Goal: Complete application form: Complete application form

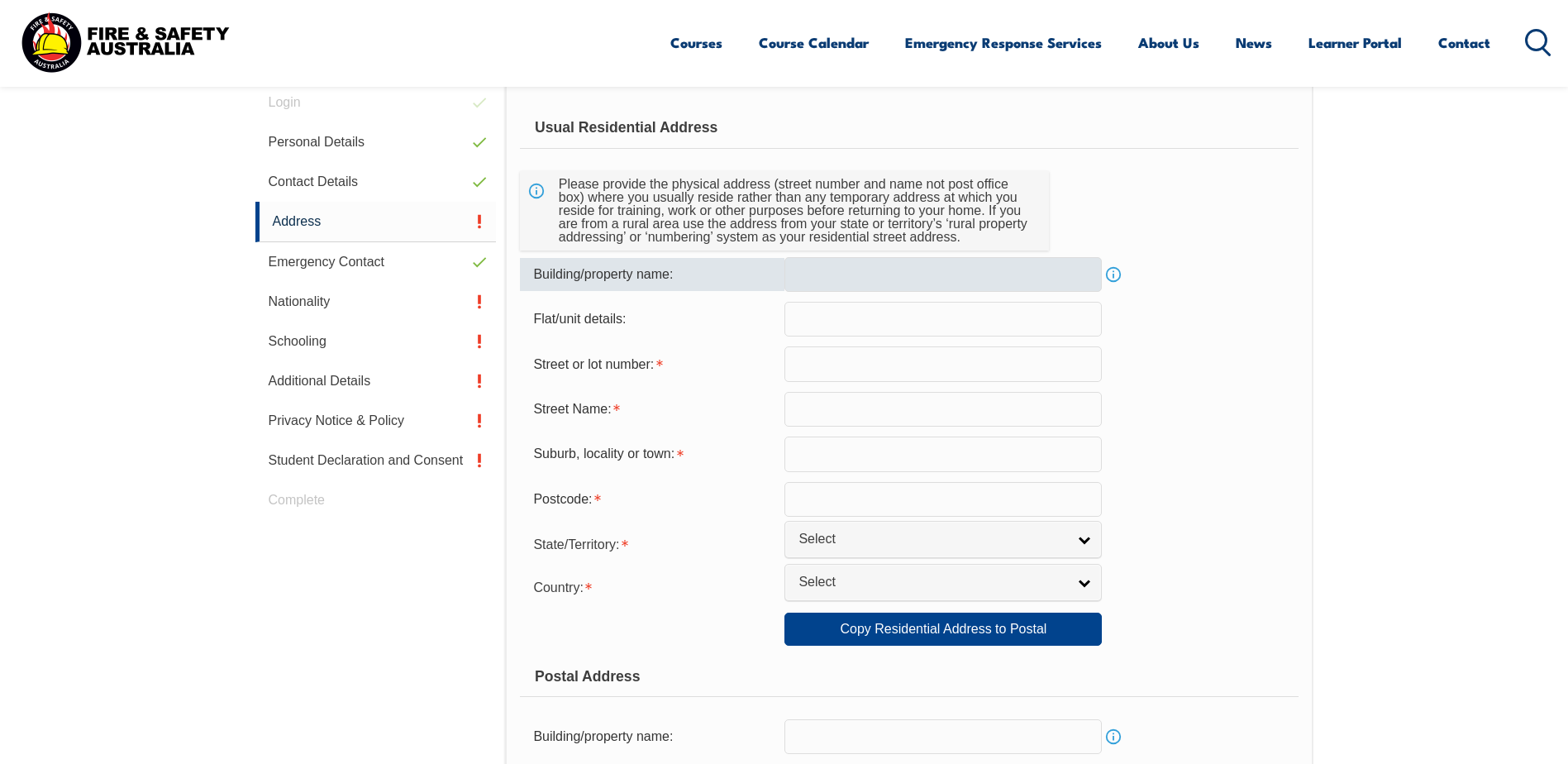
click at [933, 276] on input "text" at bounding box center [943, 274] width 317 height 35
click at [866, 365] on input "text" at bounding box center [943, 363] width 317 height 35
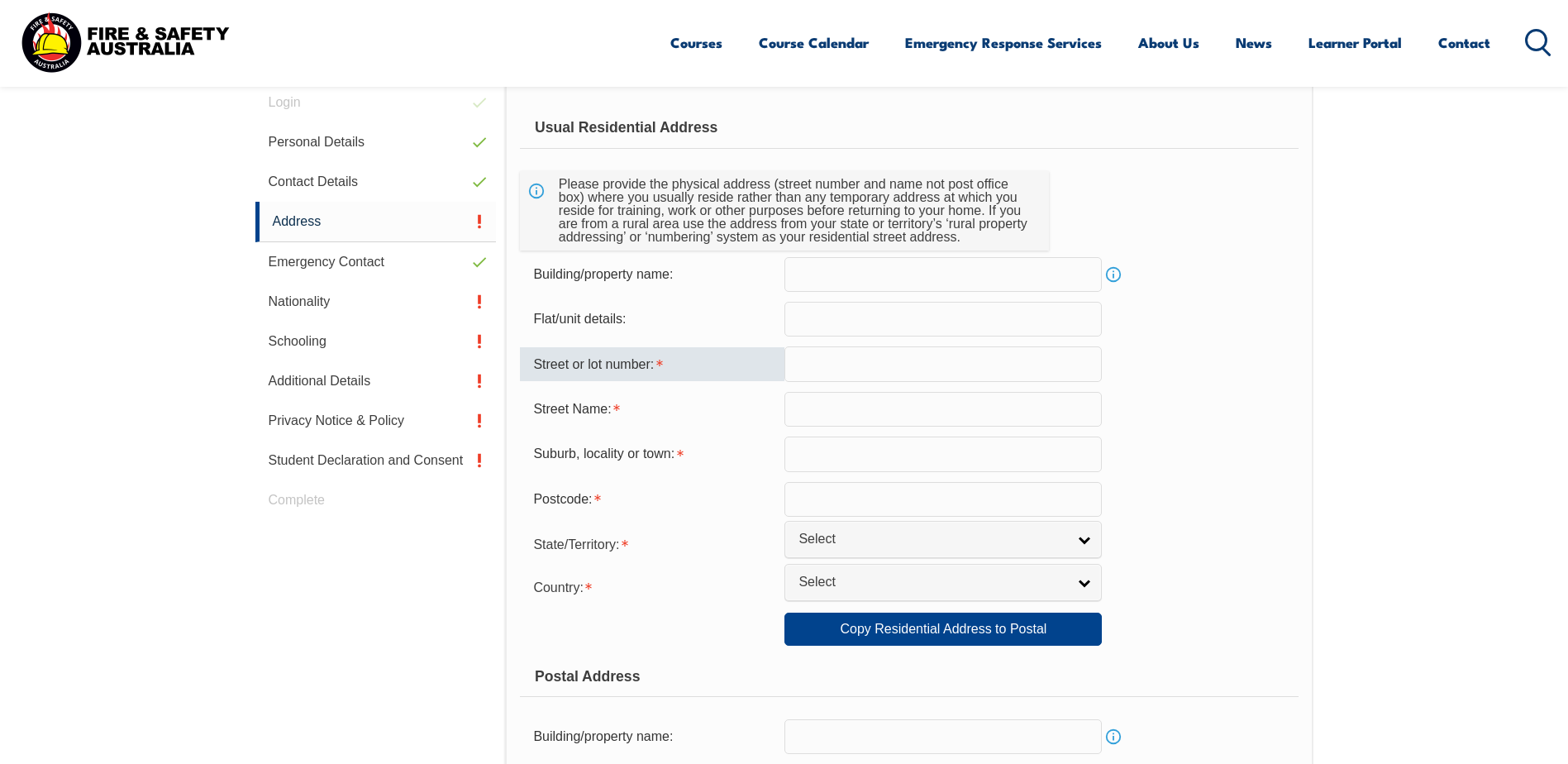
click at [922, 275] on input "text" at bounding box center [943, 274] width 317 height 35
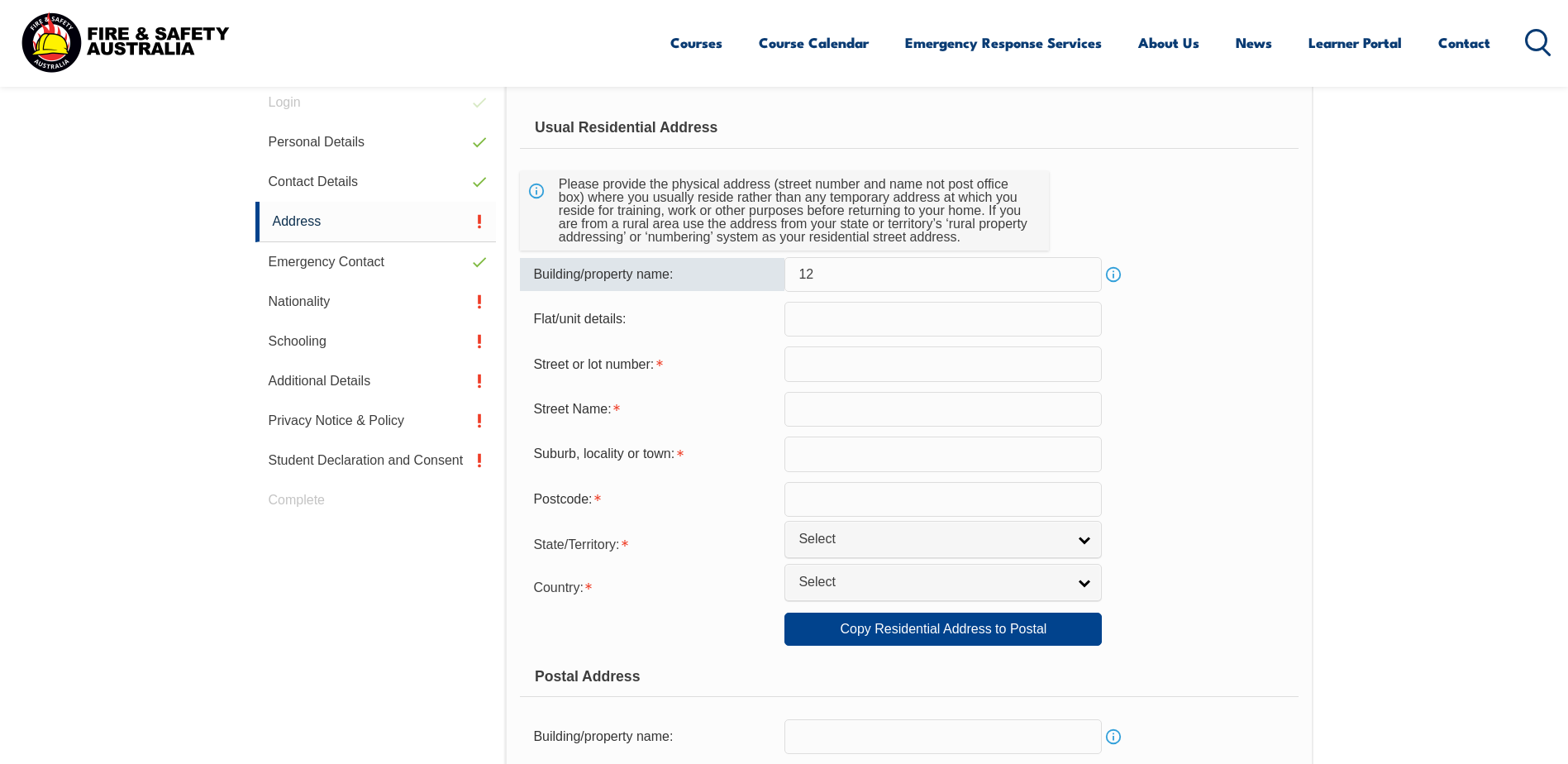
type input "1"
type input "[STREET_ADDRESS]"
click at [1189, 332] on div "Flat/unit details:" at bounding box center [908, 319] width 778 height 35
click at [899, 362] on input "text" at bounding box center [943, 363] width 317 height 35
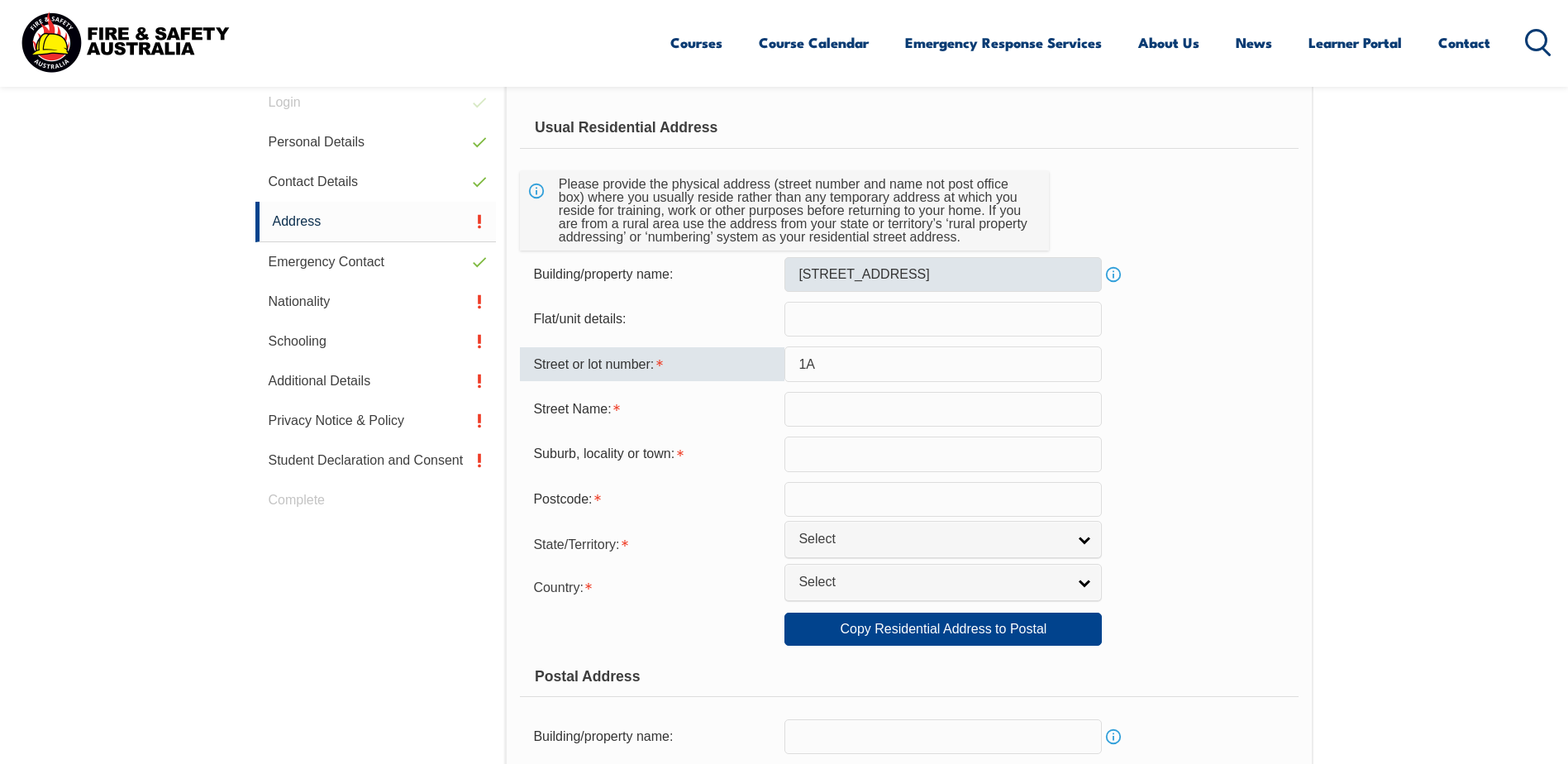
type input "1A"
click at [806, 276] on input "[STREET_ADDRESS]" at bounding box center [943, 274] width 317 height 35
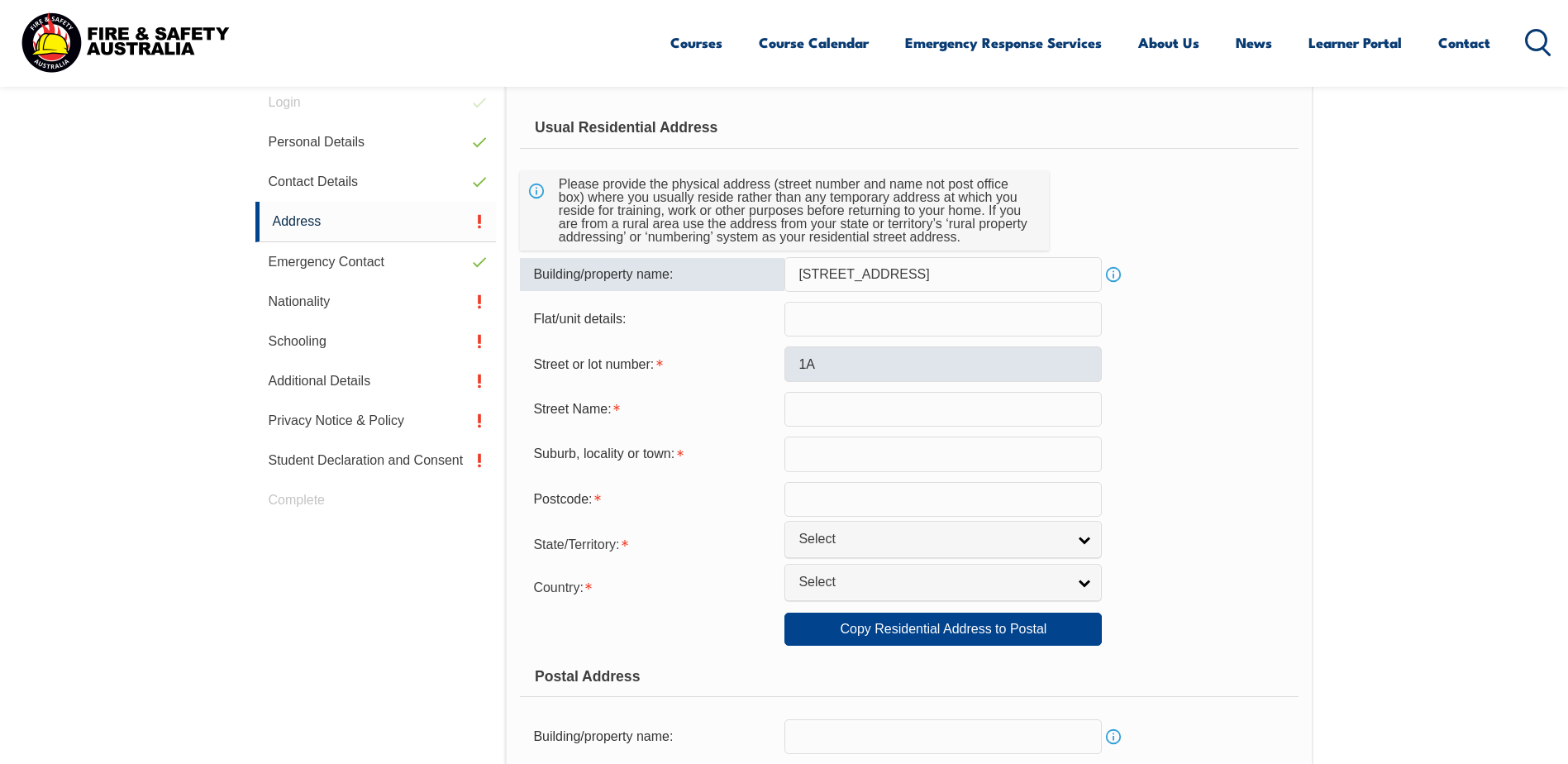
type input "[STREET_ADDRESS]"
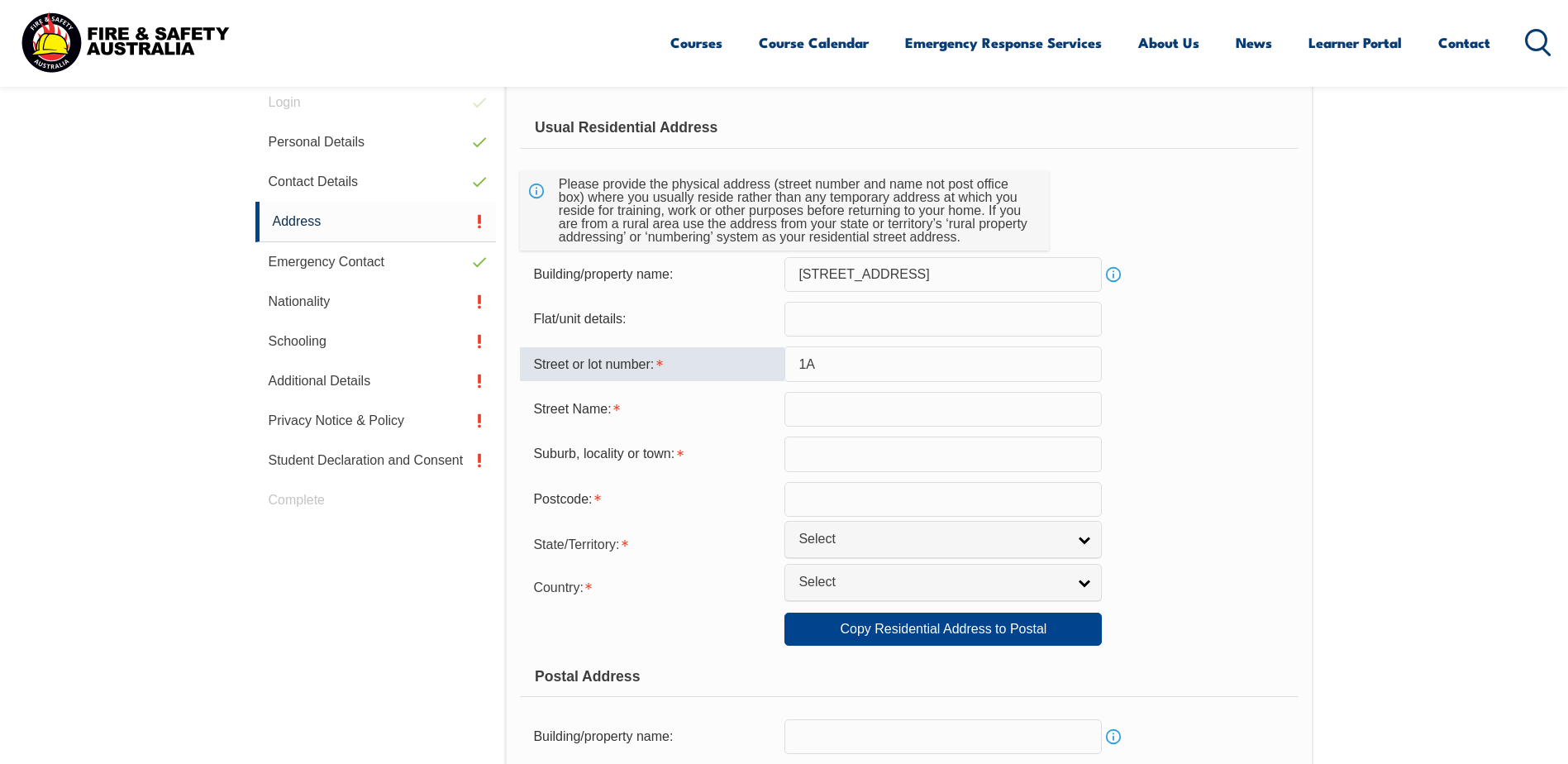
drag, startPoint x: 846, startPoint y: 363, endPoint x: 850, endPoint y: 346, distance: 17.5
click at [846, 363] on input "1A" at bounding box center [943, 363] width 317 height 35
click at [903, 363] on input "1A strzlecki dr" at bounding box center [943, 363] width 317 height 35
drag, startPoint x: 897, startPoint y: 365, endPoint x: 817, endPoint y: 361, distance: 80.1
click at [817, 361] on input "1A strzlecki dr" at bounding box center [943, 363] width 317 height 35
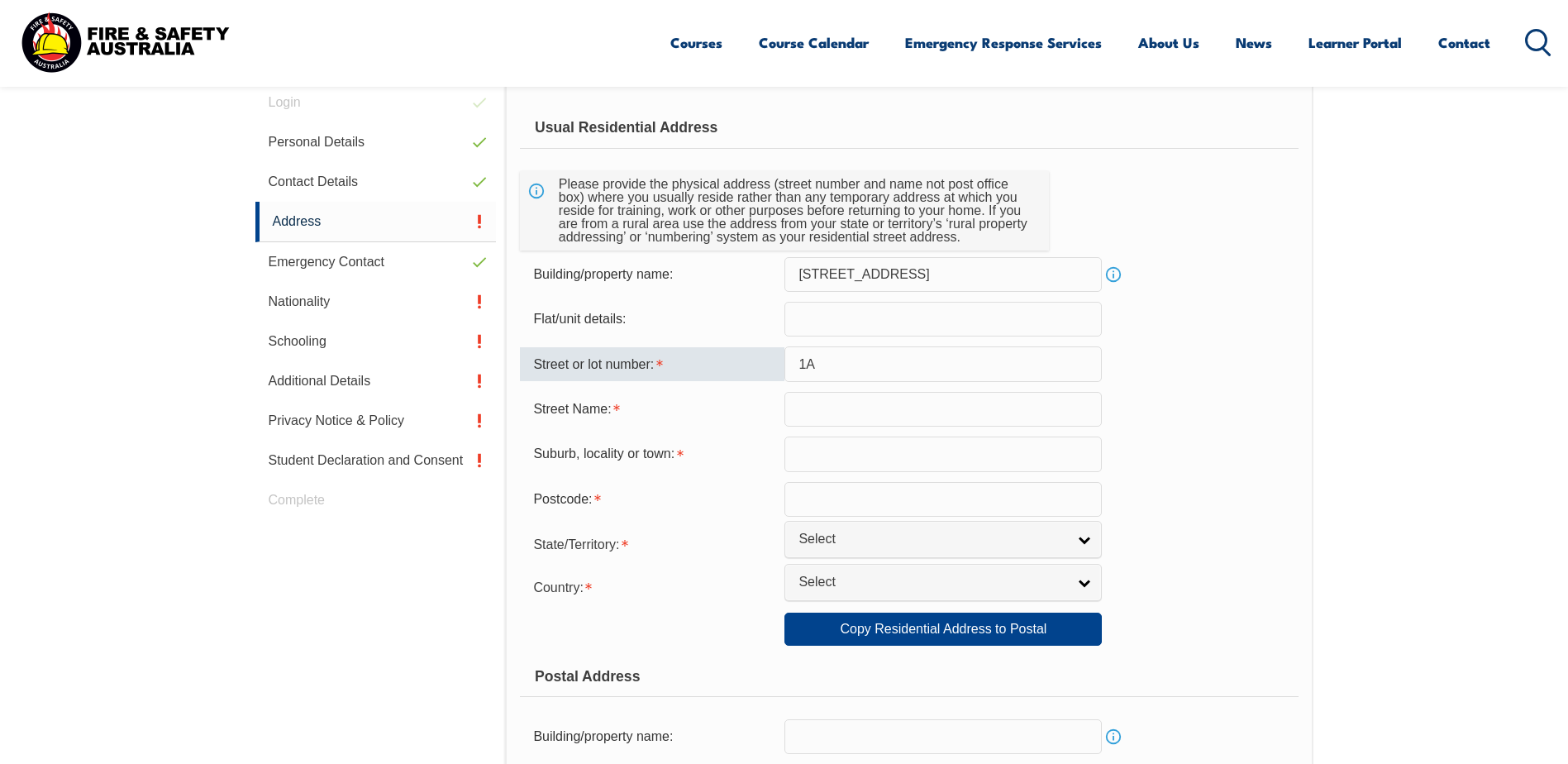
type input "1A"
click at [1191, 493] on div "Postcode:" at bounding box center [908, 499] width 778 height 35
click at [865, 416] on input "text" at bounding box center [943, 409] width 317 height 35
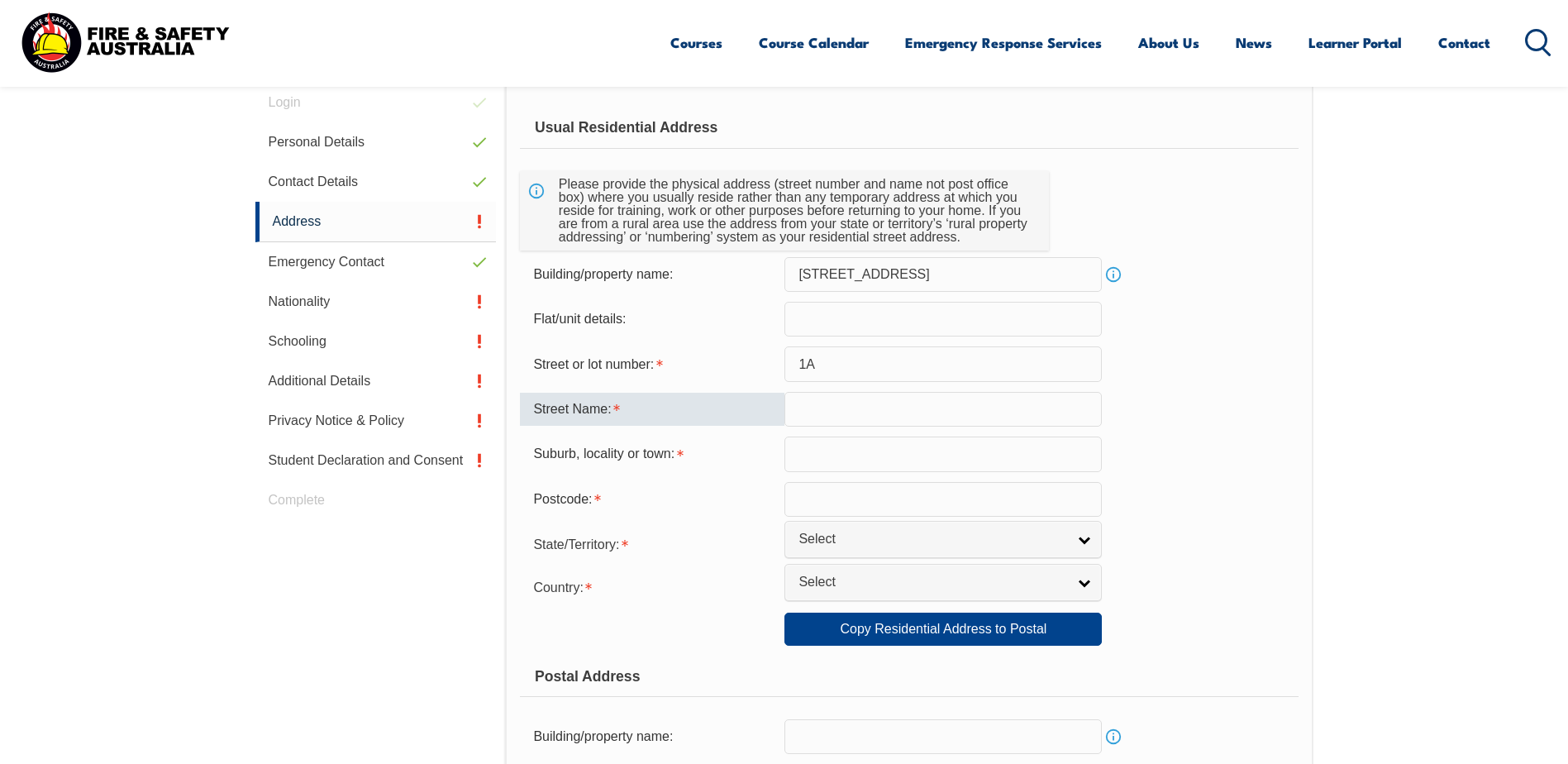
paste input "strzlecki dr"
type input "strzlecki drive"
click at [1193, 467] on div "Suburb, locality or town:" at bounding box center [908, 453] width 778 height 35
click at [954, 458] on input "text" at bounding box center [943, 453] width 317 height 35
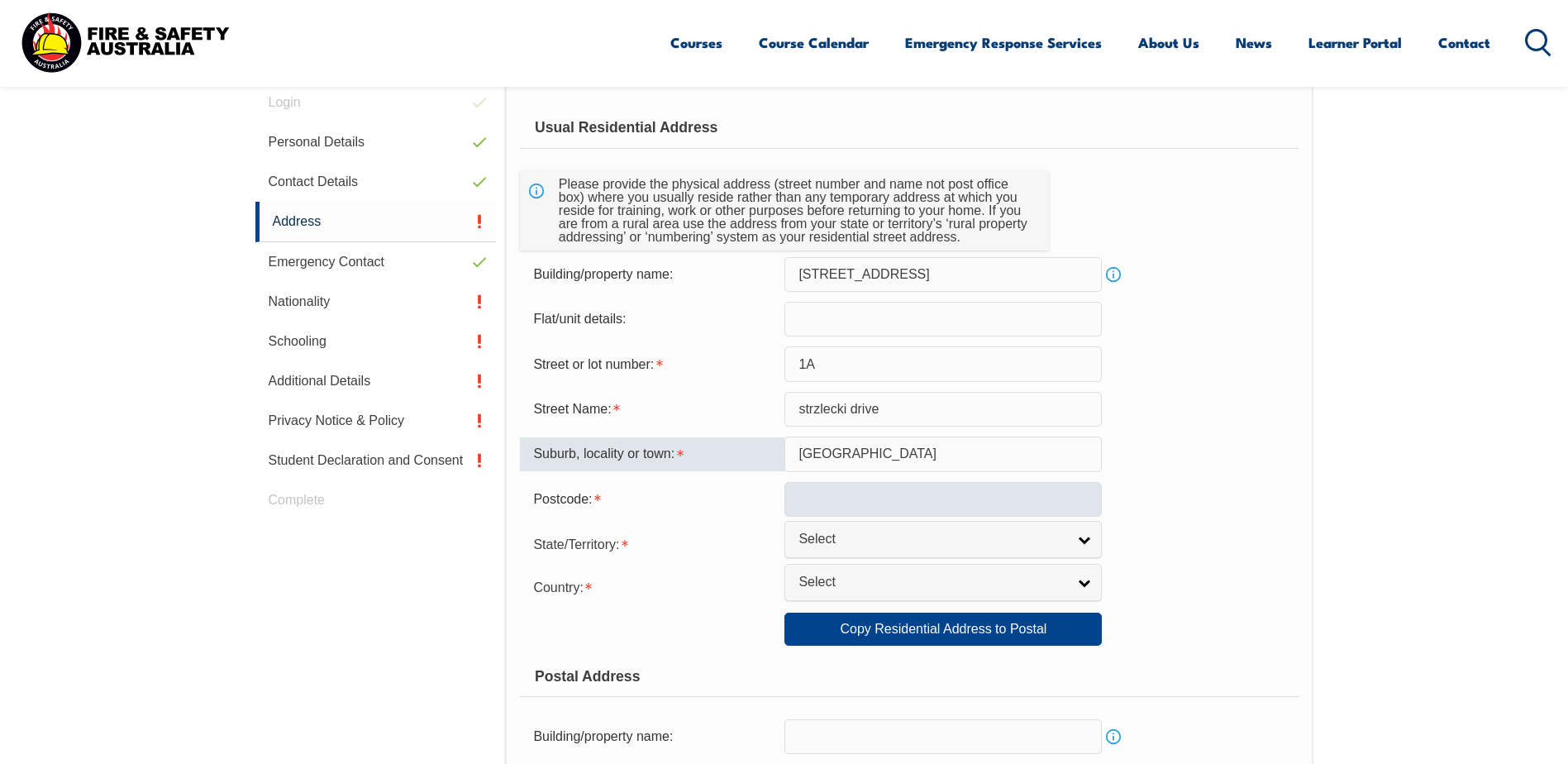
type input "[GEOGRAPHIC_DATA]"
click at [944, 502] on input "text" at bounding box center [943, 499] width 317 height 35
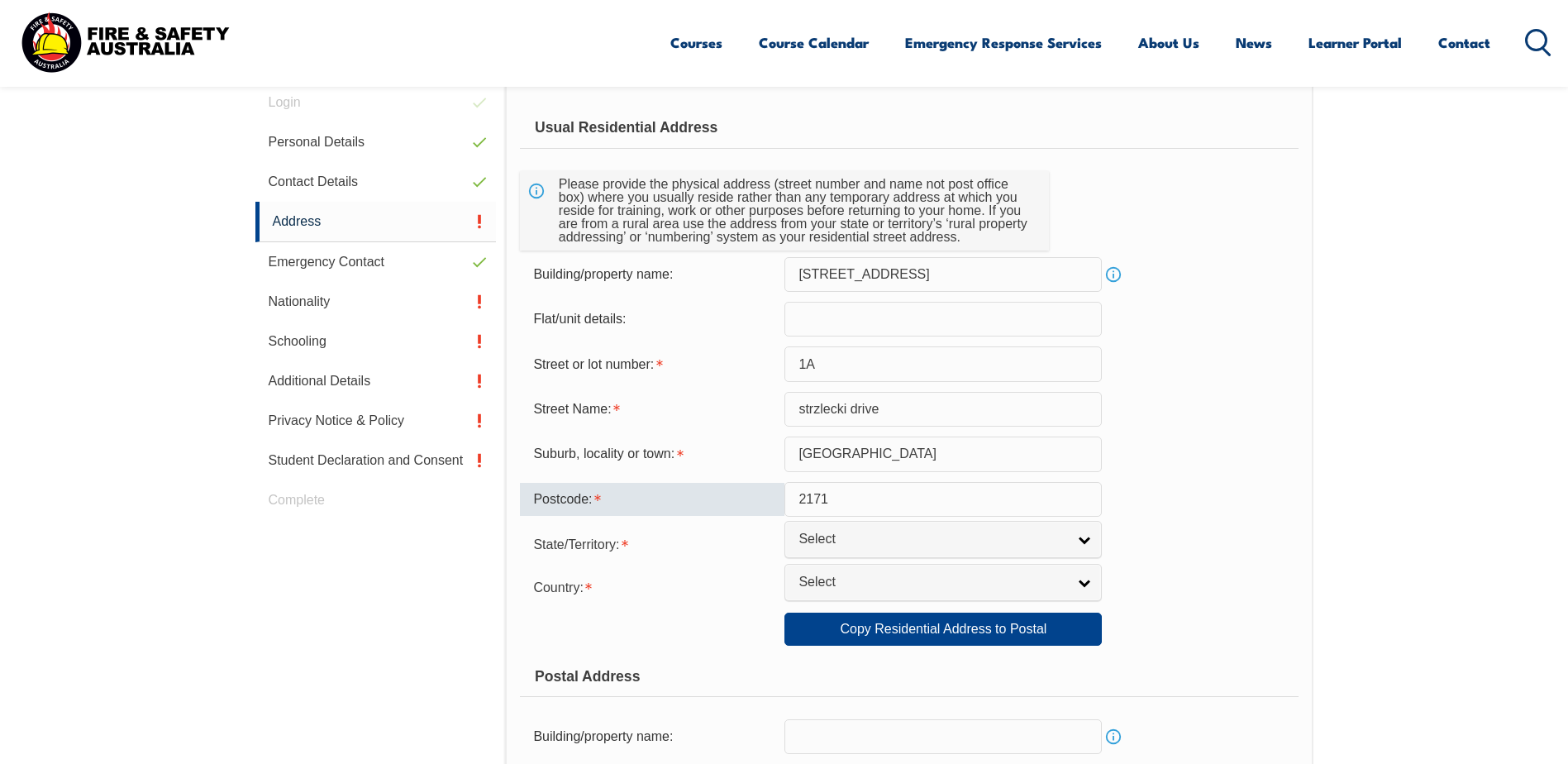
type input "2171"
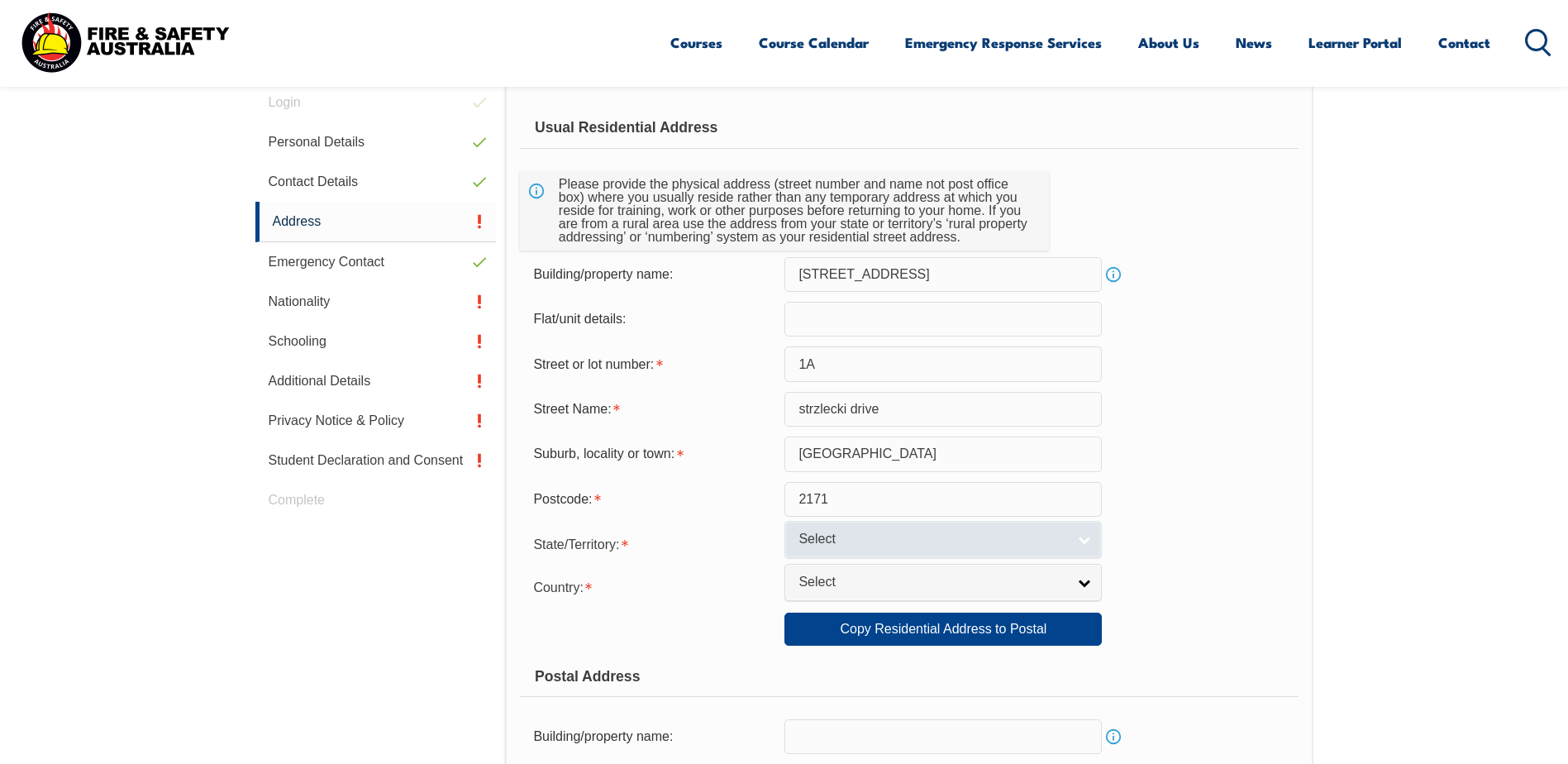
drag, startPoint x: 1162, startPoint y: 508, endPoint x: 1082, endPoint y: 520, distance: 80.9
click at [1162, 508] on div "Postcode: 2171" at bounding box center [908, 499] width 778 height 35
click at [1056, 536] on span "Select" at bounding box center [932, 538] width 268 height 17
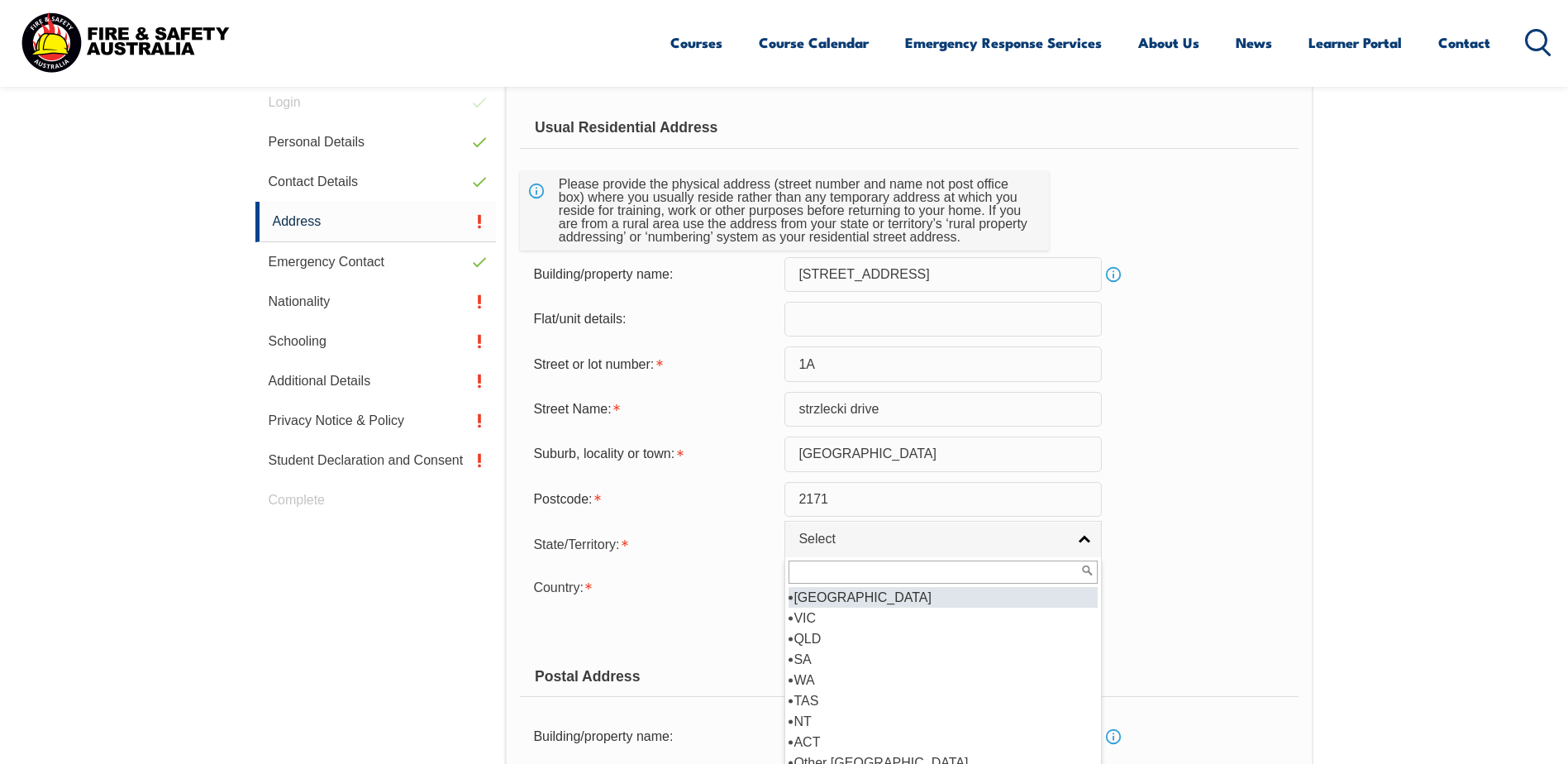
click at [890, 599] on li "[GEOGRAPHIC_DATA]" at bounding box center [943, 597] width 309 height 21
select select "[GEOGRAPHIC_DATA]"
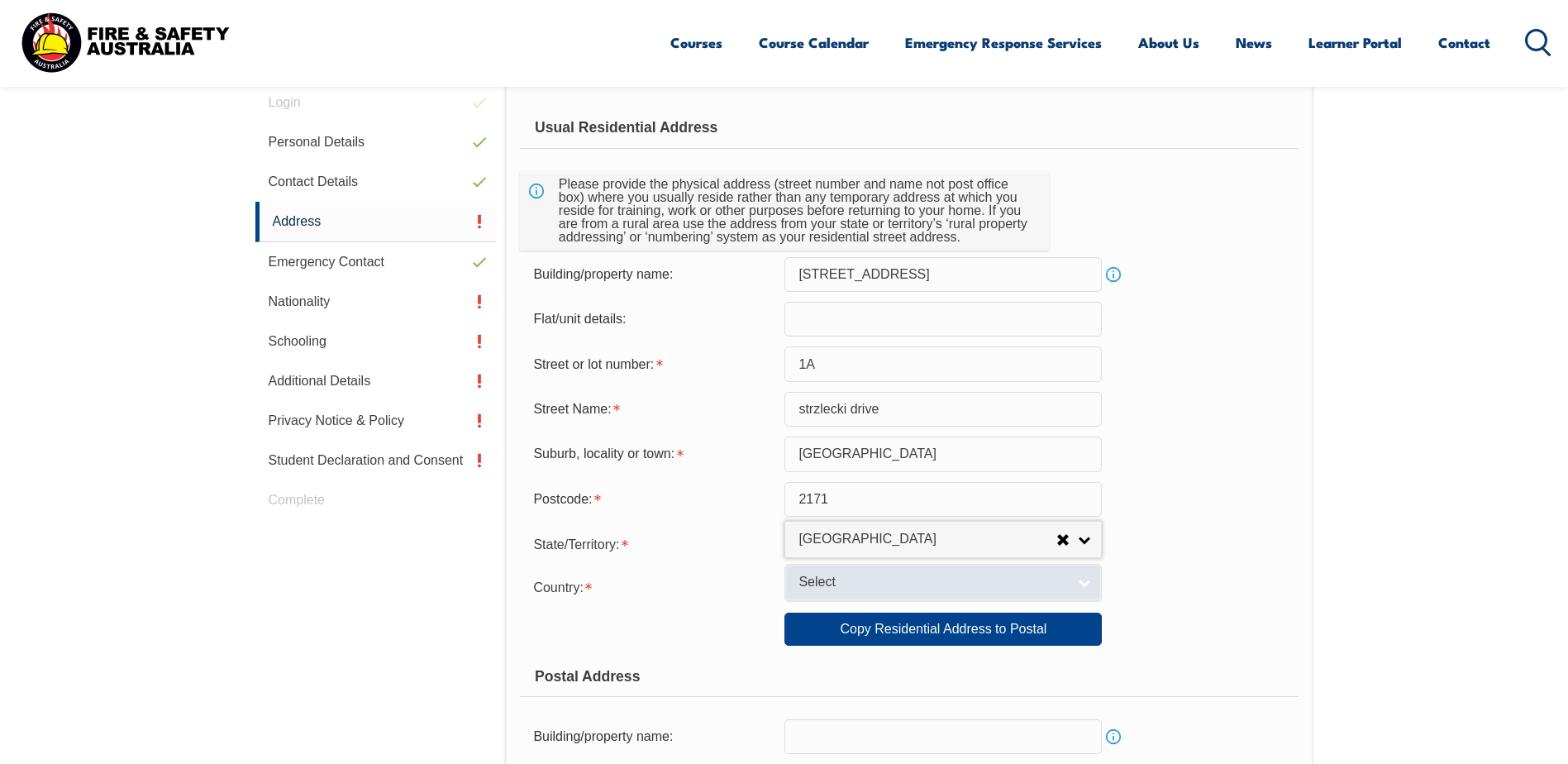
click at [1016, 590] on span "Select" at bounding box center [932, 582] width 268 height 17
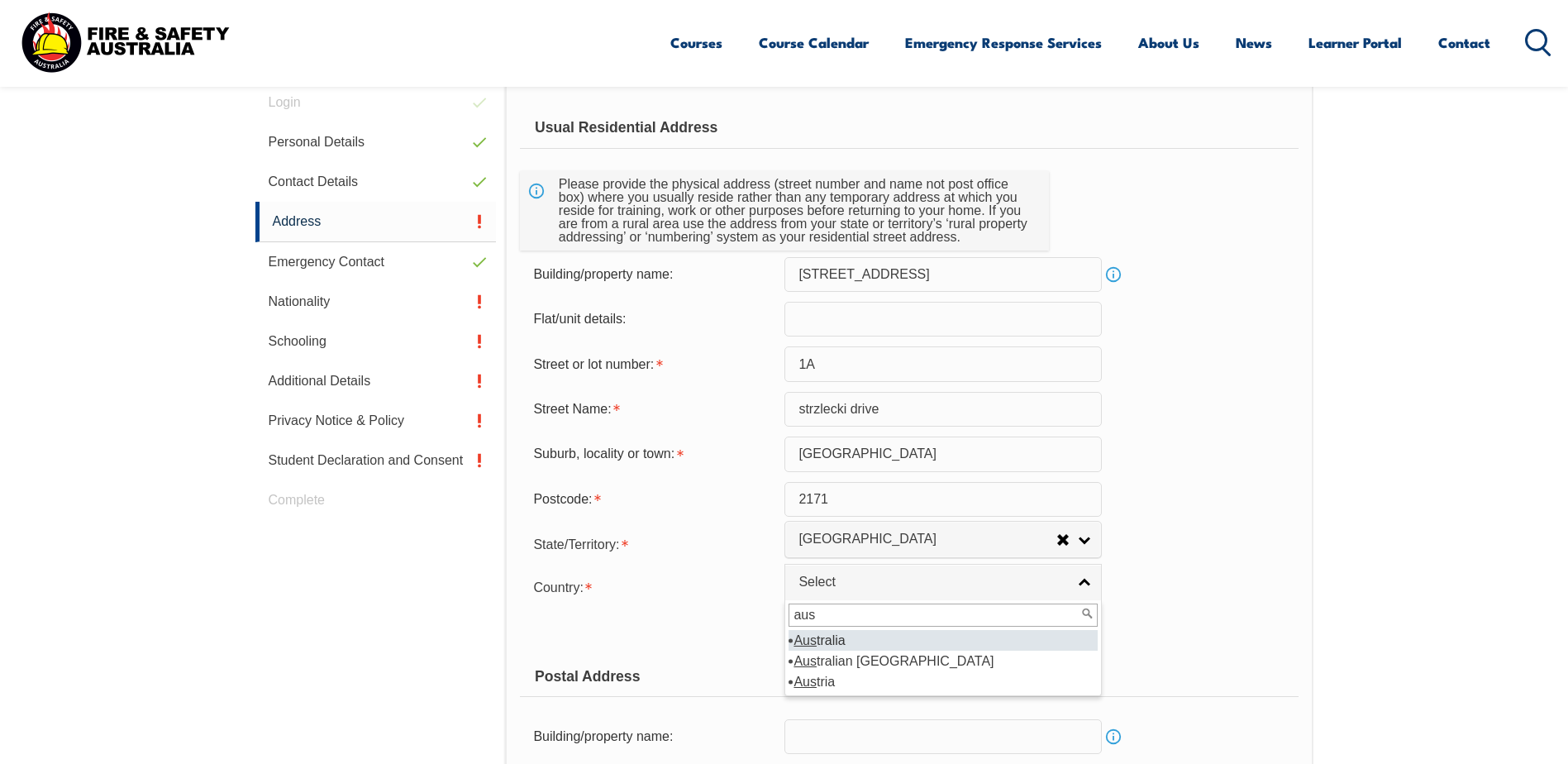
type input "aus"
click at [890, 642] on li "Aus tralia" at bounding box center [943, 640] width 309 height 21
select select "1101"
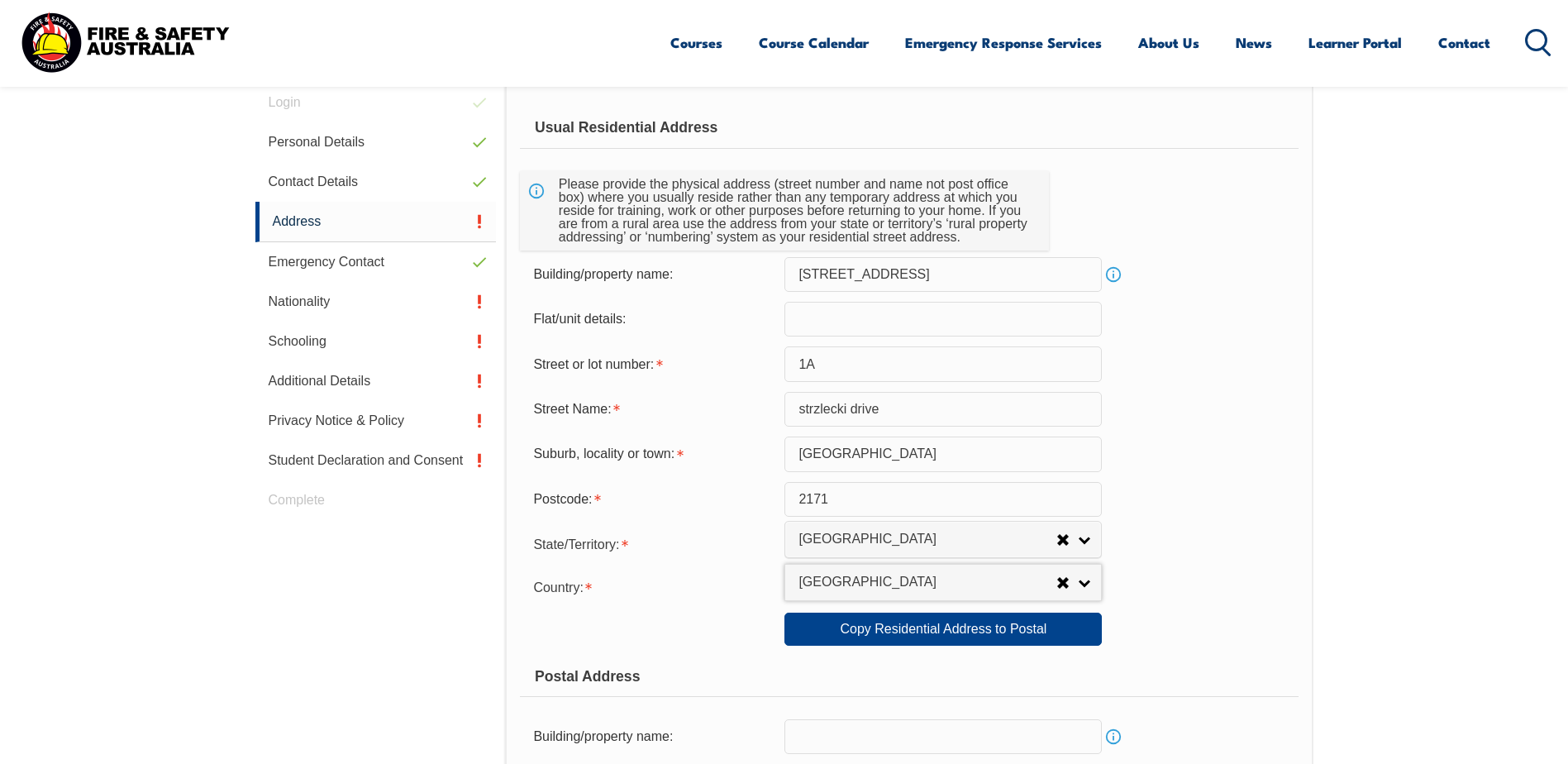
click at [1177, 515] on div "Postcode: 2171" at bounding box center [908, 499] width 778 height 35
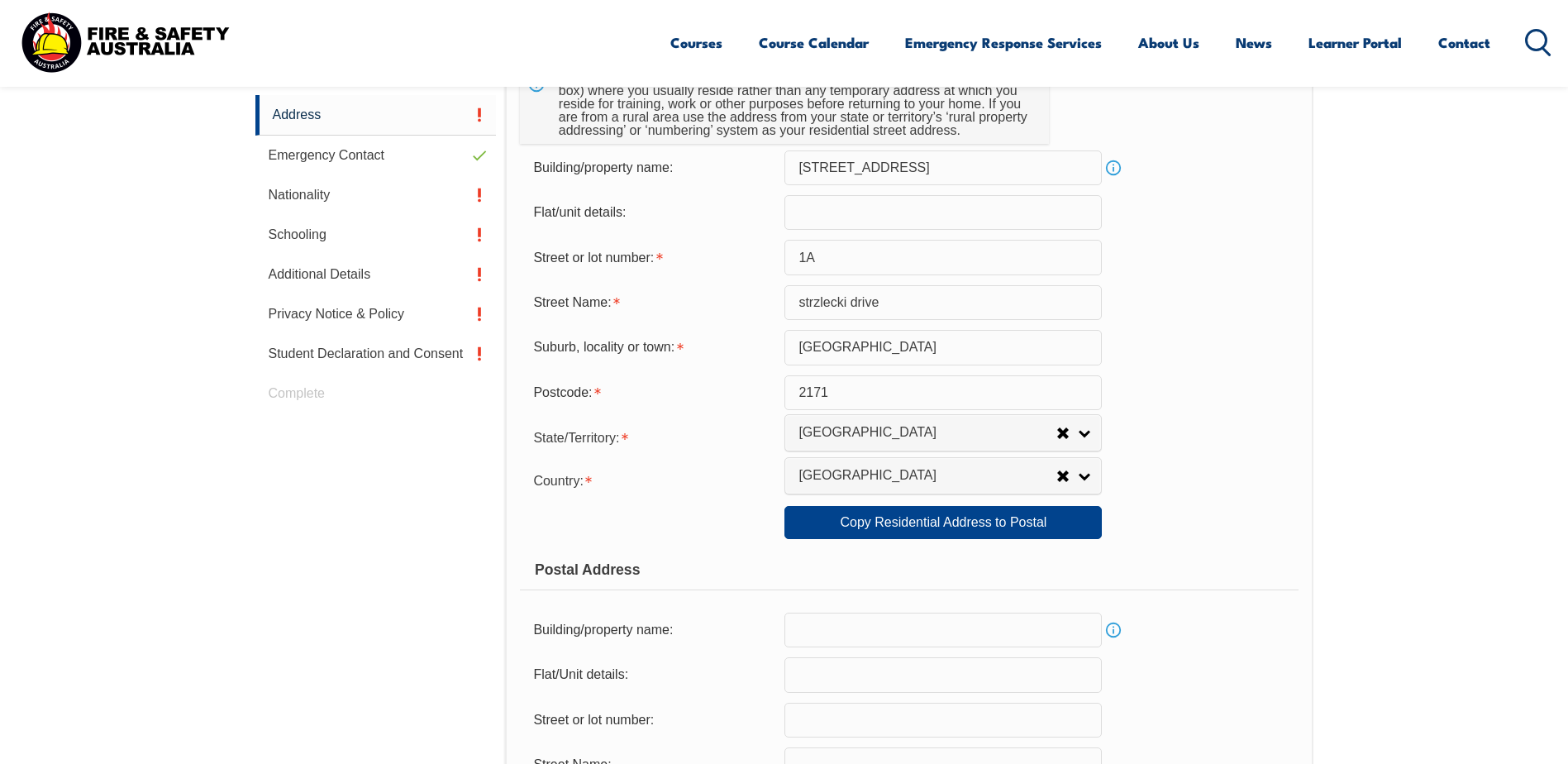
scroll to position [715, 0]
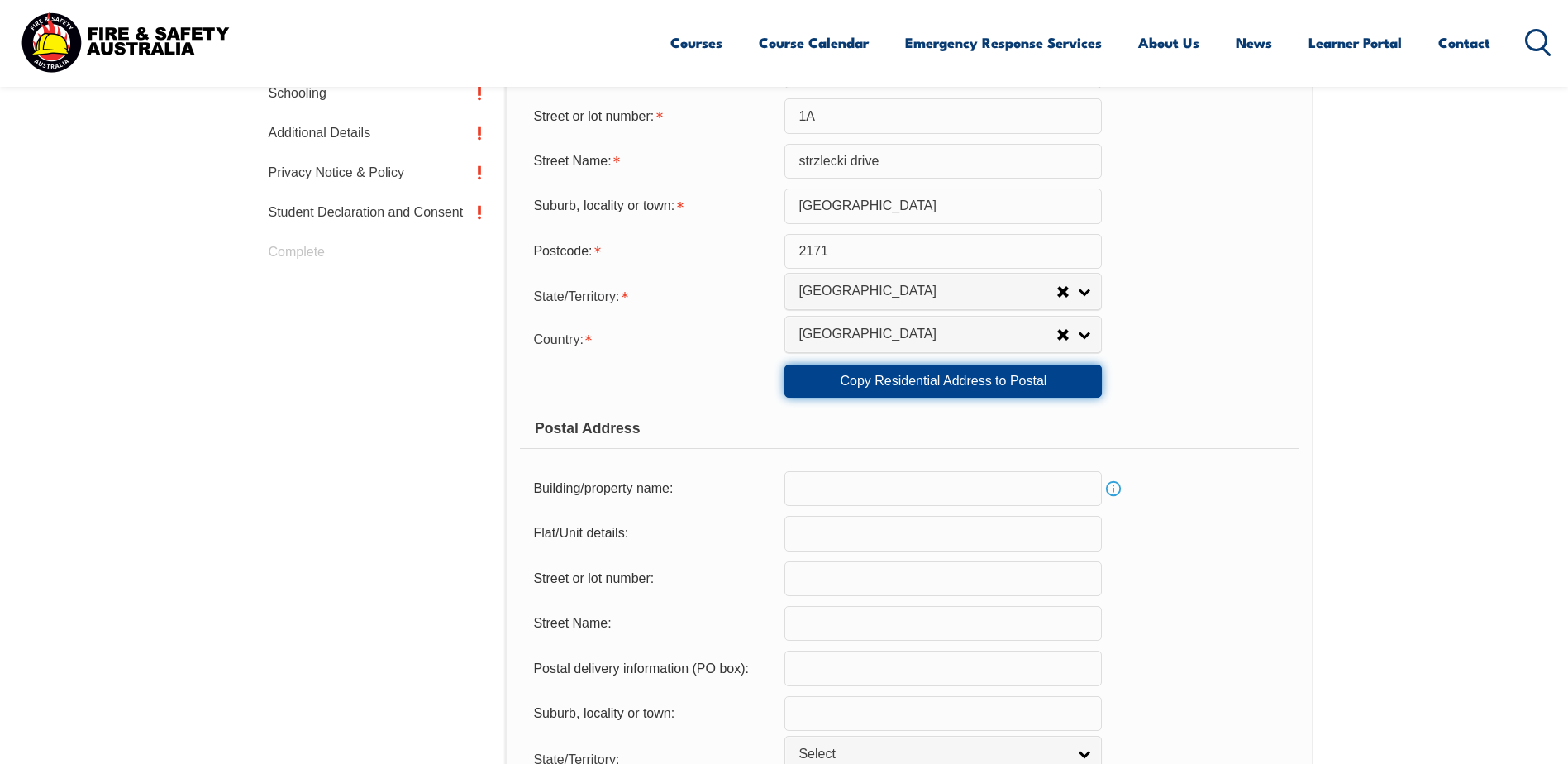
click at [938, 378] on link "Copy Residential Address to Postal" at bounding box center [943, 380] width 317 height 33
type input "[STREET_ADDRESS]"
type input "1A"
type input "strzlecki drive"
type input "[GEOGRAPHIC_DATA]"
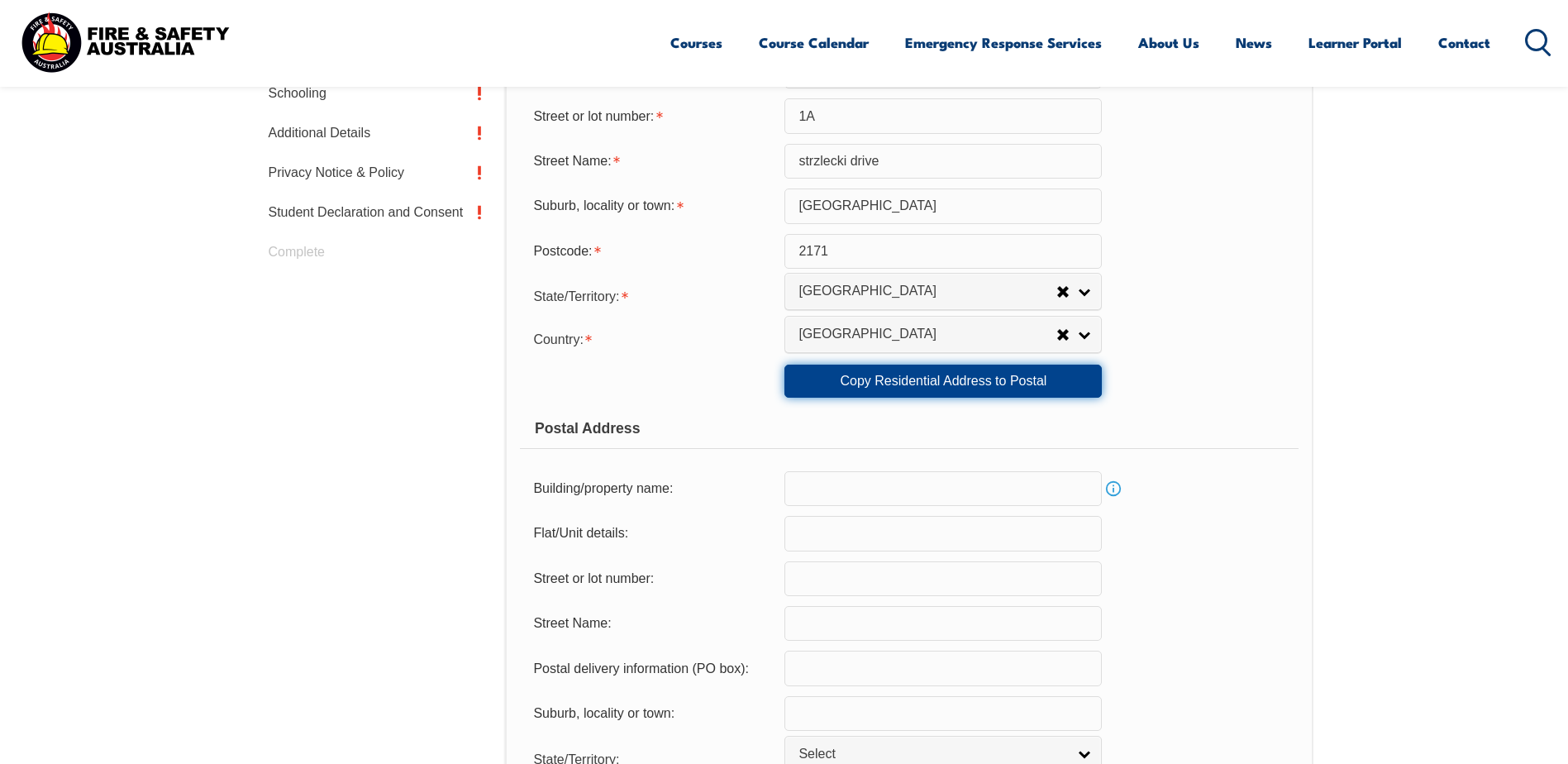
select select "[GEOGRAPHIC_DATA]"
type input "2171"
select select "1101"
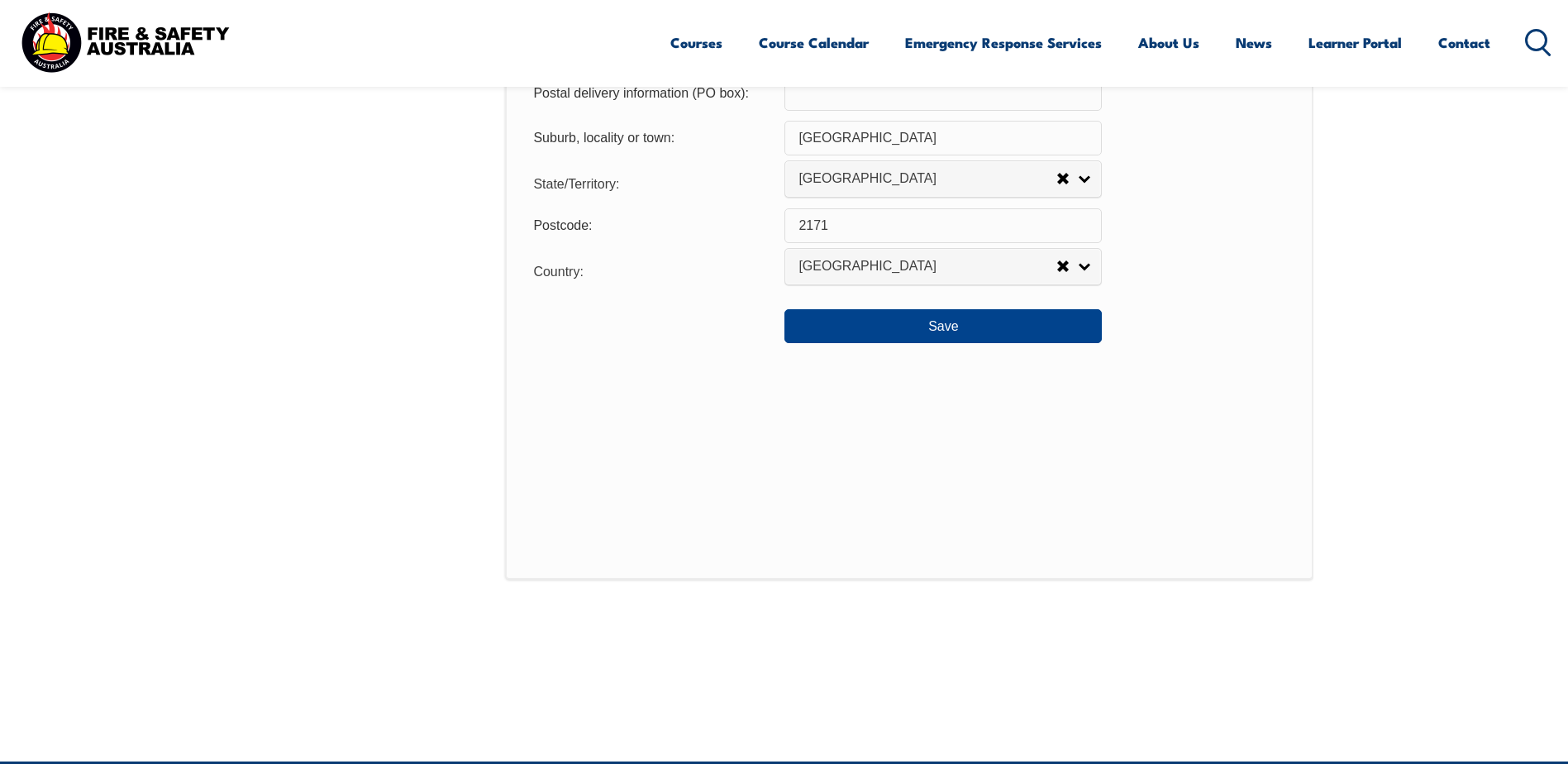
scroll to position [1293, 0]
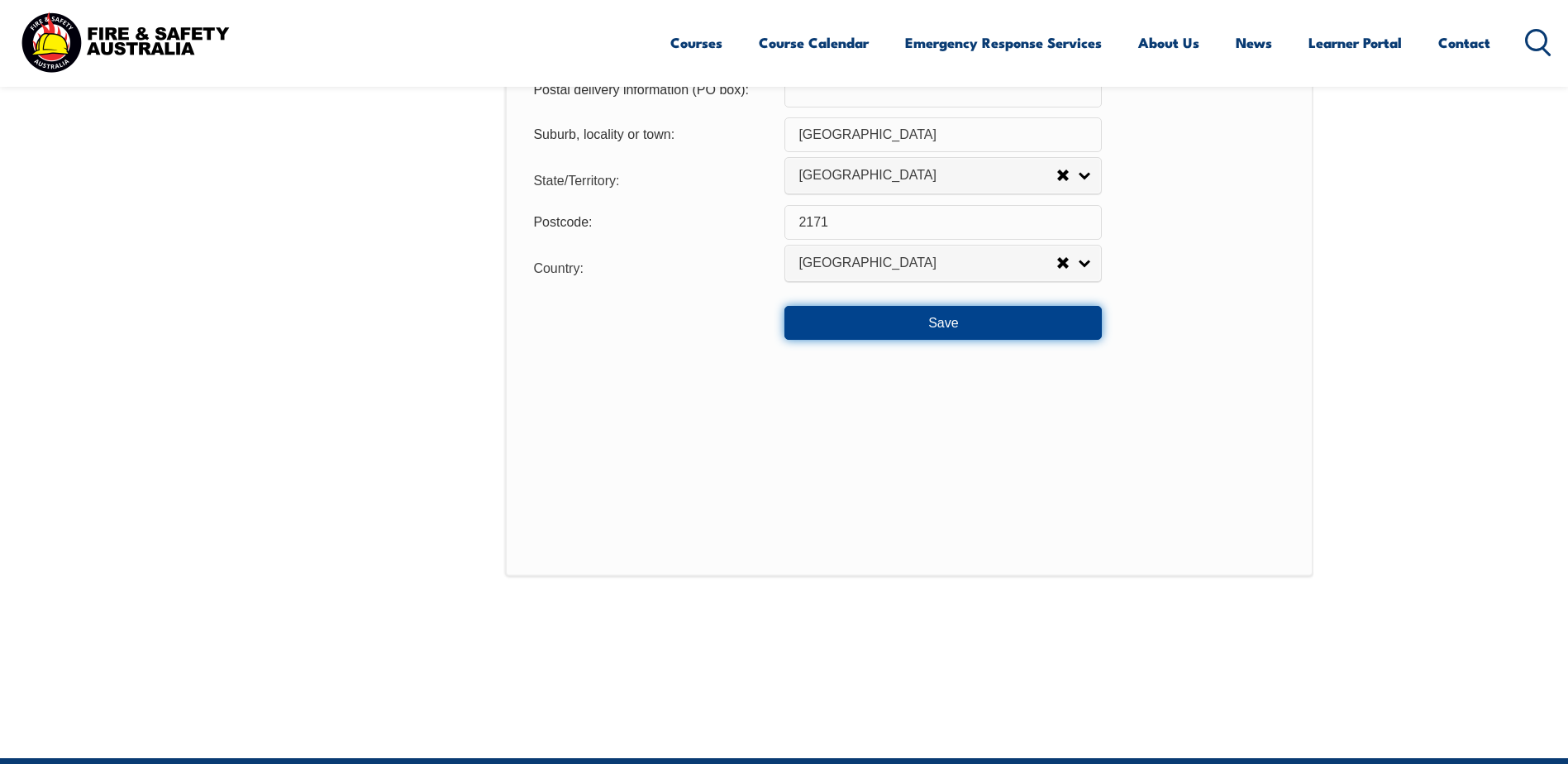
click at [1069, 327] on button "Save" at bounding box center [943, 322] width 317 height 33
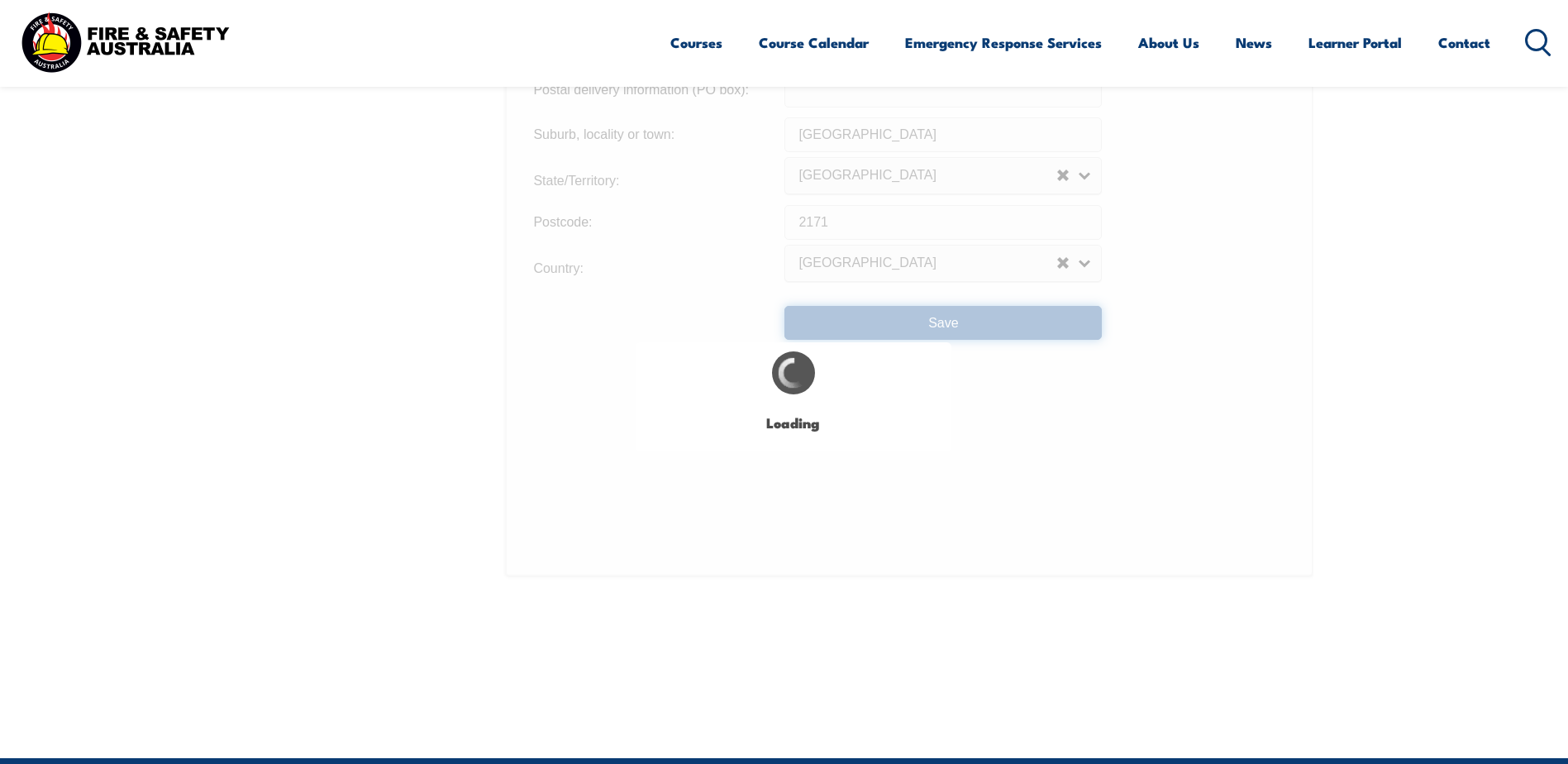
type input "1A"
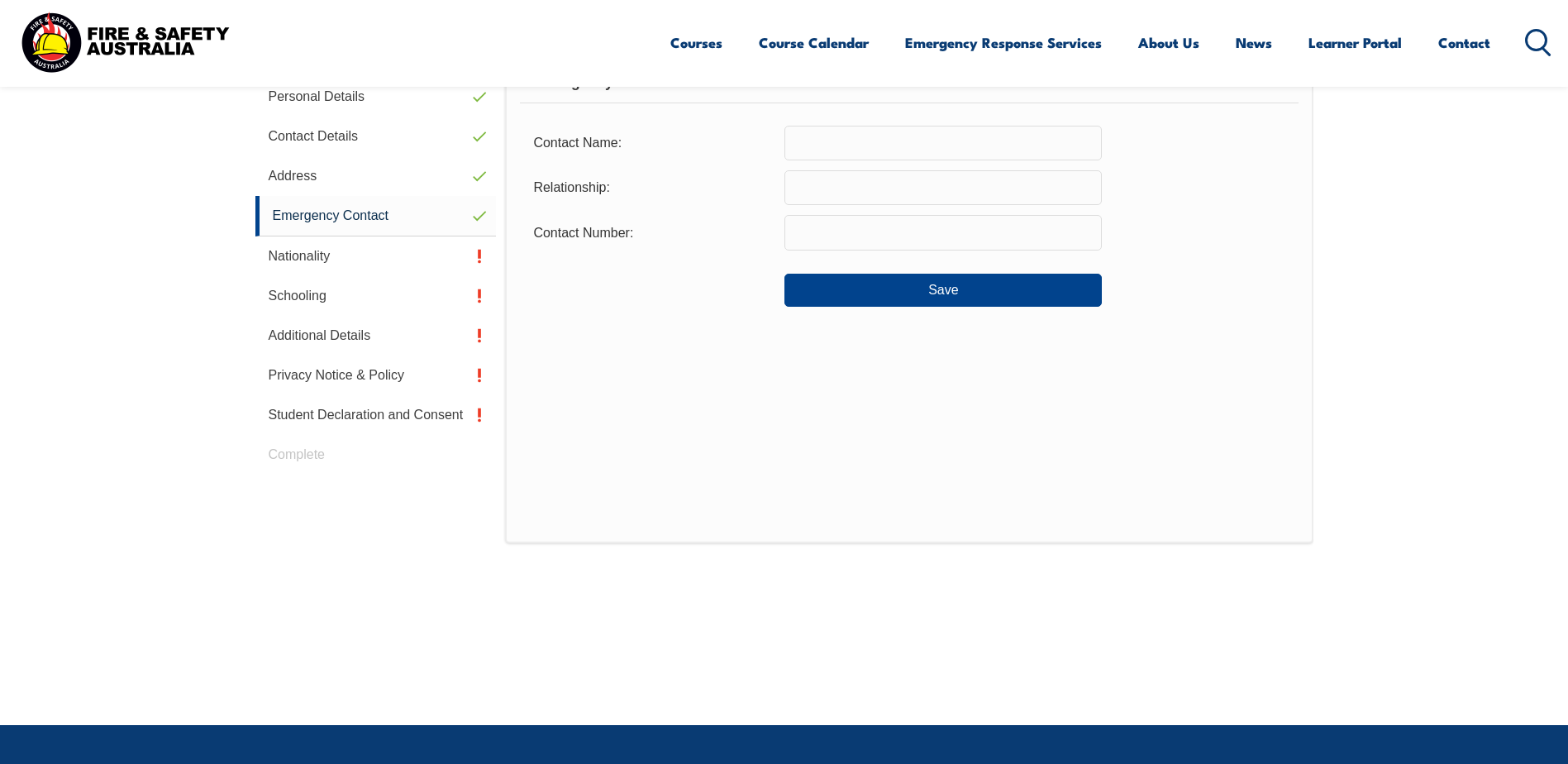
scroll to position [466, 0]
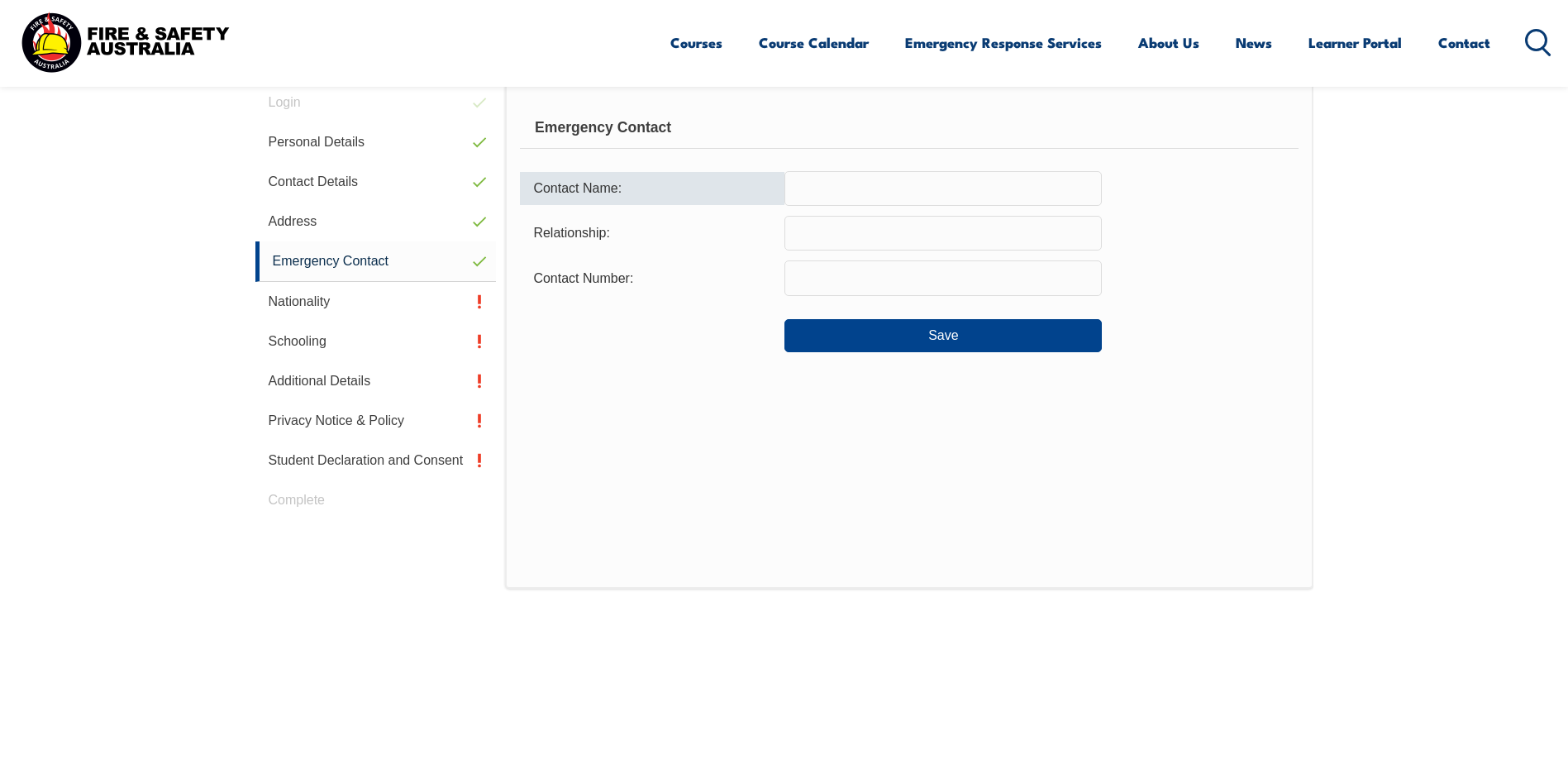
click at [1001, 193] on input "text" at bounding box center [943, 188] width 317 height 35
type input "[PERSON_NAME]"
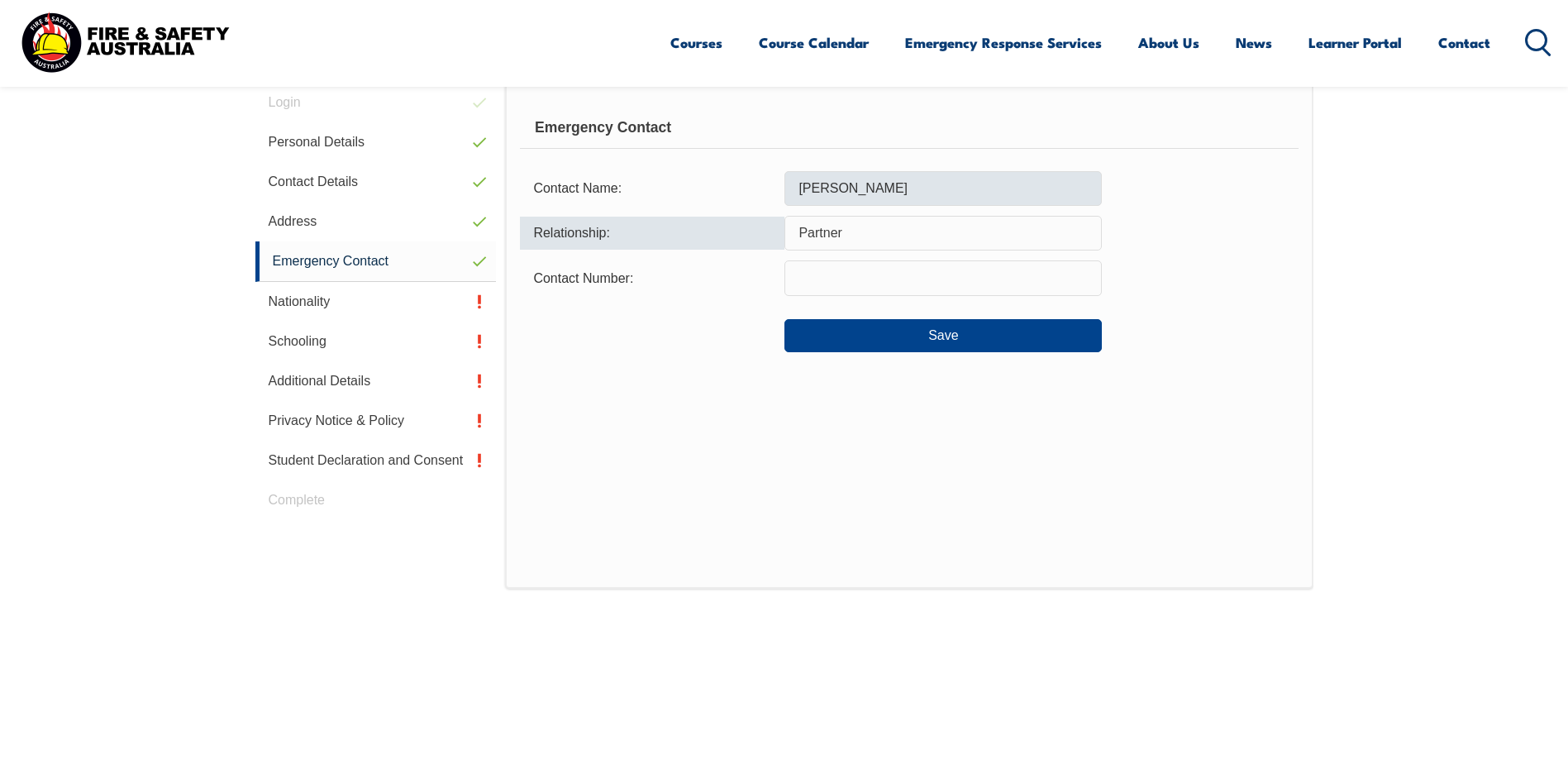
type input "Partner"
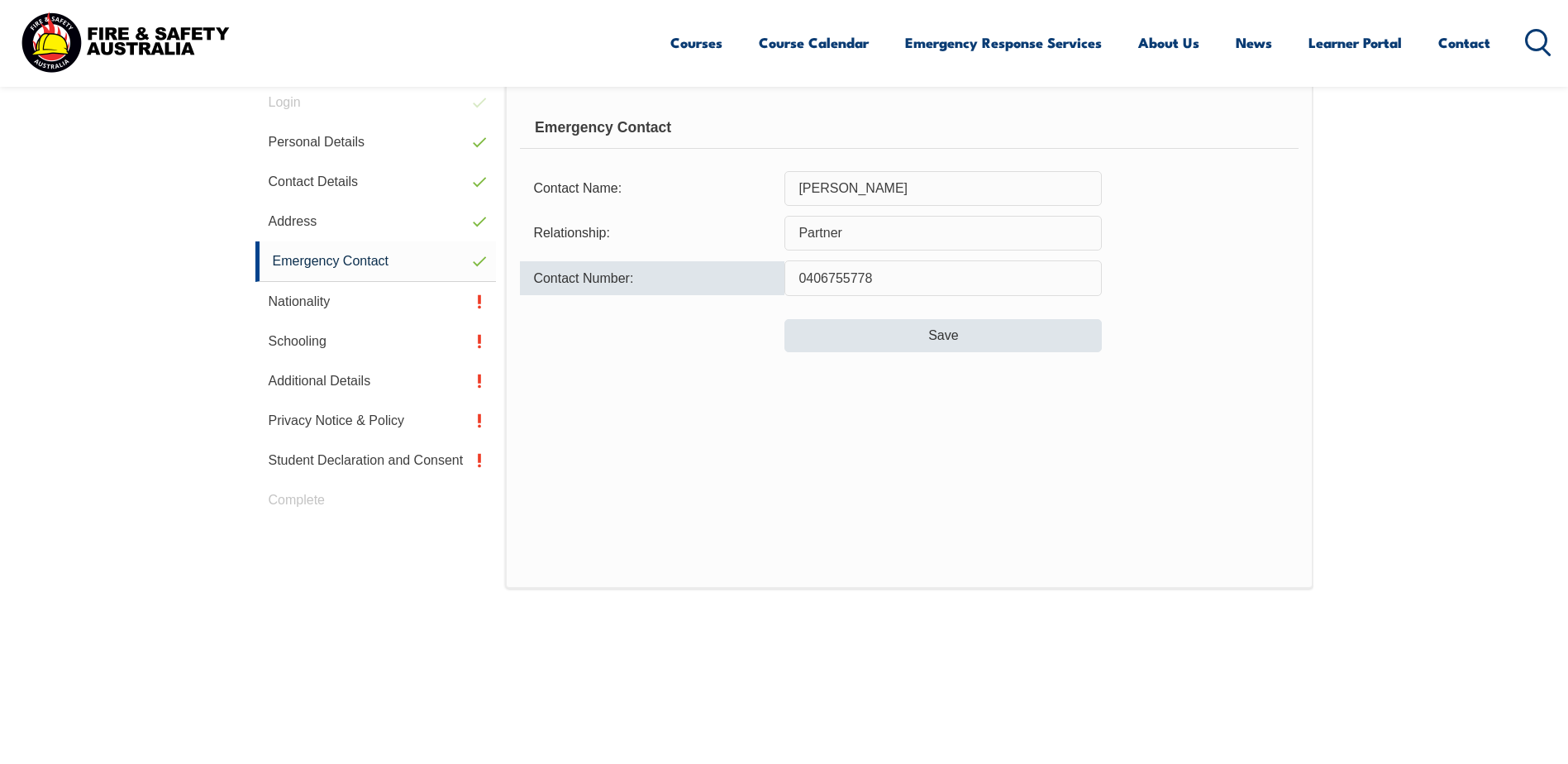
type input "0406755778"
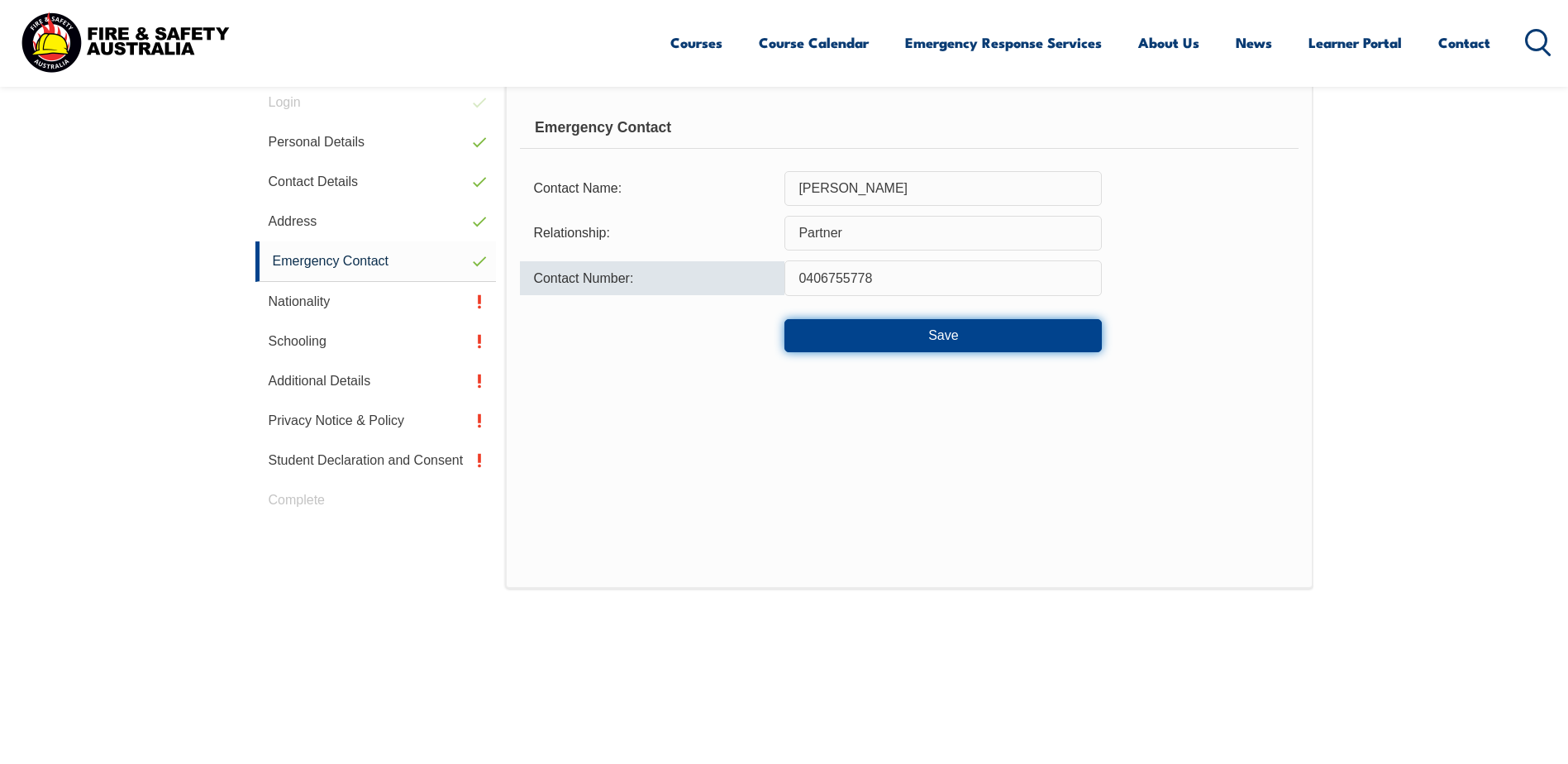
click at [1030, 333] on button "Save" at bounding box center [943, 335] width 317 height 33
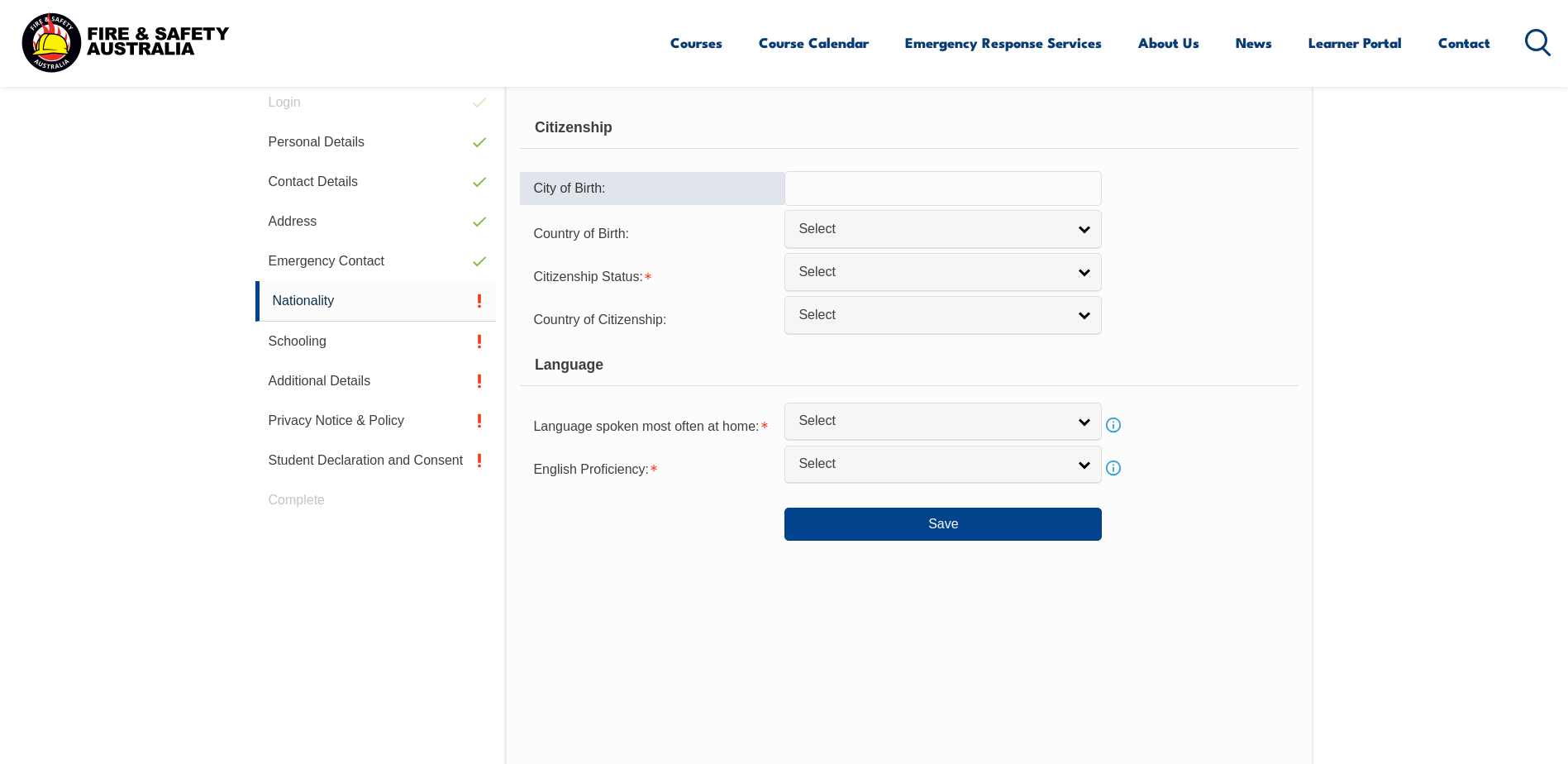
click at [1036, 191] on input "text" at bounding box center [943, 188] width 317 height 35
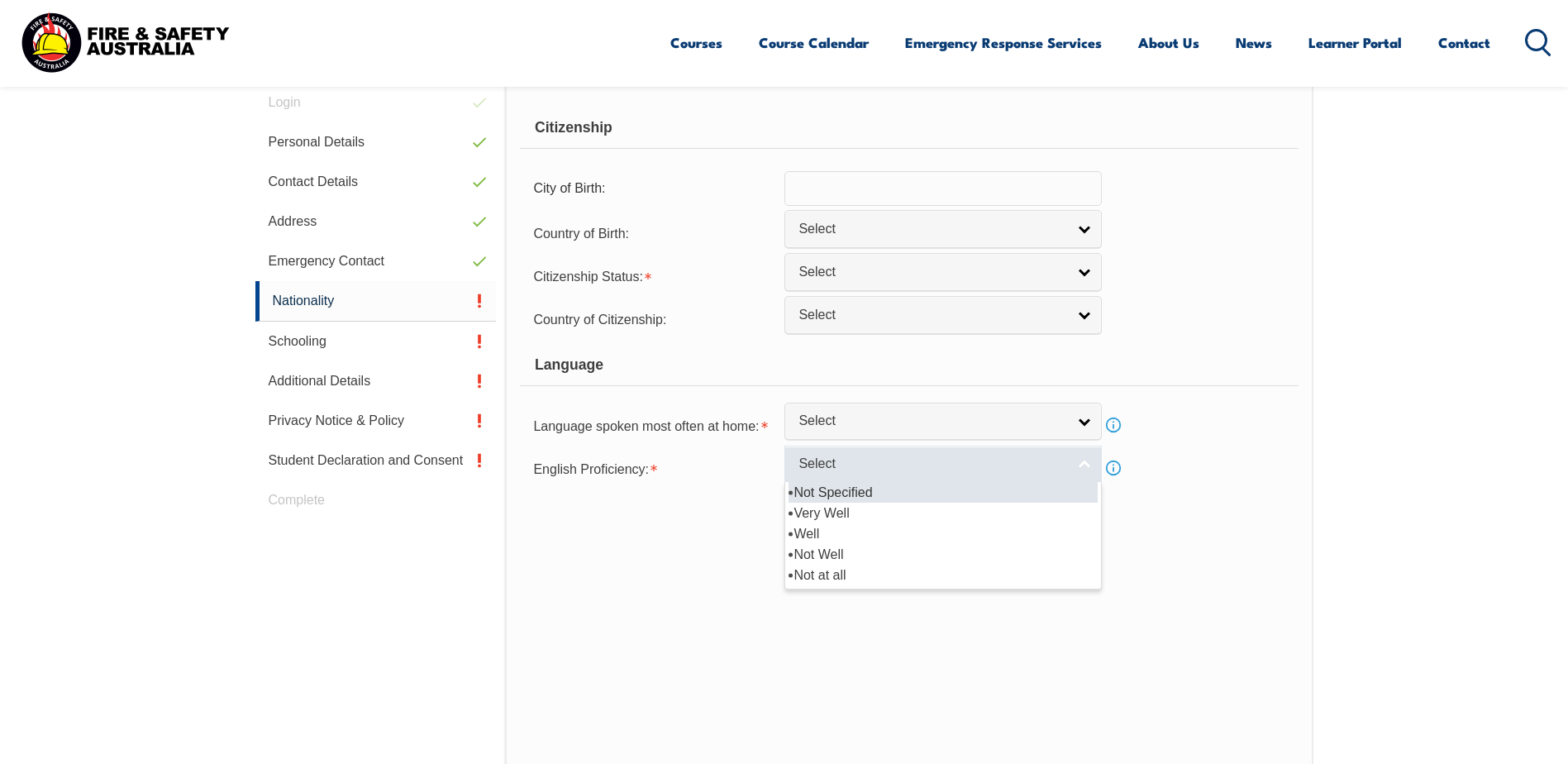
click at [1088, 466] on link "Select" at bounding box center [943, 464] width 317 height 37
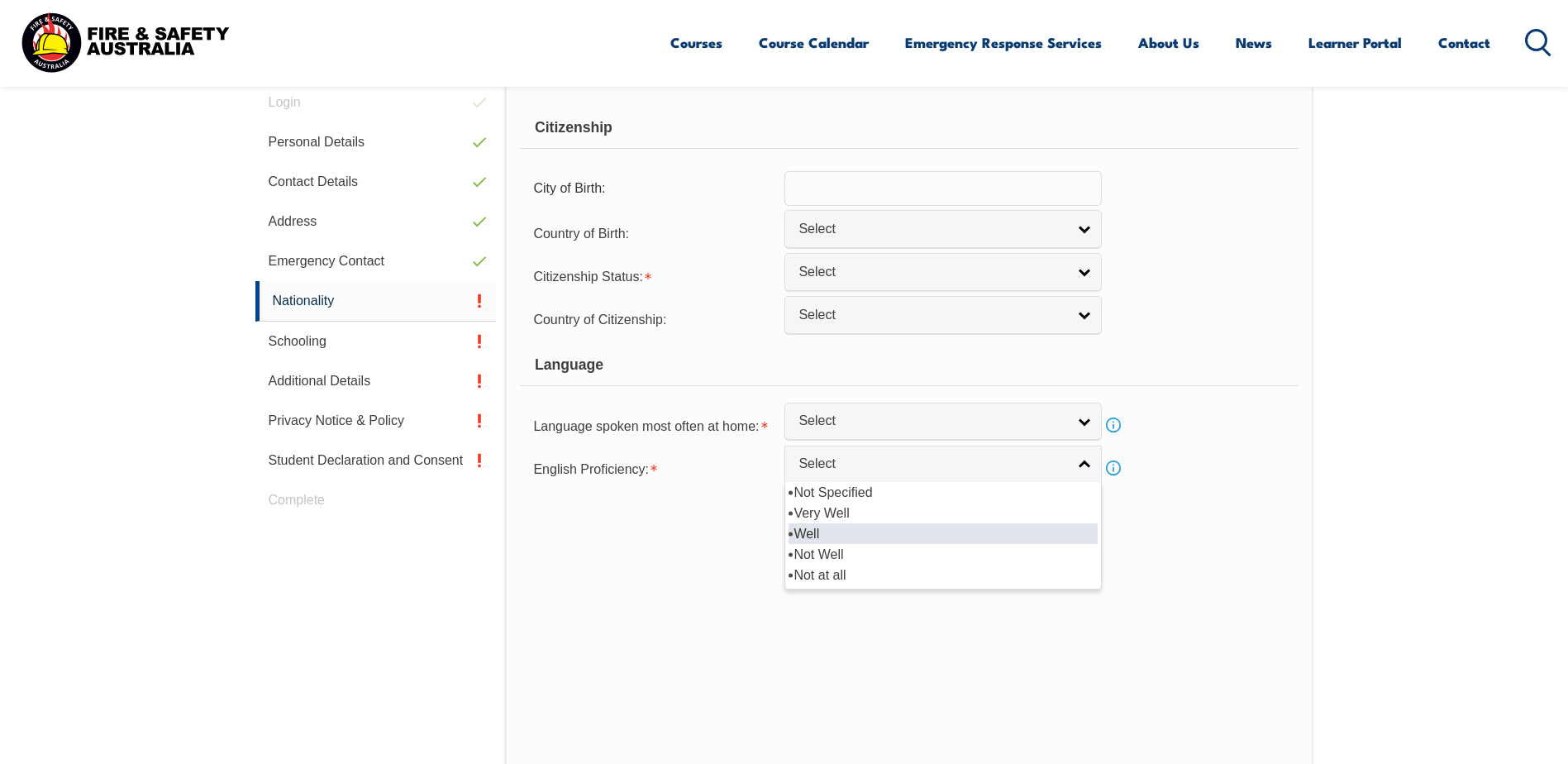
click at [952, 535] on li "Well" at bounding box center [943, 533] width 309 height 21
select select "2"
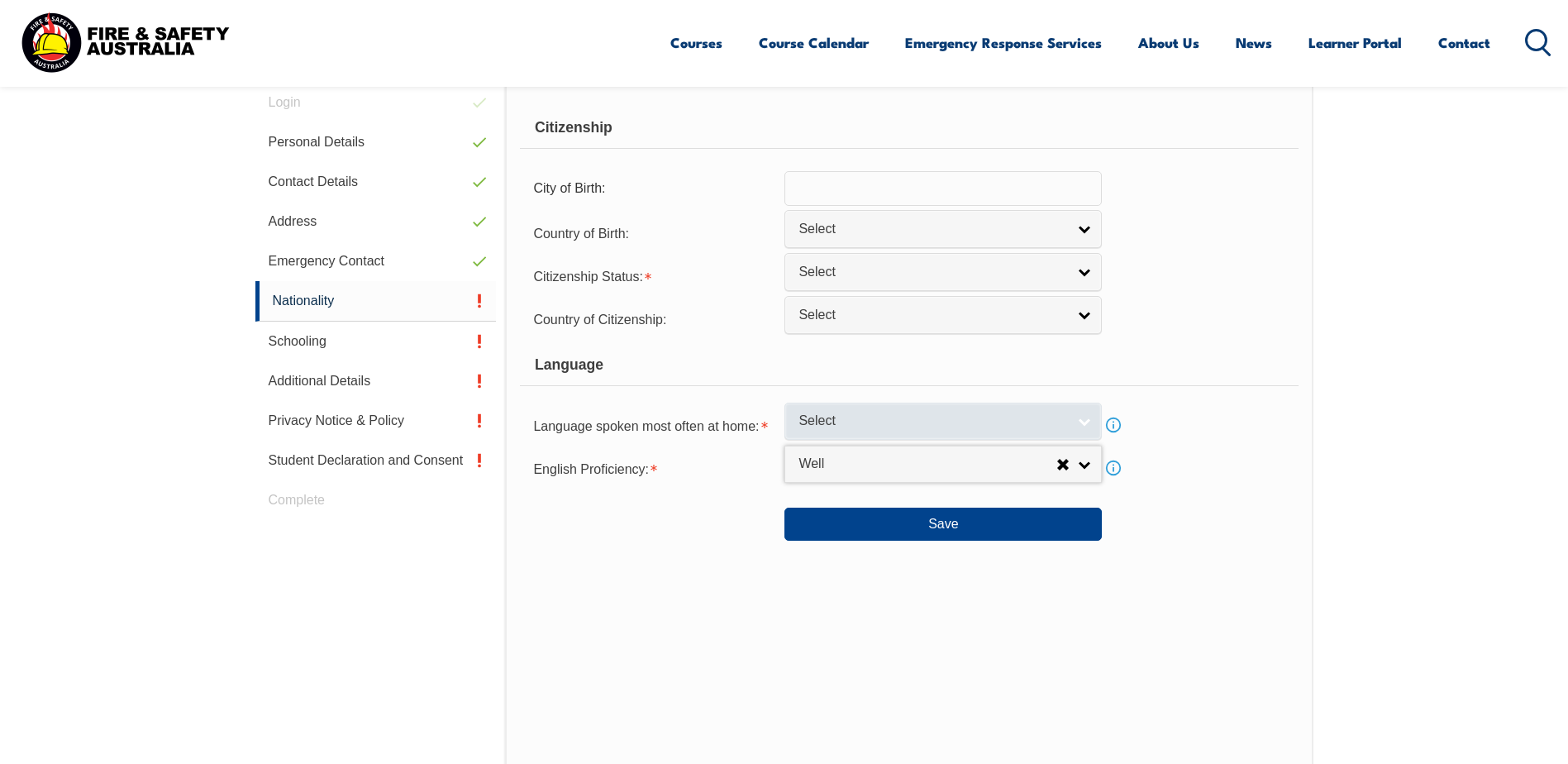
click at [1073, 426] on link "Select" at bounding box center [943, 421] width 317 height 37
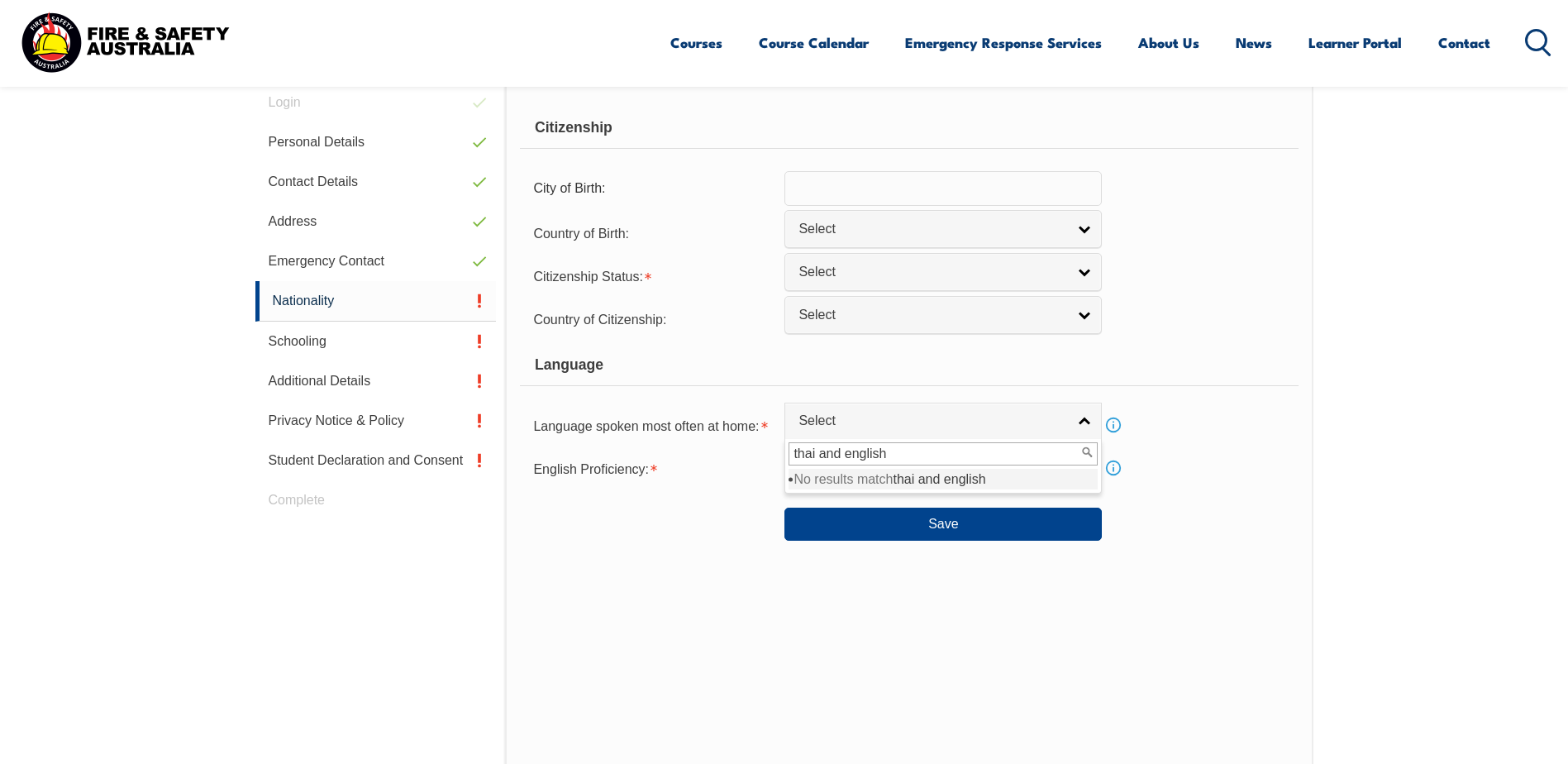
type input "thai and english"
click at [944, 479] on span "thai and english" at bounding box center [939, 479] width 93 height 14
click at [1159, 519] on div "Save" at bounding box center [908, 517] width 778 height 46
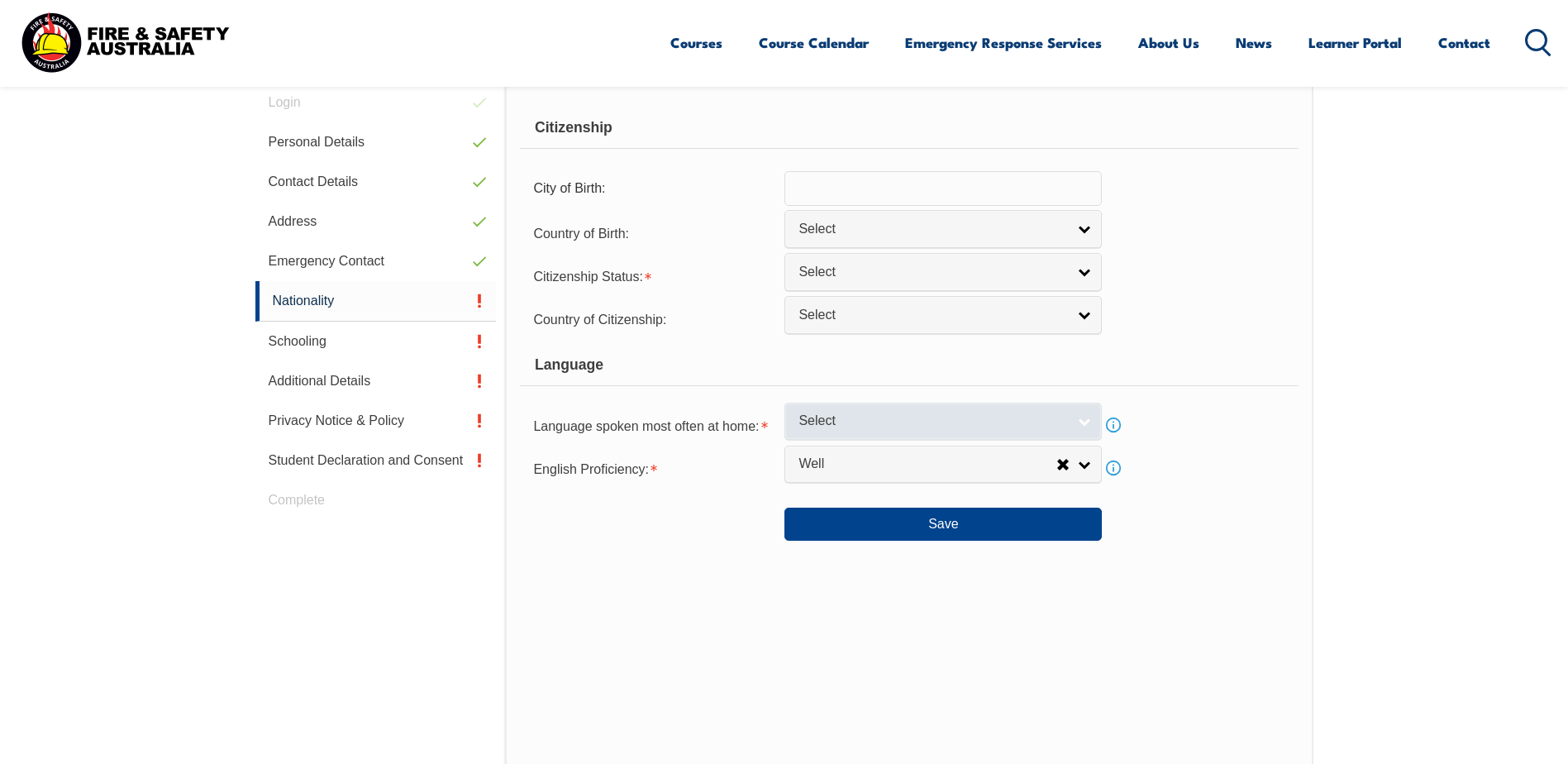
click at [994, 415] on span "Select" at bounding box center [932, 421] width 268 height 17
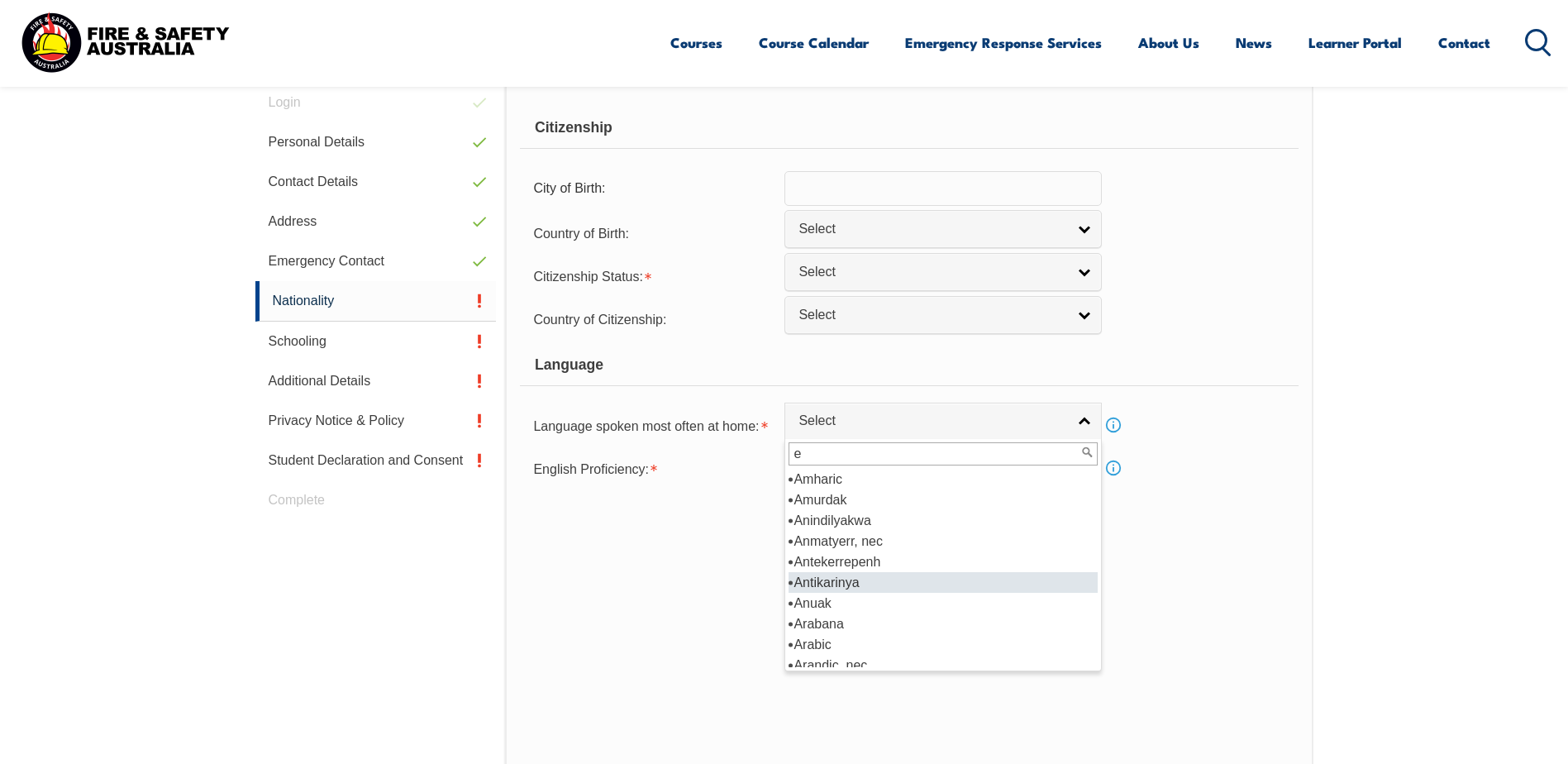
scroll to position [0, 0]
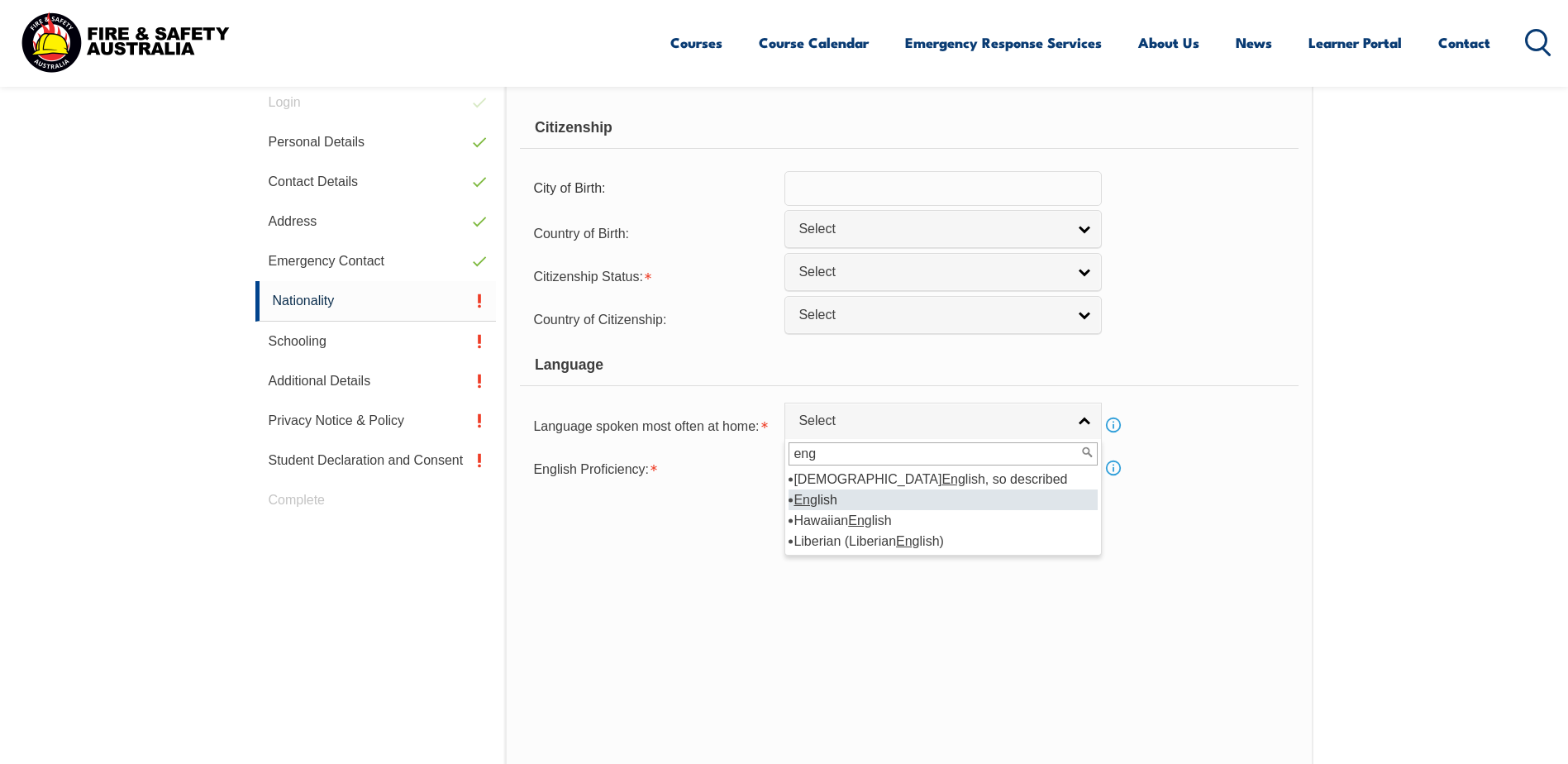
type input "eng"
click at [945, 503] on li "Eng lish" at bounding box center [943, 499] width 309 height 21
select select "1201"
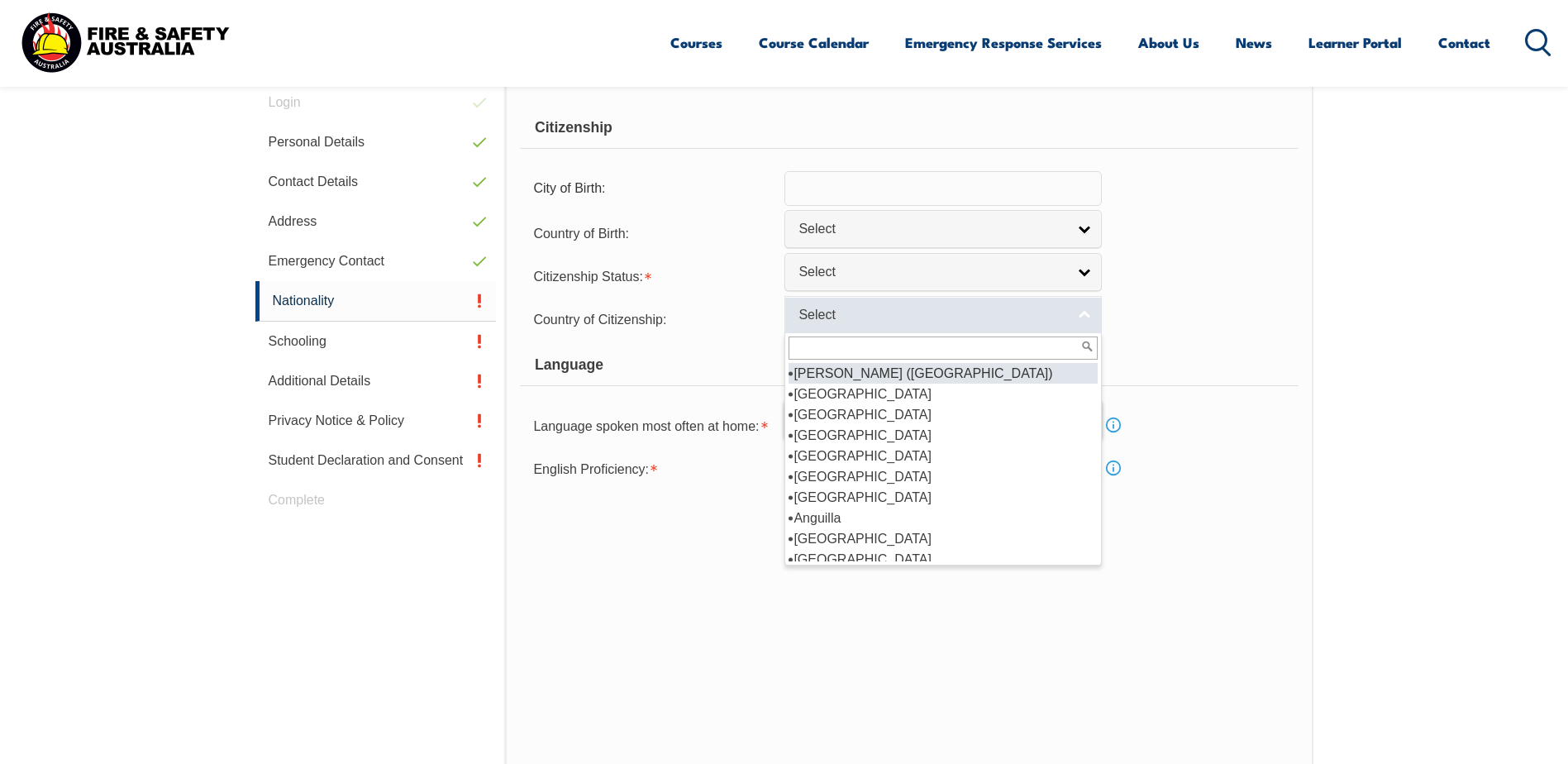
click at [871, 324] on link "Select" at bounding box center [943, 314] width 317 height 37
click at [859, 203] on input "text" at bounding box center [943, 188] width 317 height 35
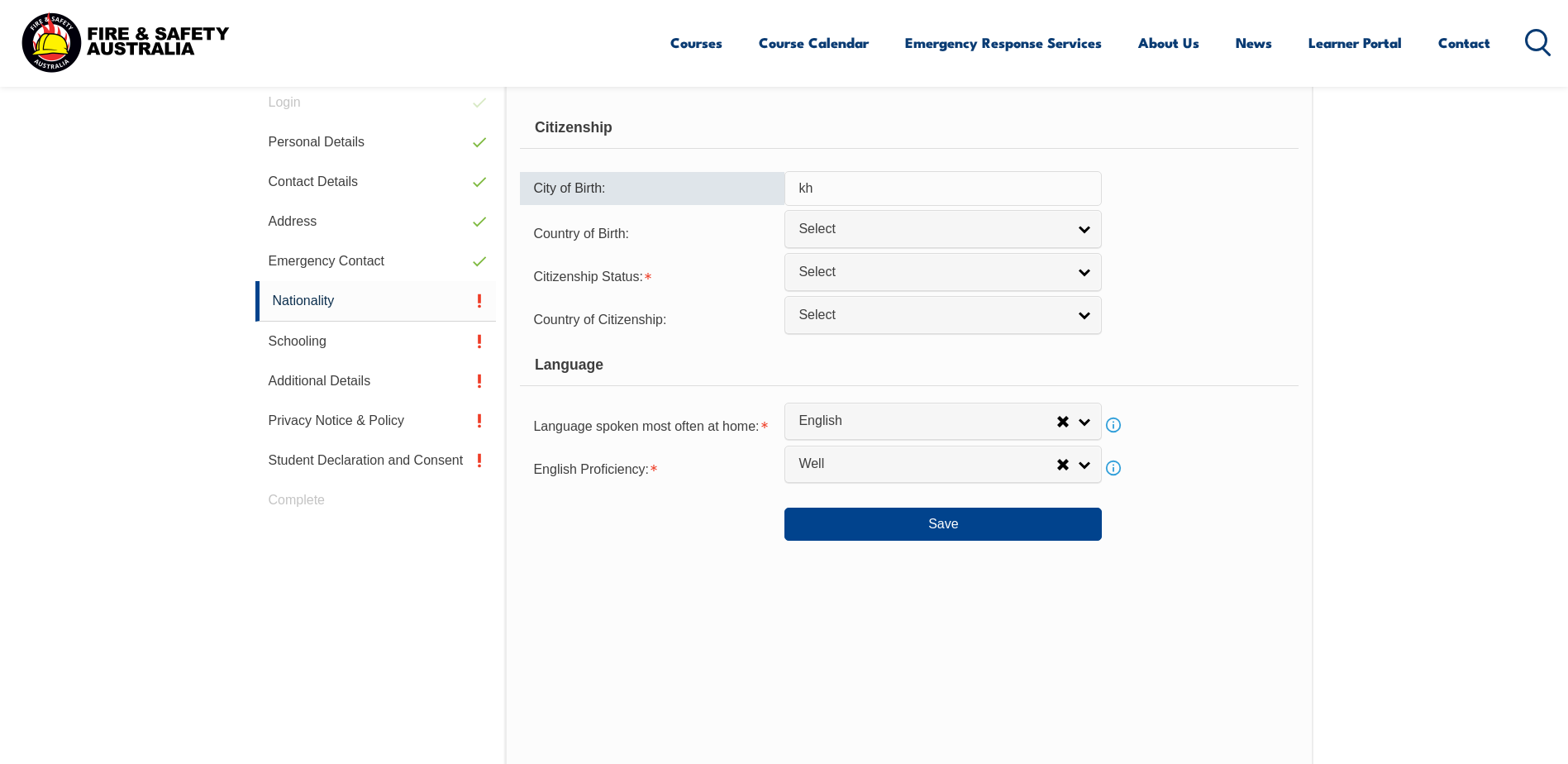
type input "k"
click at [883, 515] on button "Save" at bounding box center [943, 524] width 317 height 33
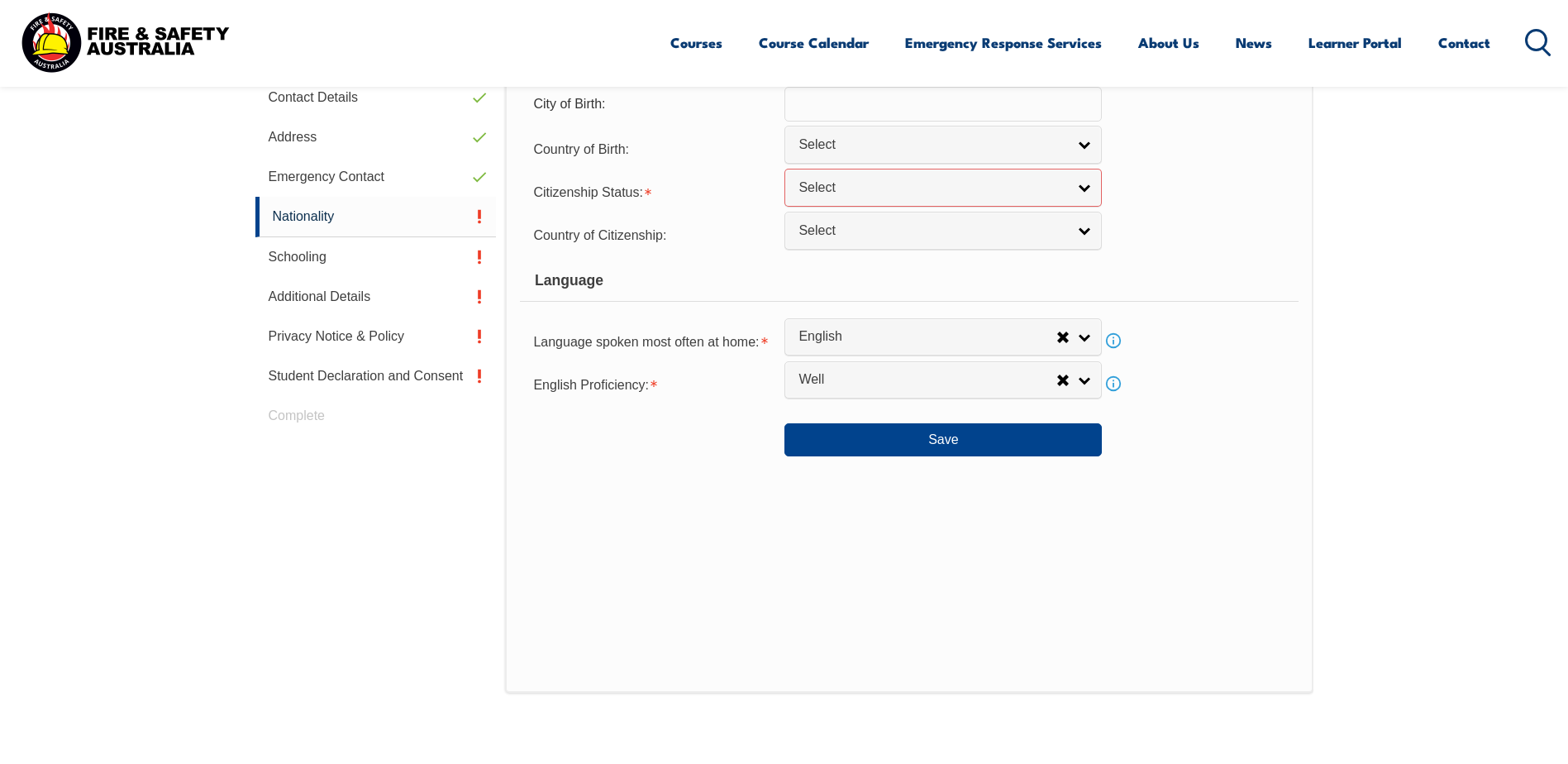
scroll to position [470, 0]
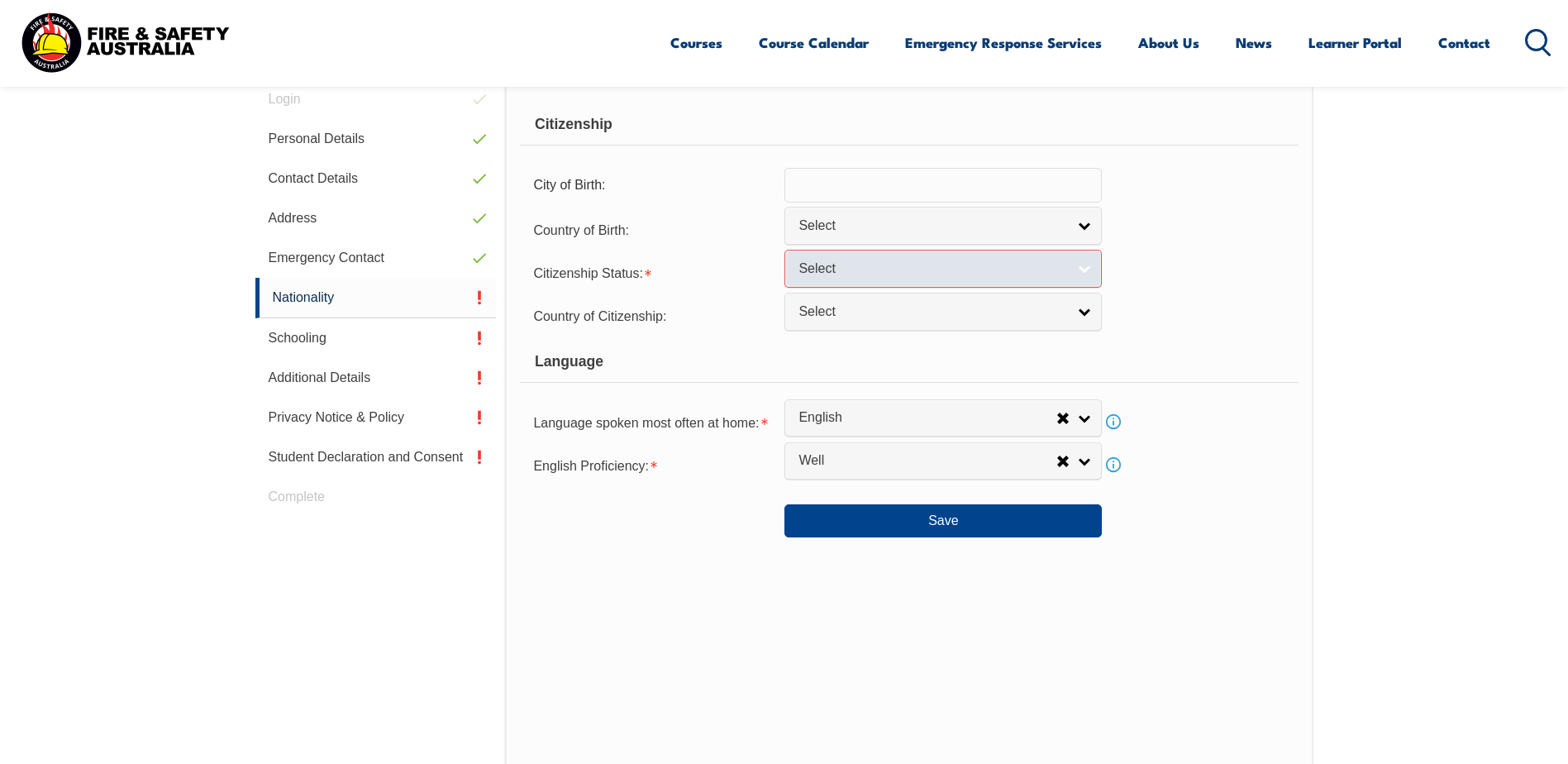
click at [1088, 267] on link "Select" at bounding box center [943, 268] width 317 height 37
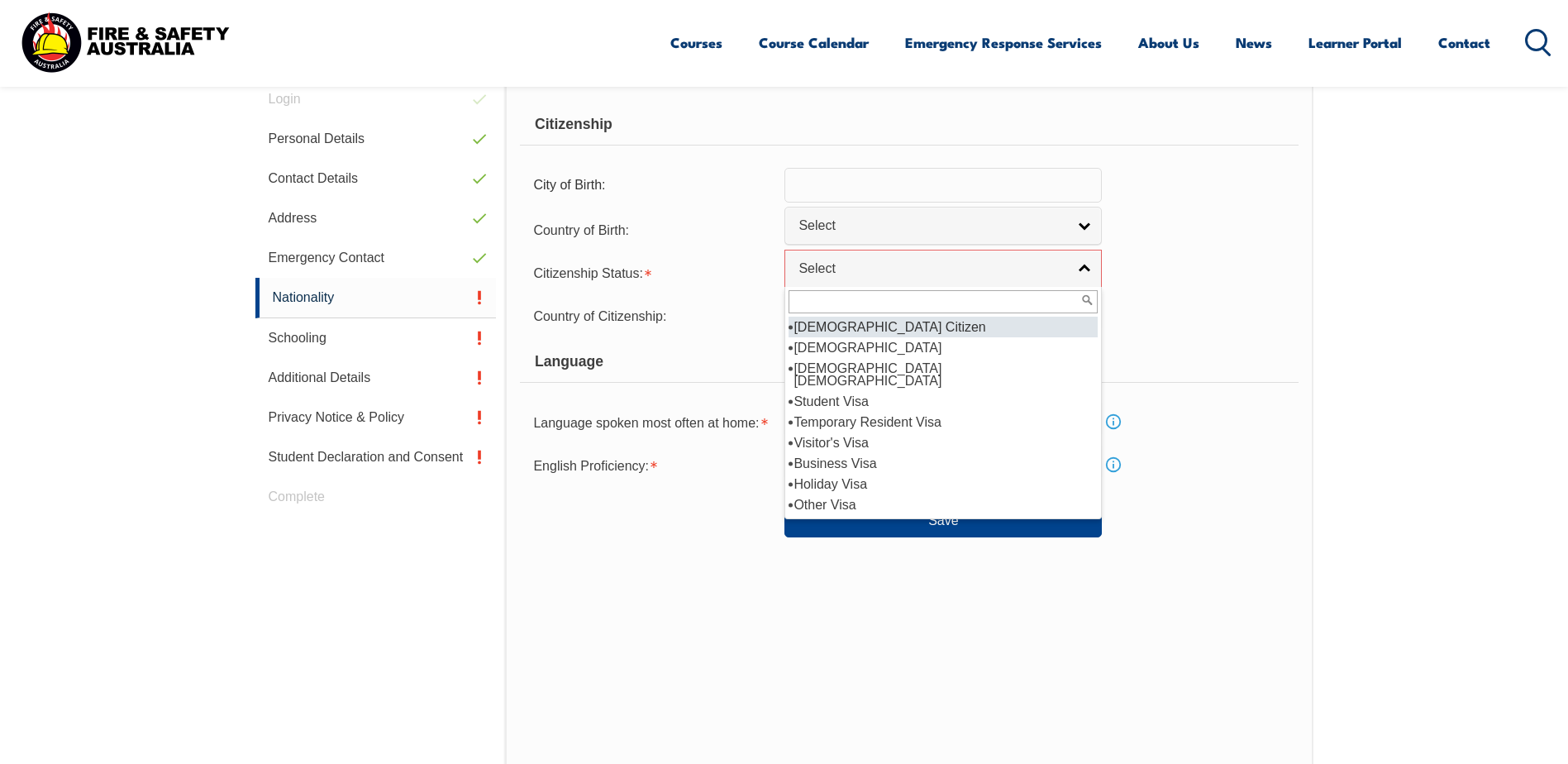
click at [1169, 294] on form "Citizenship City of Birth: Country of Birth: [GEOGRAPHIC_DATA] ([DEMOGRAPHIC_DA…" at bounding box center [908, 321] width 778 height 433
click at [1085, 266] on link "Select" at bounding box center [943, 268] width 317 height 37
click at [928, 323] on li "[DEMOGRAPHIC_DATA] Citizen" at bounding box center [943, 326] width 309 height 21
select select "1"
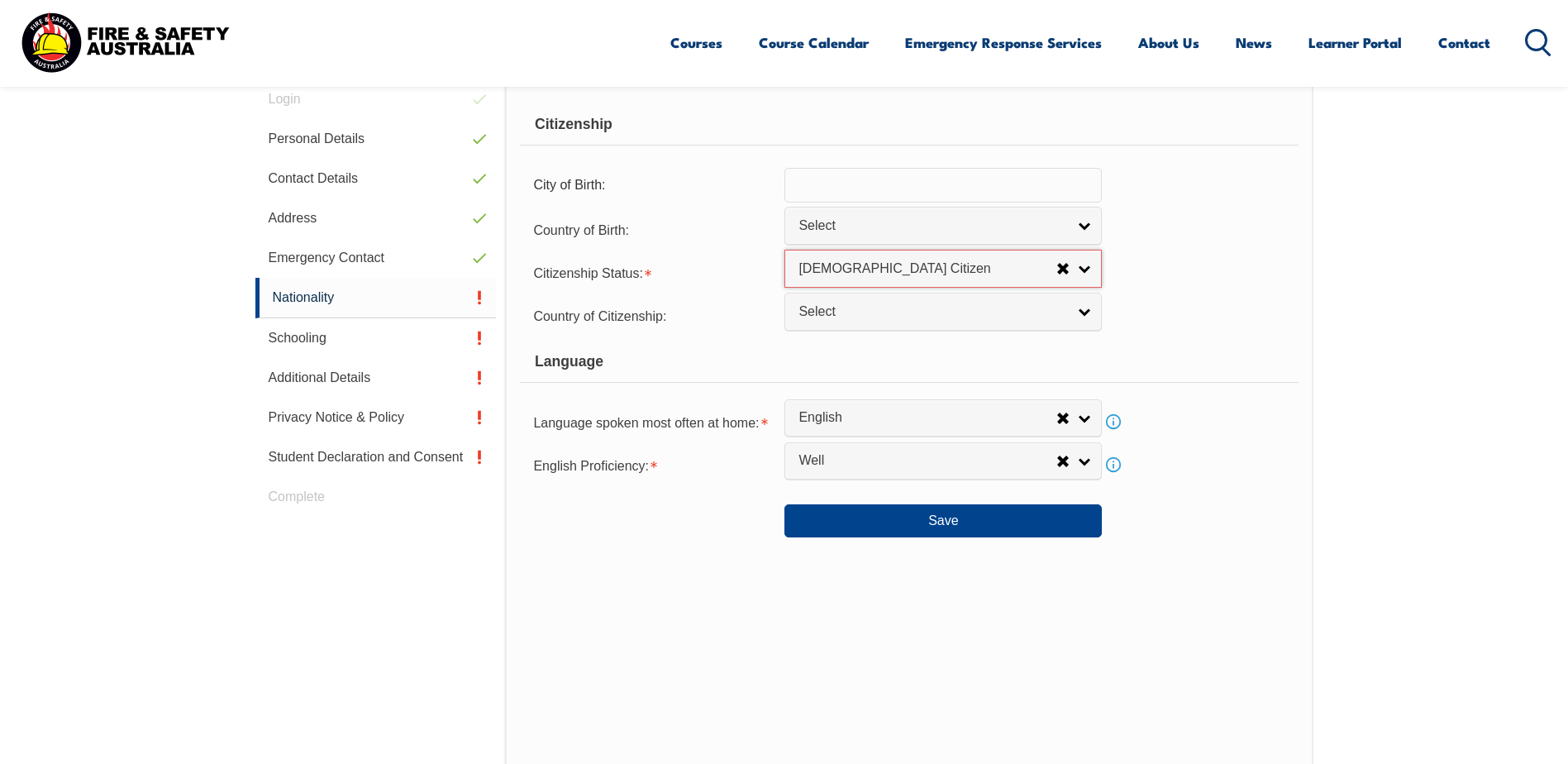
click at [1164, 342] on div "Language" at bounding box center [908, 362] width 778 height 41
click at [1015, 516] on button "Save" at bounding box center [943, 520] width 317 height 33
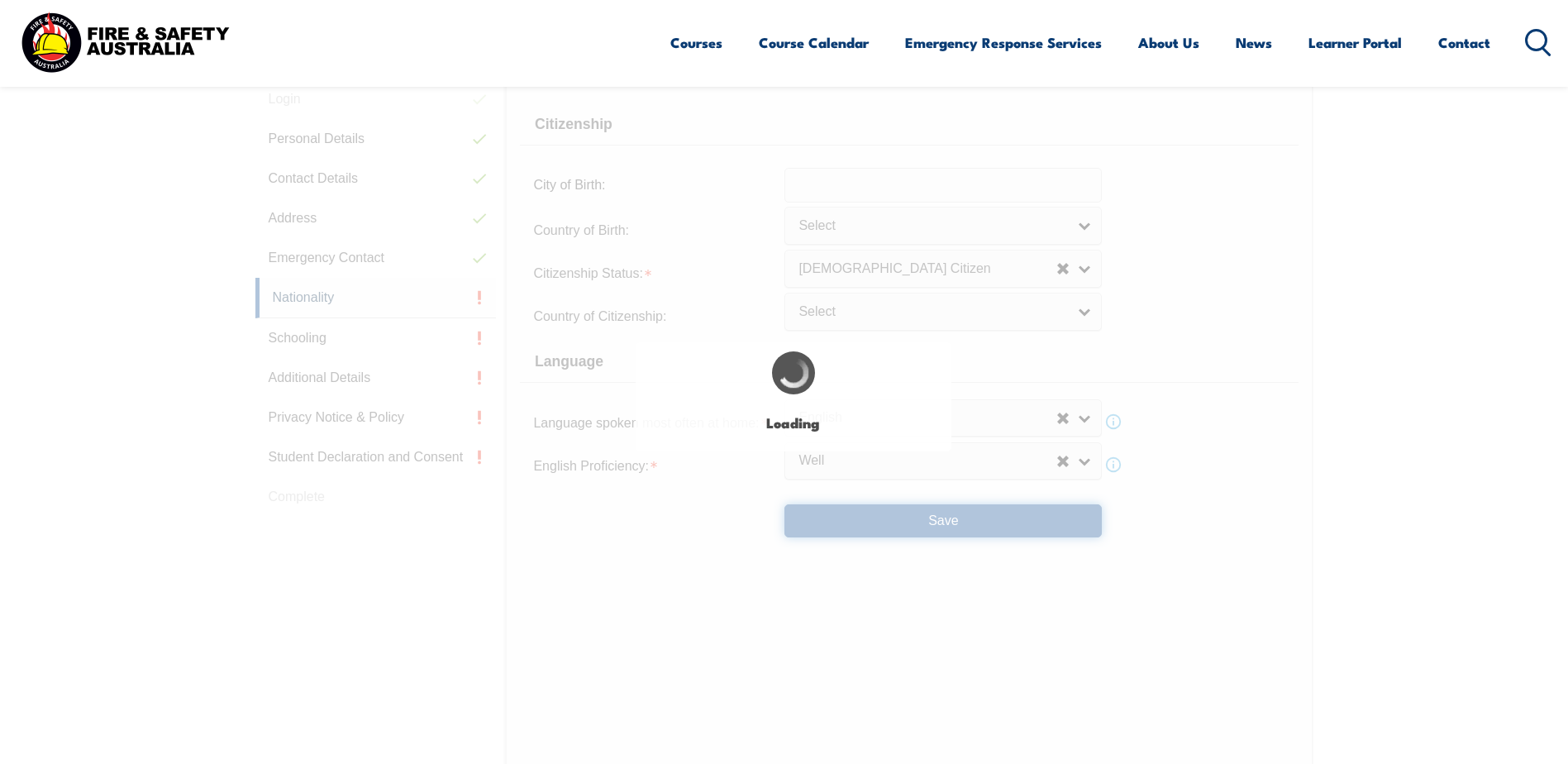
select select "false"
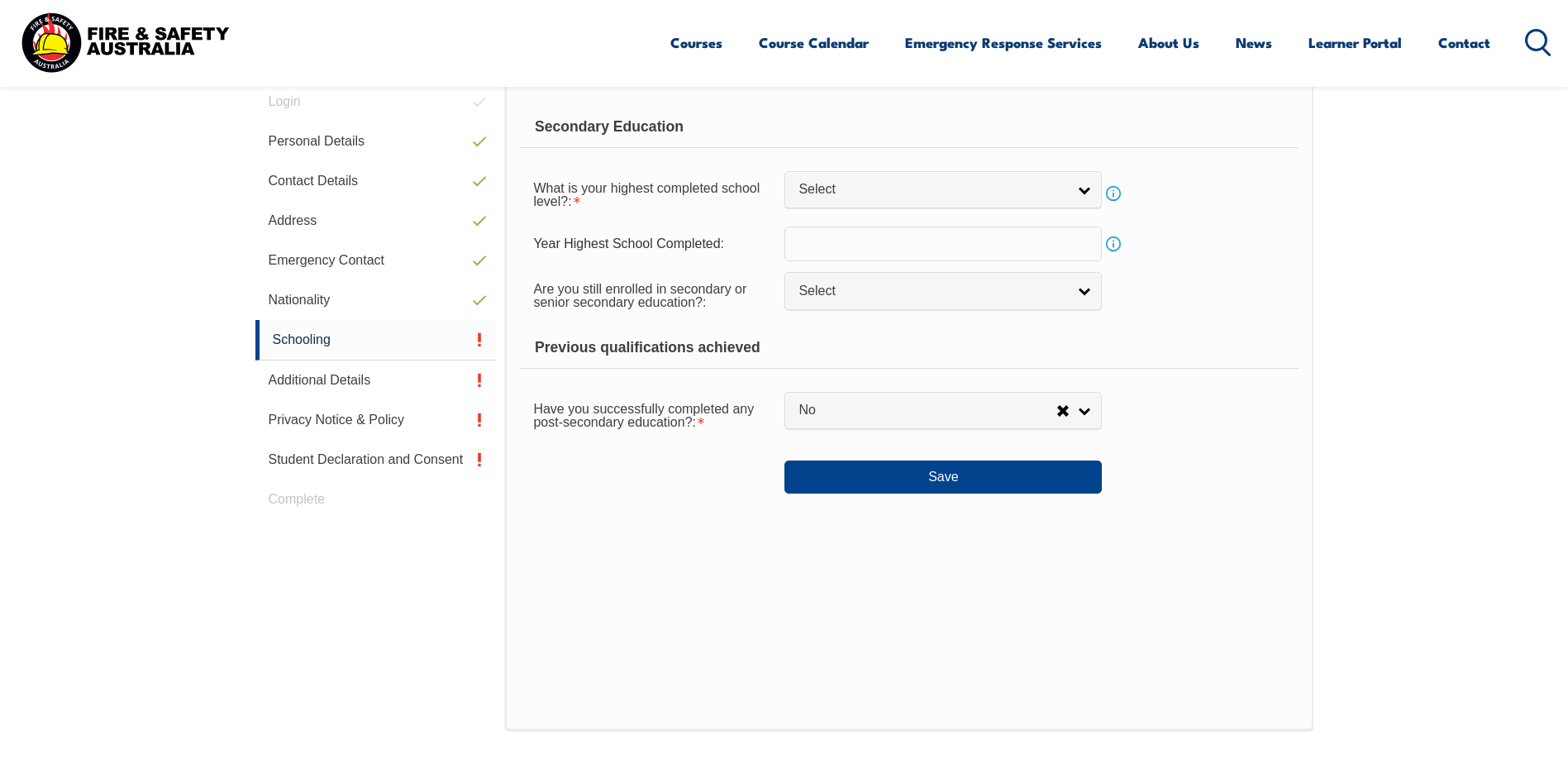
scroll to position [466, 0]
click at [987, 194] on span "Select" at bounding box center [932, 190] width 268 height 17
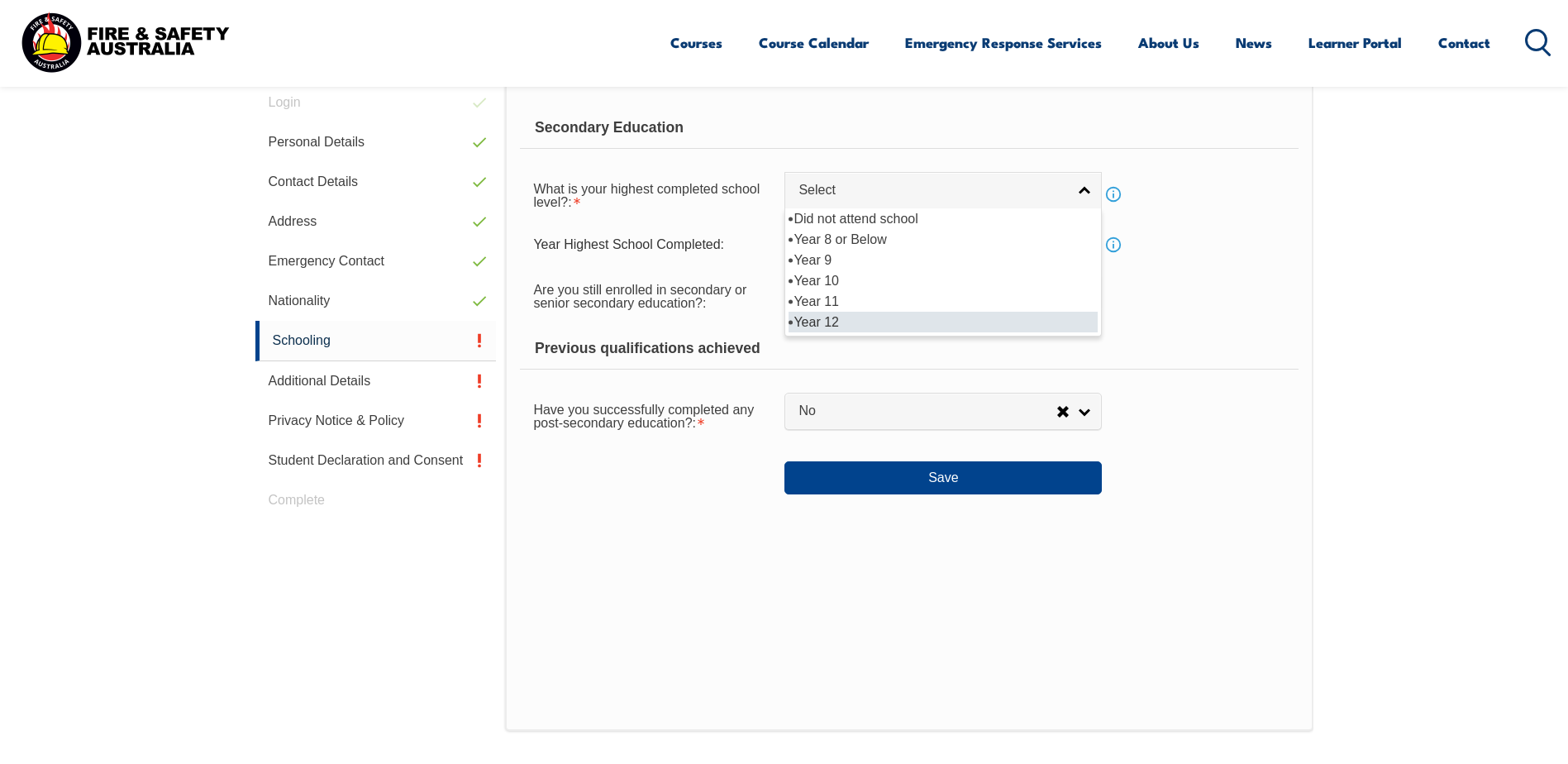
click at [873, 316] on li "Year 12" at bounding box center [943, 322] width 309 height 21
select select "12"
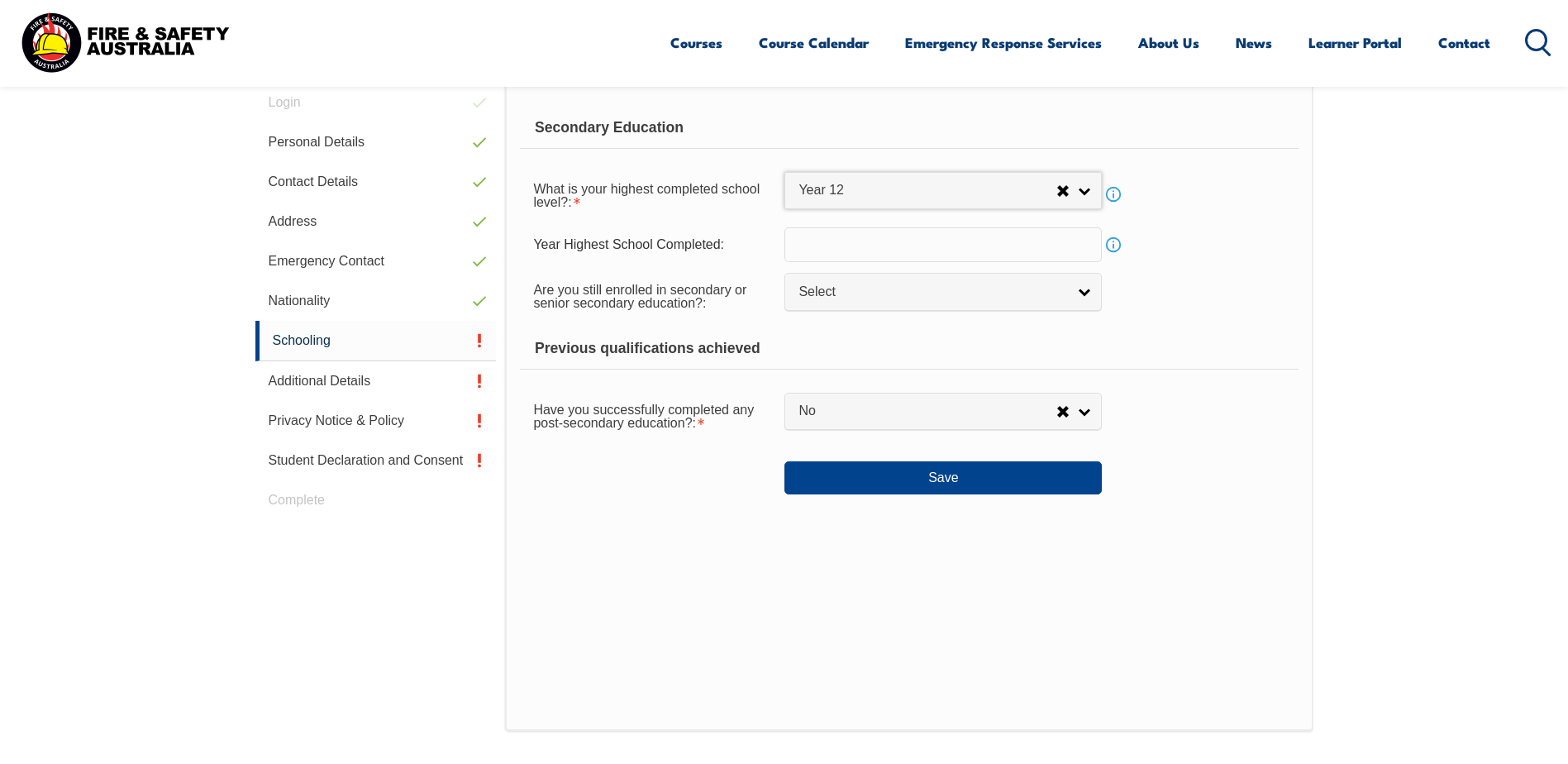
click at [882, 243] on input "text" at bounding box center [943, 244] width 317 height 35
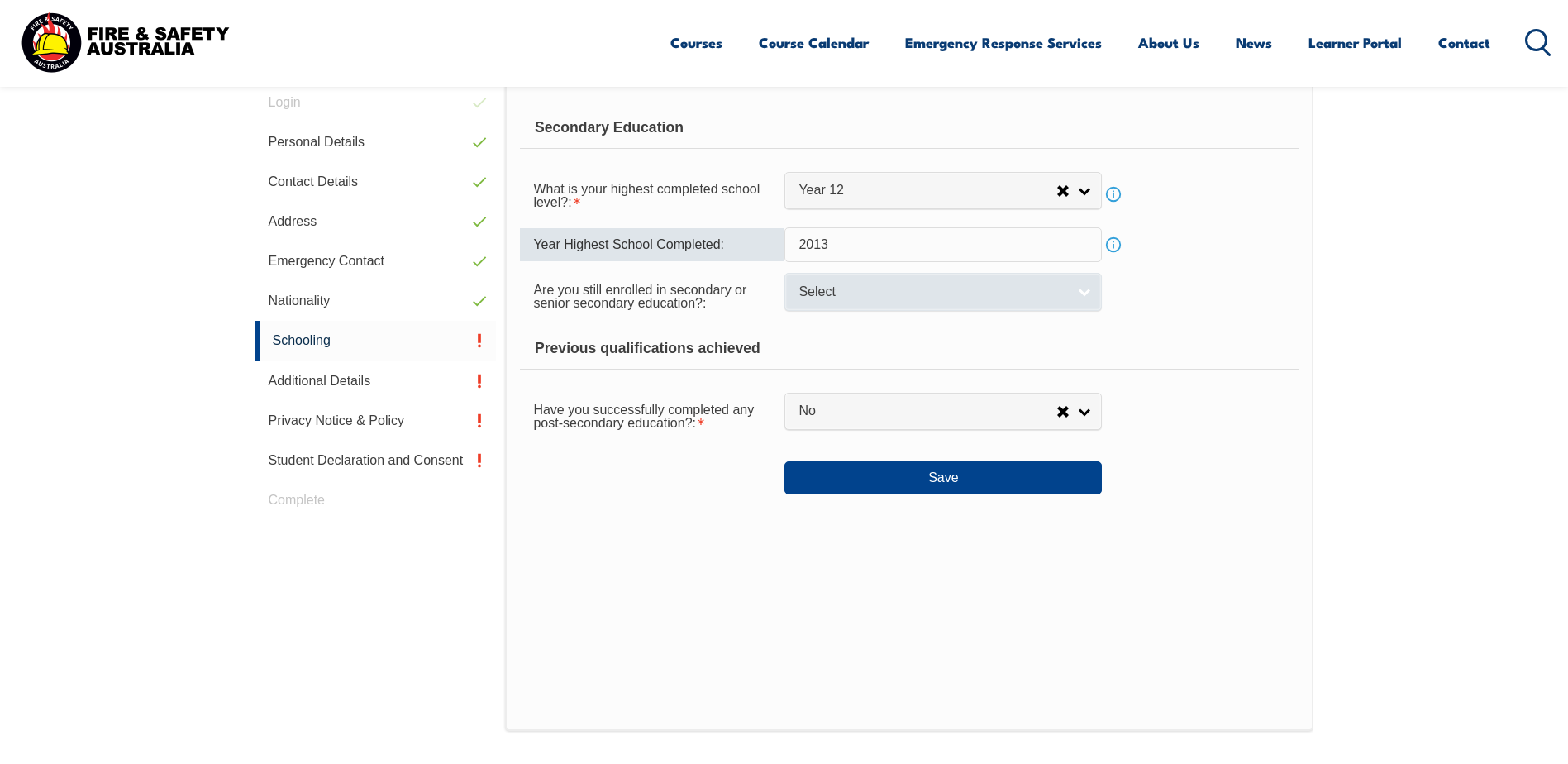
type input "2013"
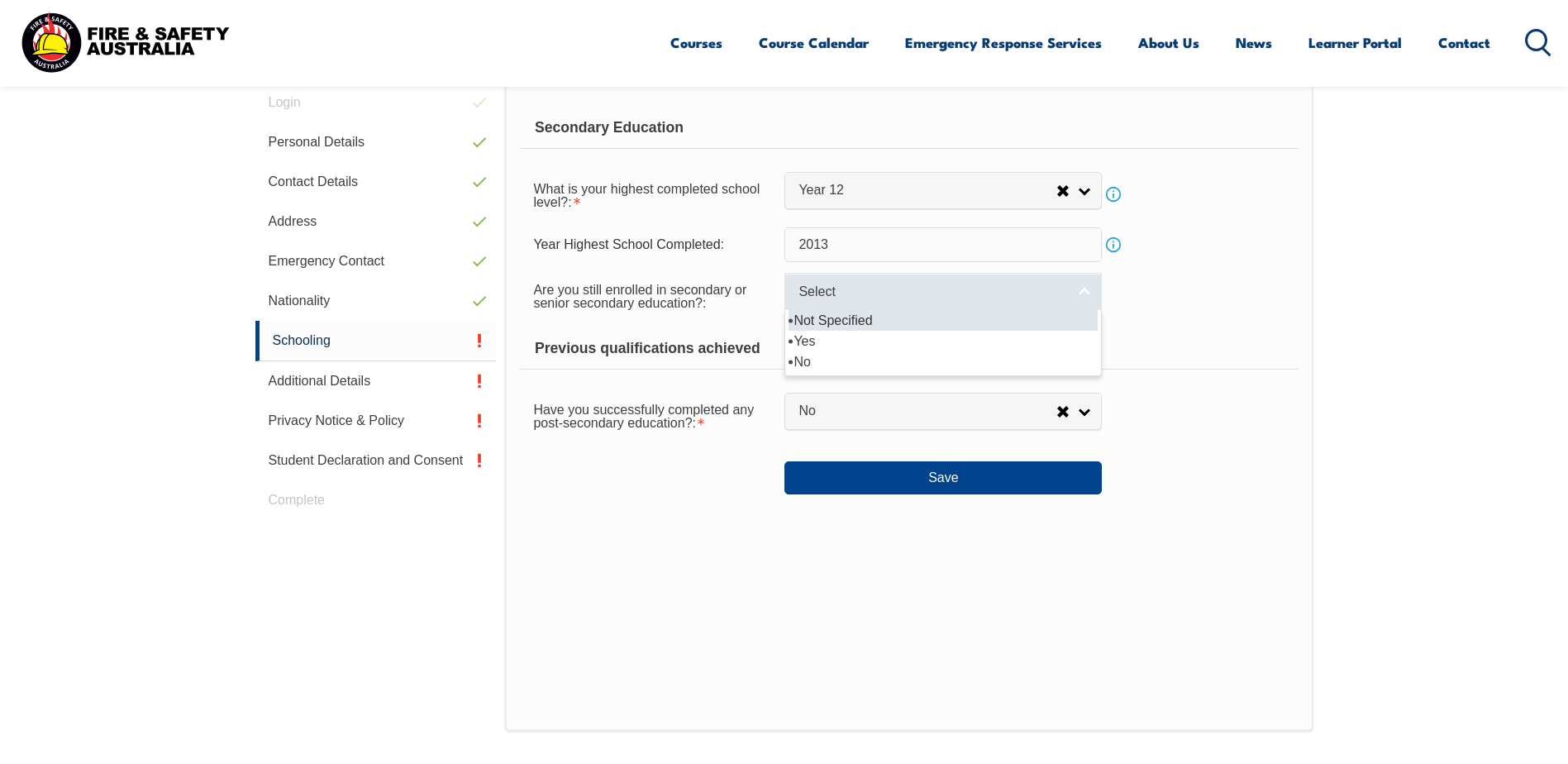
click at [1007, 302] on link "Select" at bounding box center [943, 290] width 317 height 37
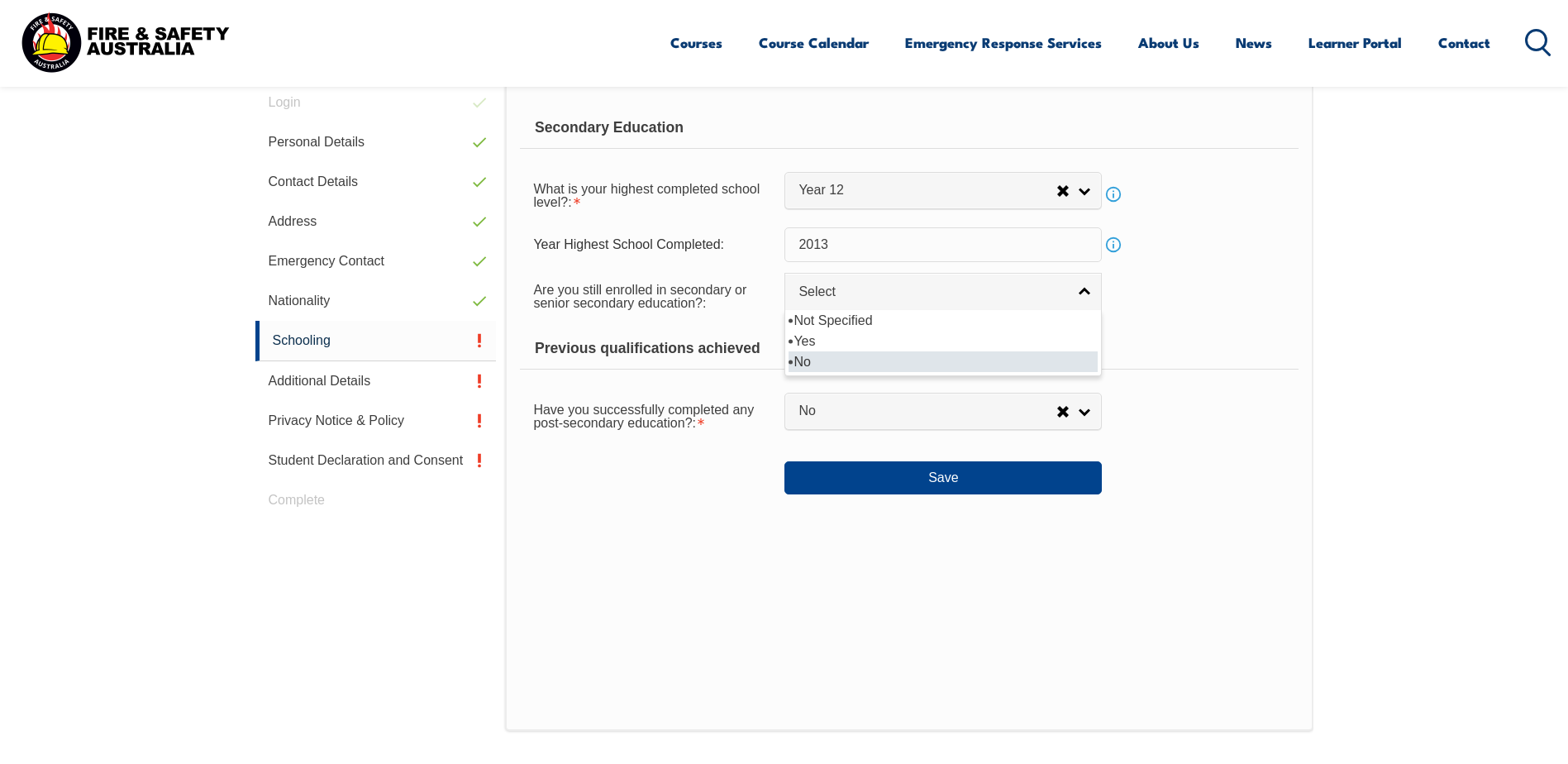
click at [798, 356] on li "No" at bounding box center [943, 361] width 309 height 21
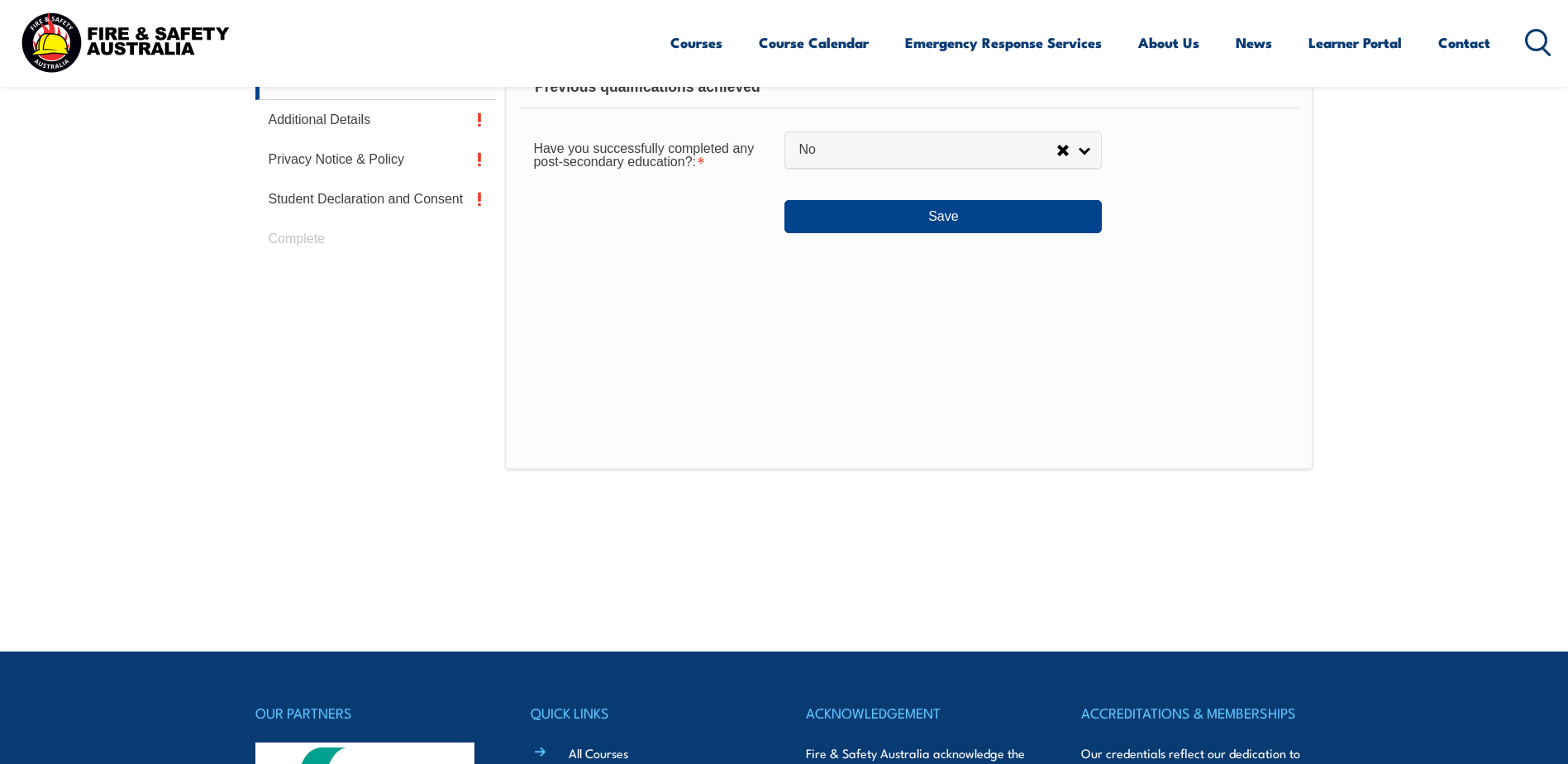
scroll to position [632, 0]
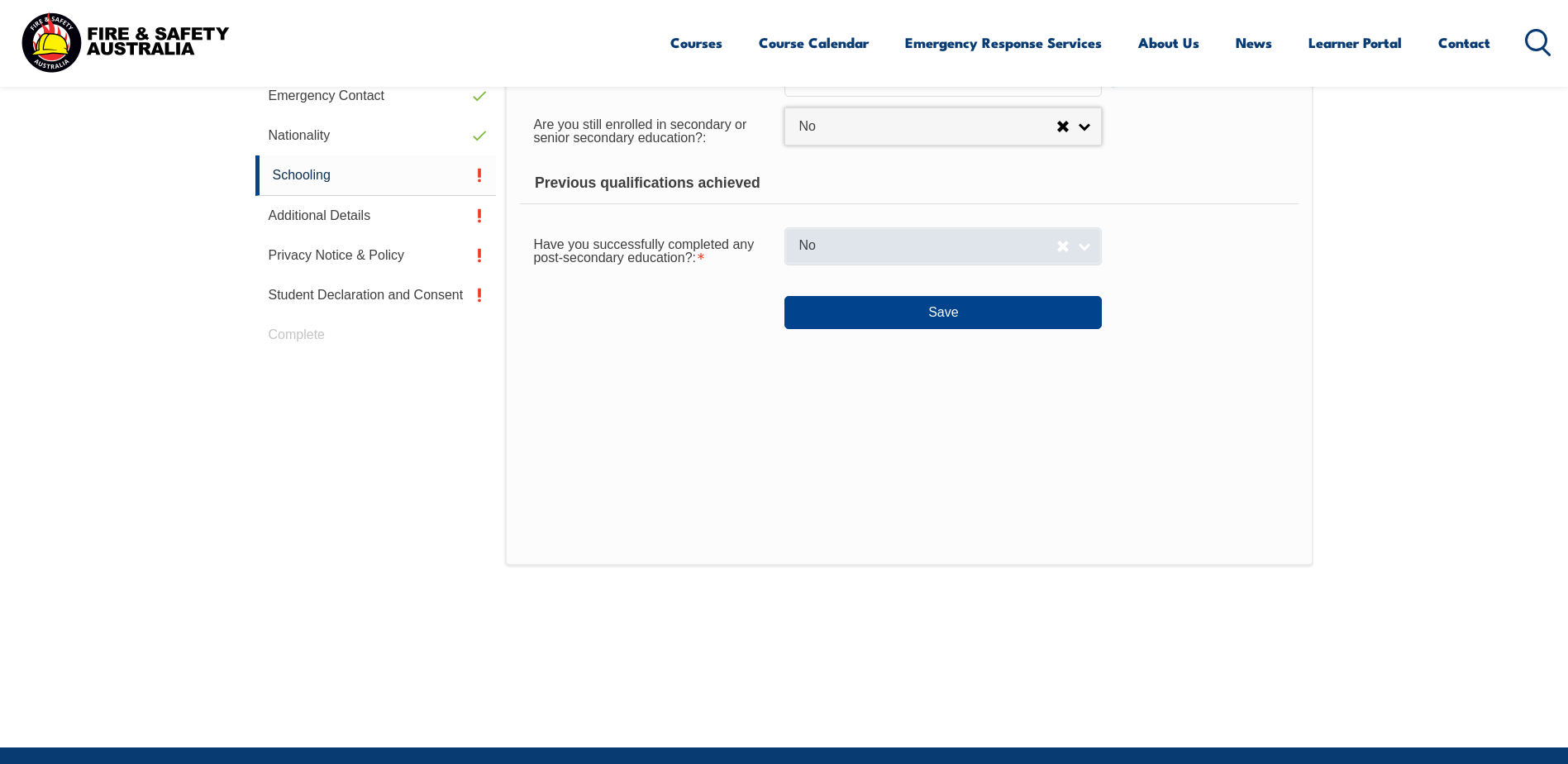
click at [979, 253] on span "No" at bounding box center [927, 245] width 258 height 17
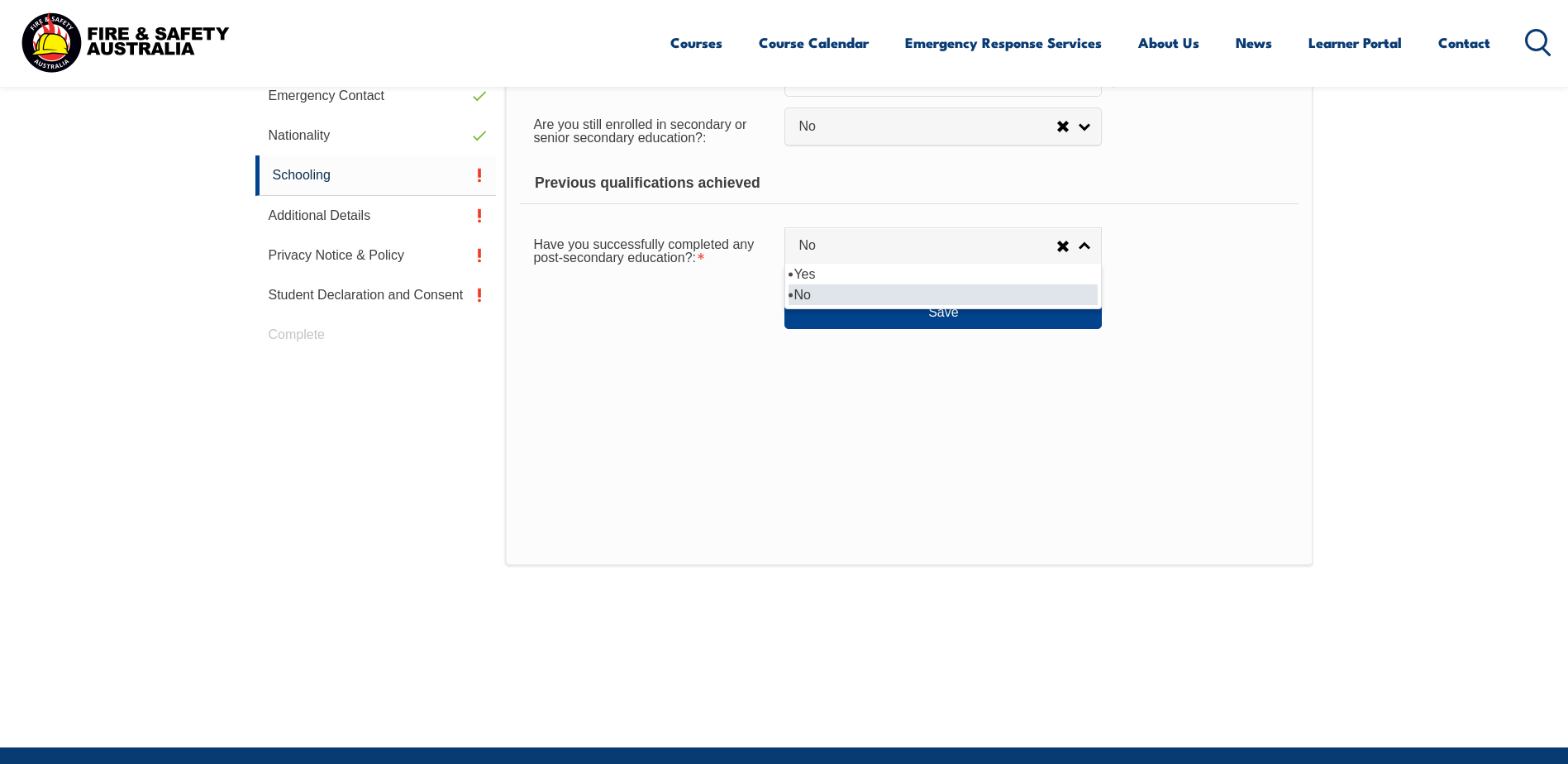
click at [886, 292] on li "No" at bounding box center [943, 294] width 309 height 21
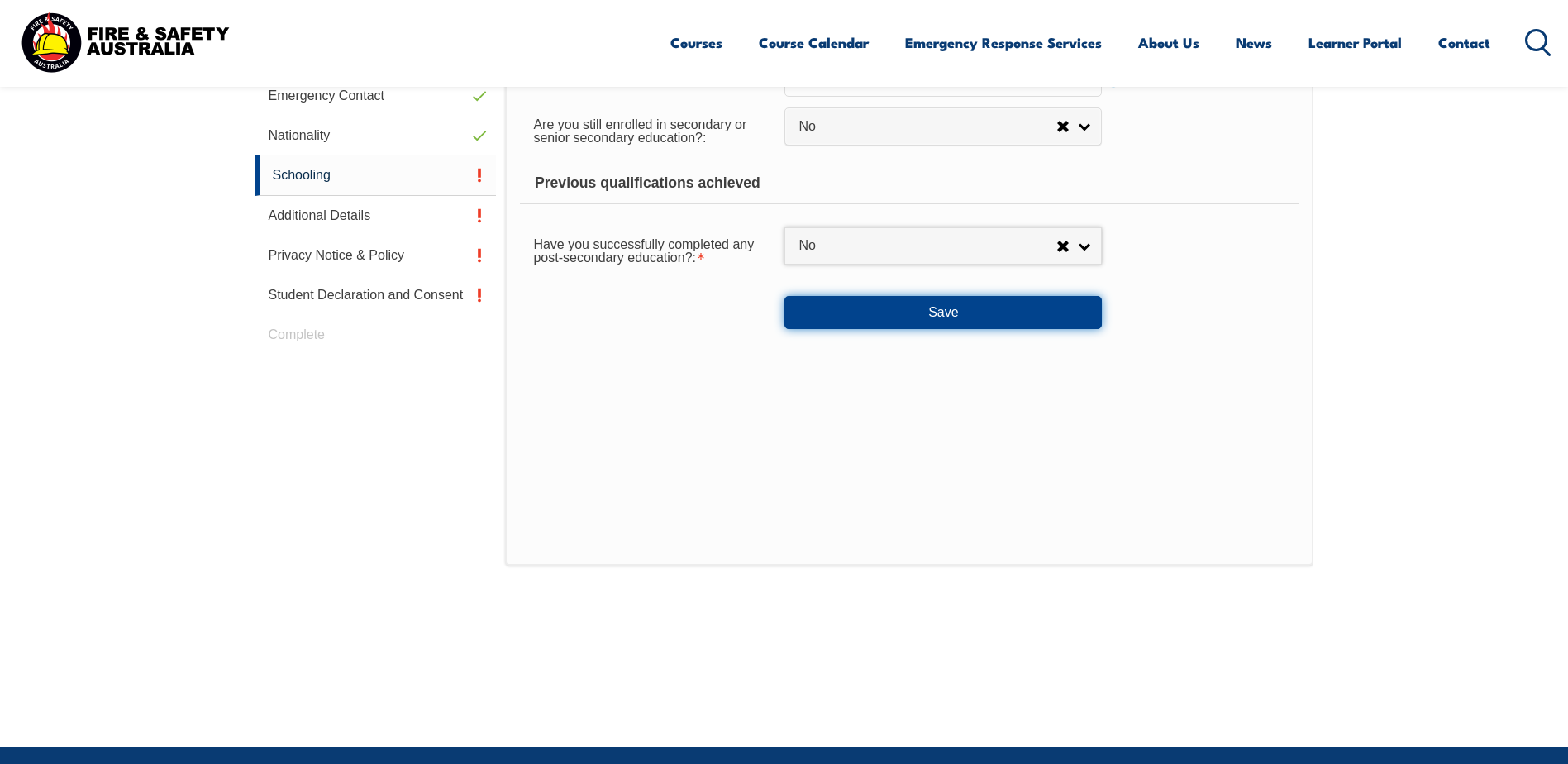
click at [884, 306] on button "Save" at bounding box center [943, 312] width 317 height 33
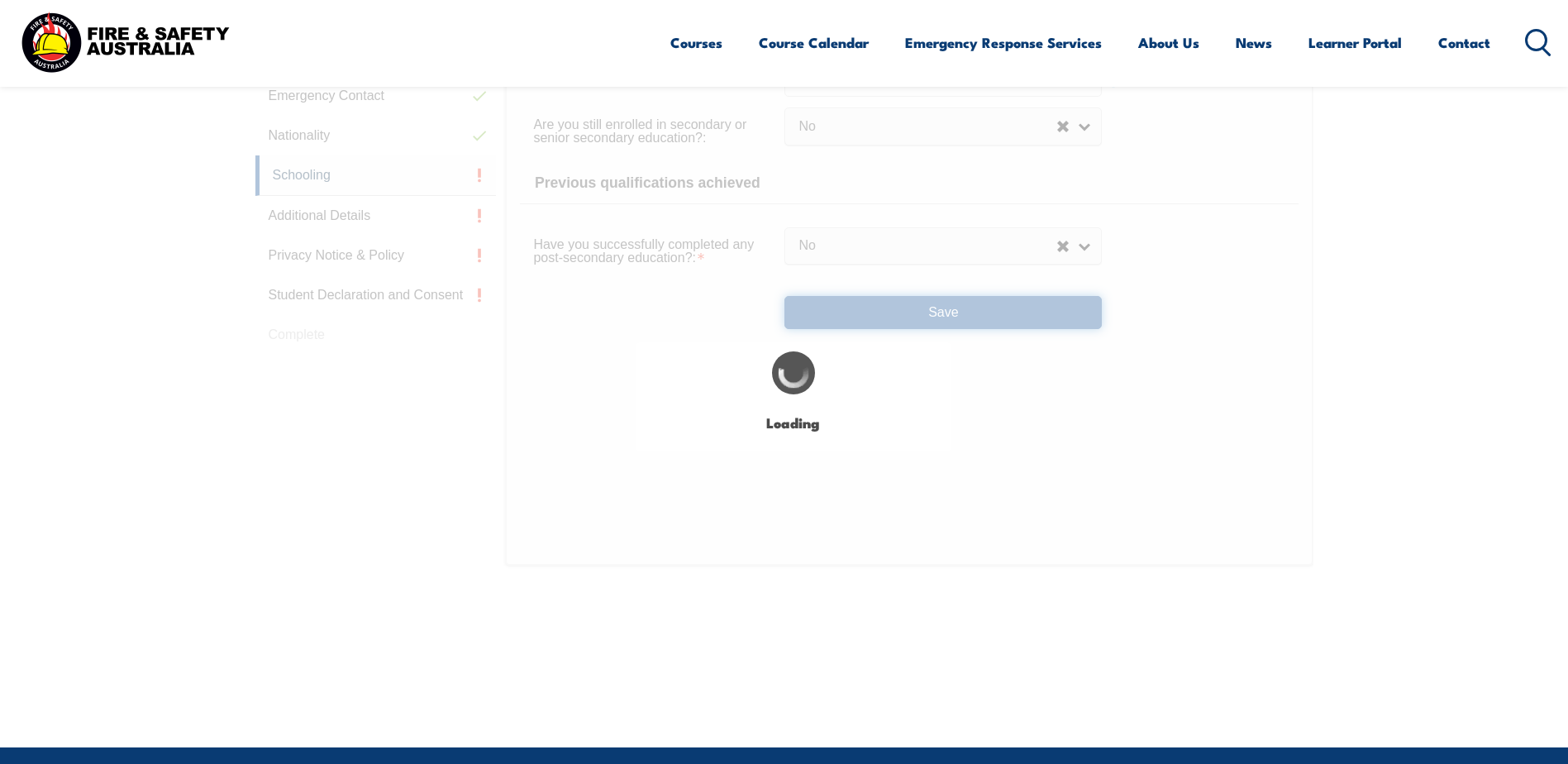
select select "false"
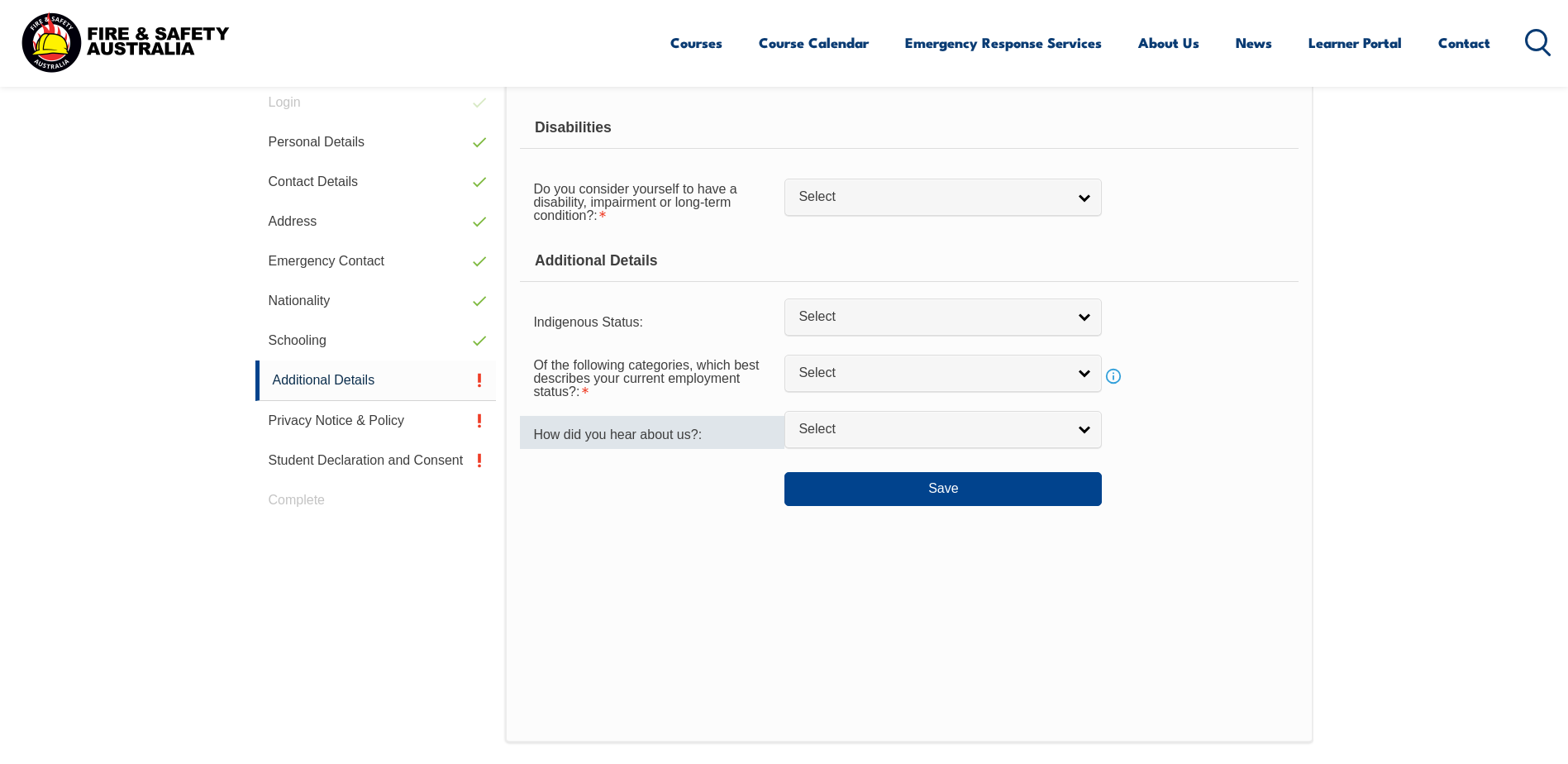
scroll to position [385, 0]
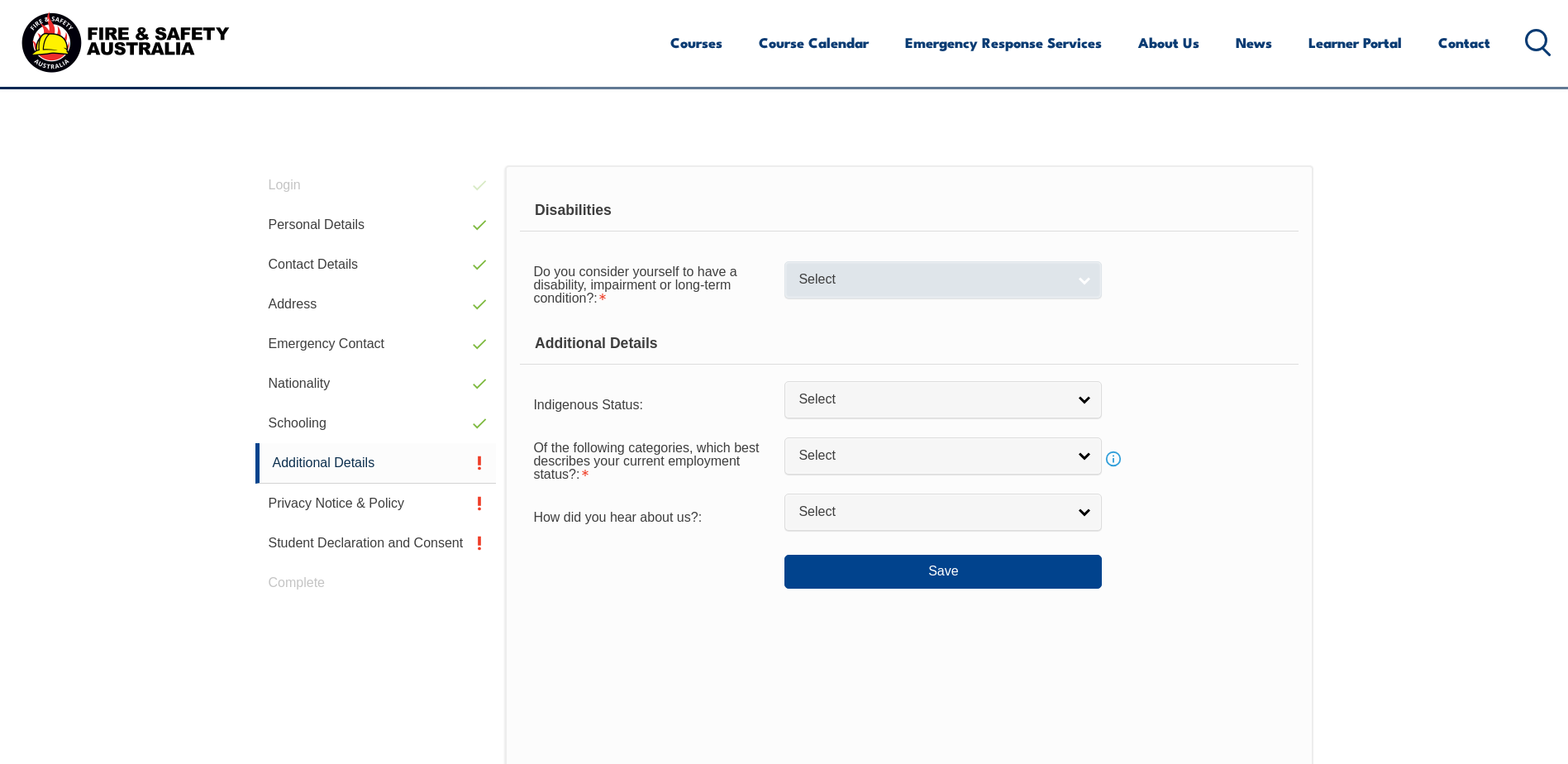
click at [893, 287] on span "Select" at bounding box center [932, 280] width 268 height 17
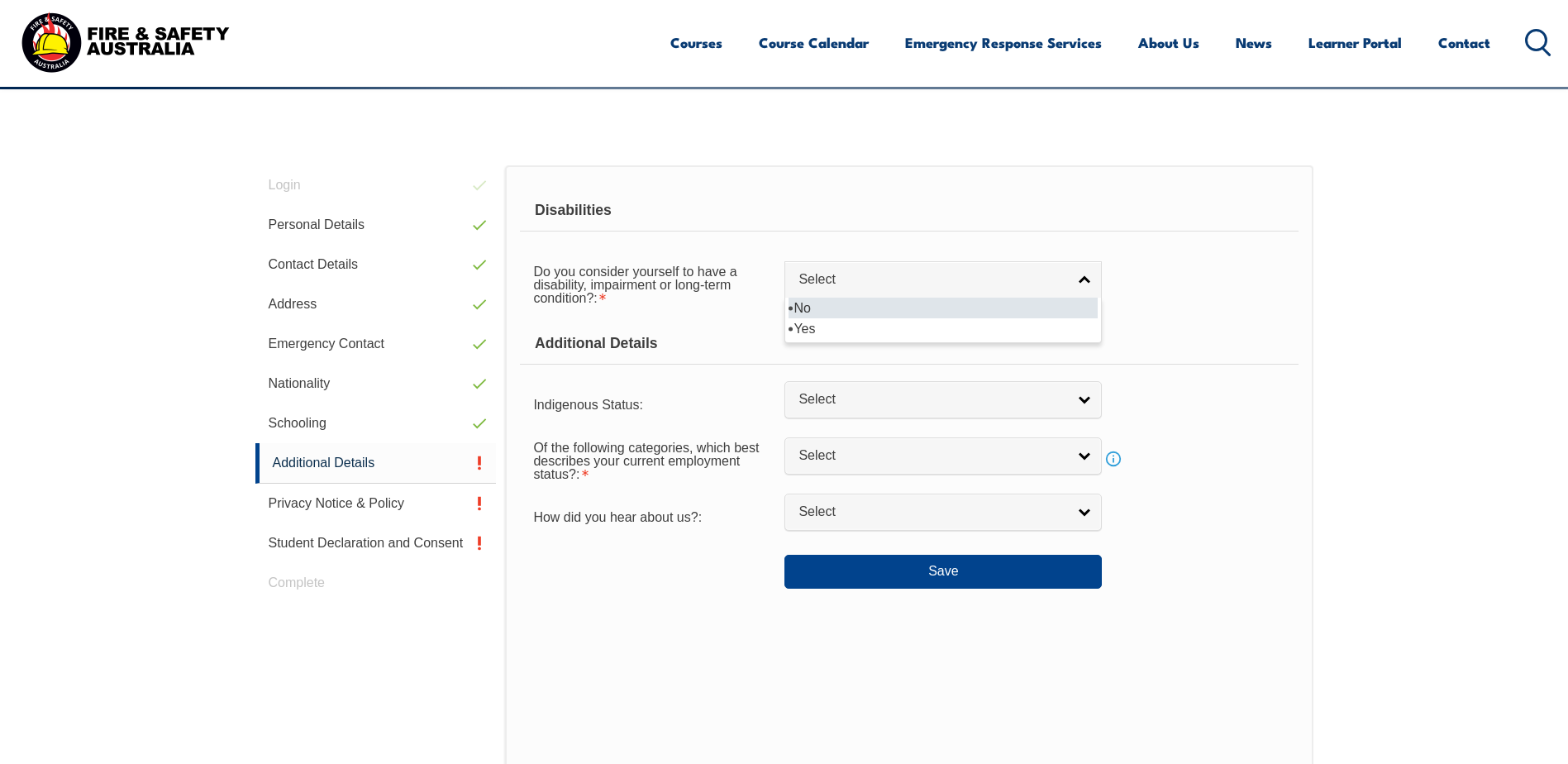
click at [868, 313] on li "No" at bounding box center [943, 307] width 309 height 21
select select "false"
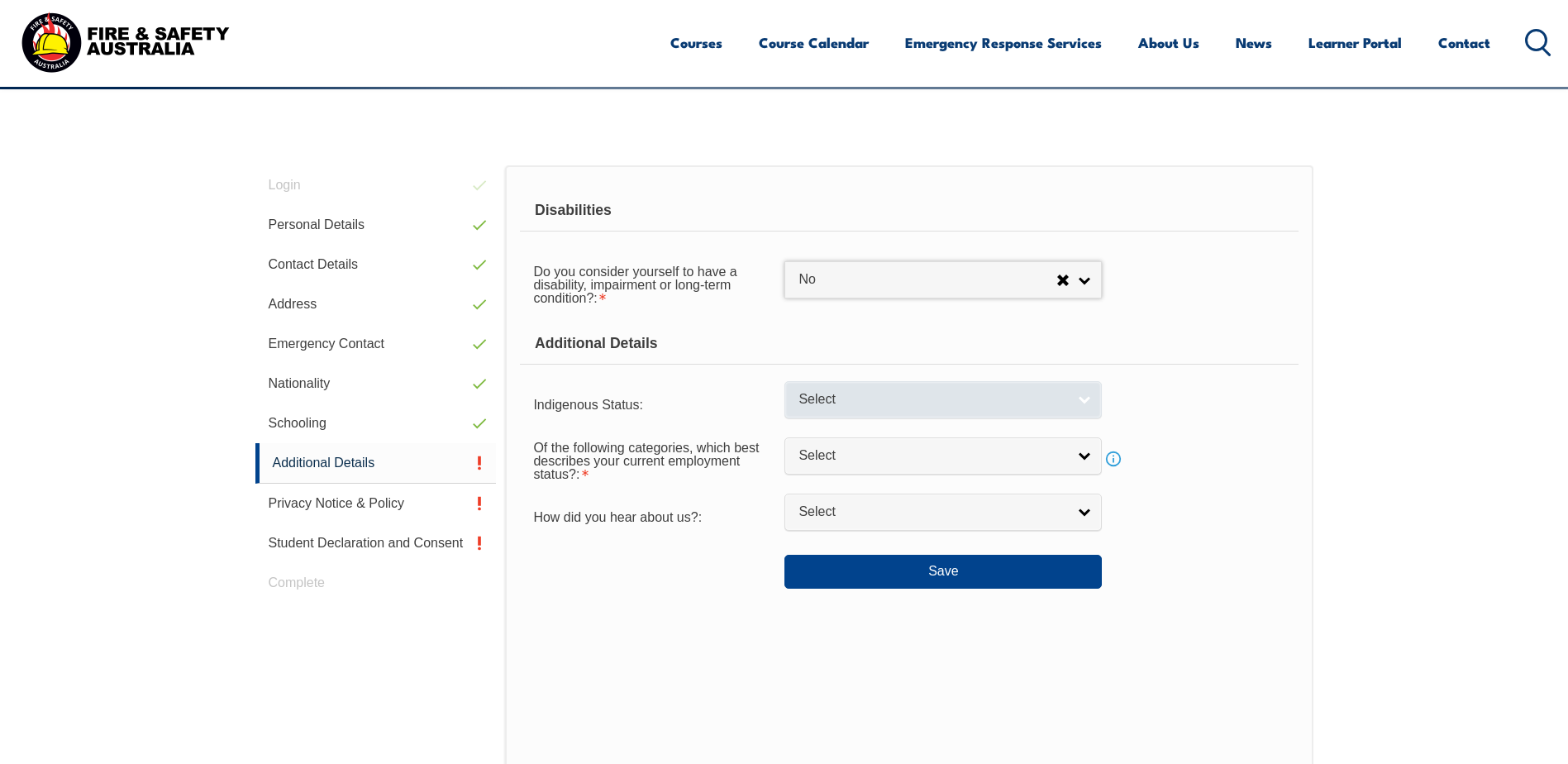
click at [871, 404] on span "Select" at bounding box center [932, 399] width 268 height 17
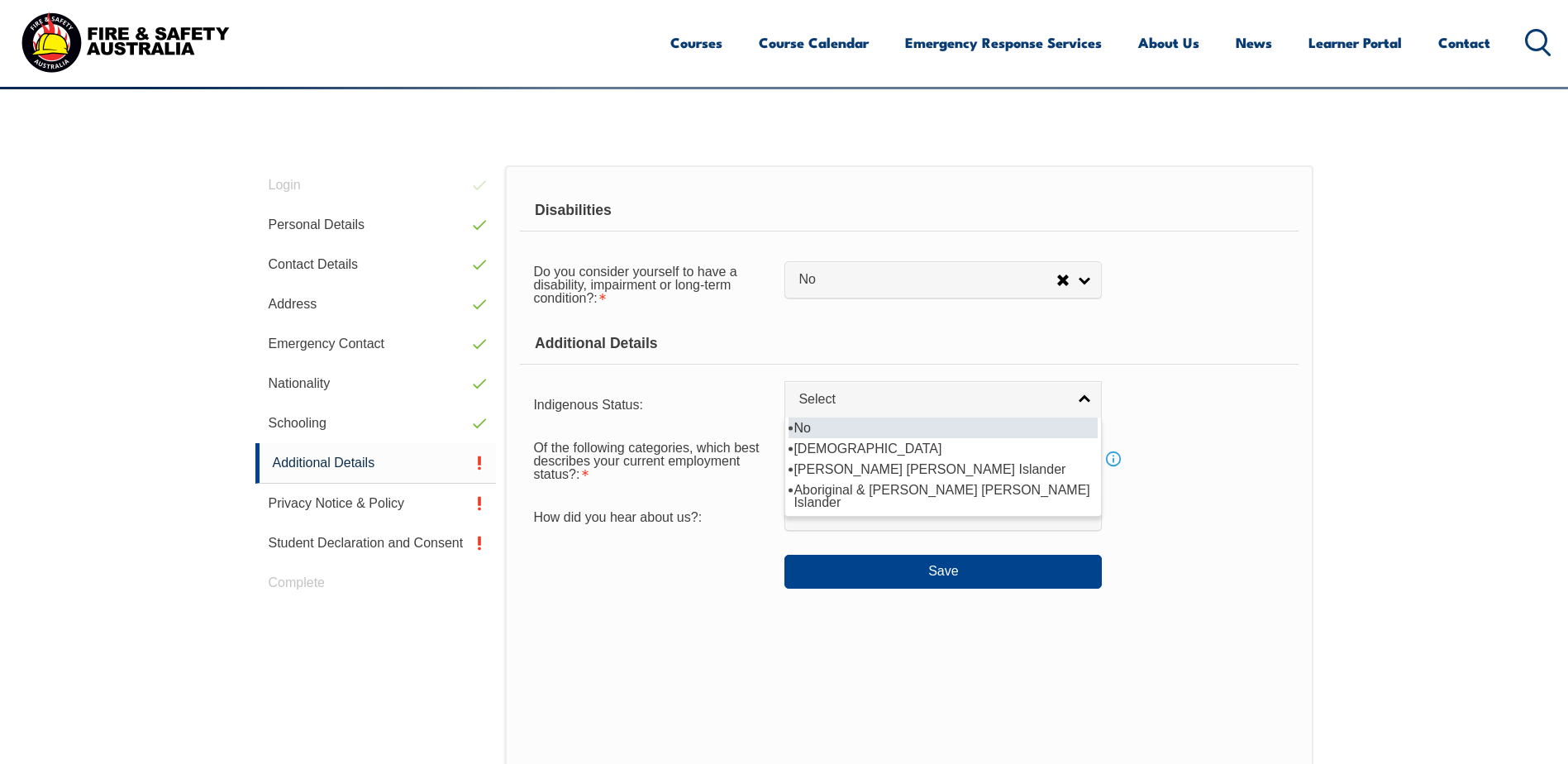
click at [873, 429] on li "No" at bounding box center [943, 427] width 309 height 21
select select "4"
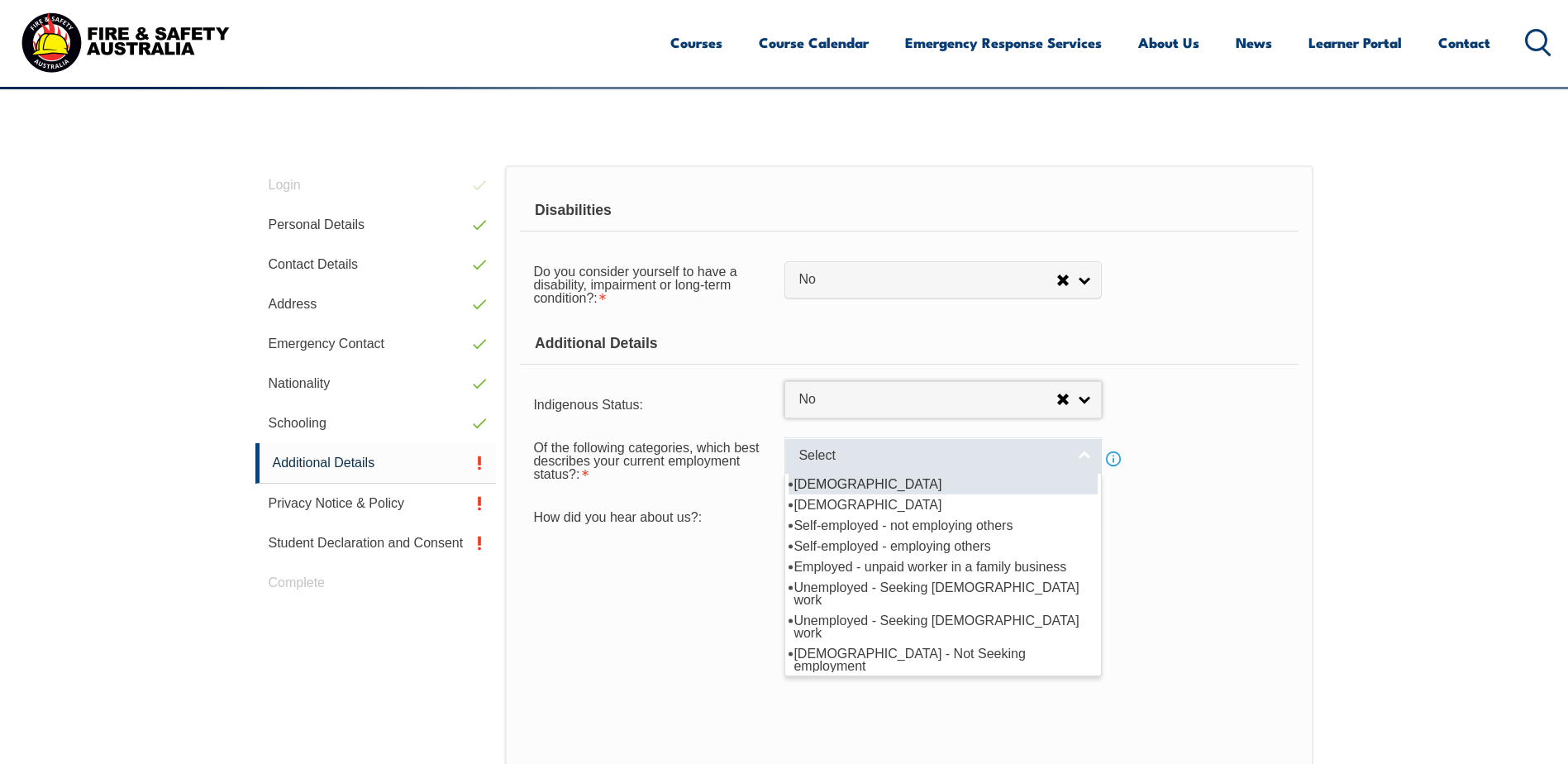
click at [825, 453] on span "Select" at bounding box center [932, 455] width 268 height 17
click at [910, 479] on li "[DEMOGRAPHIC_DATA]" at bounding box center [943, 484] width 309 height 21
select select "1"
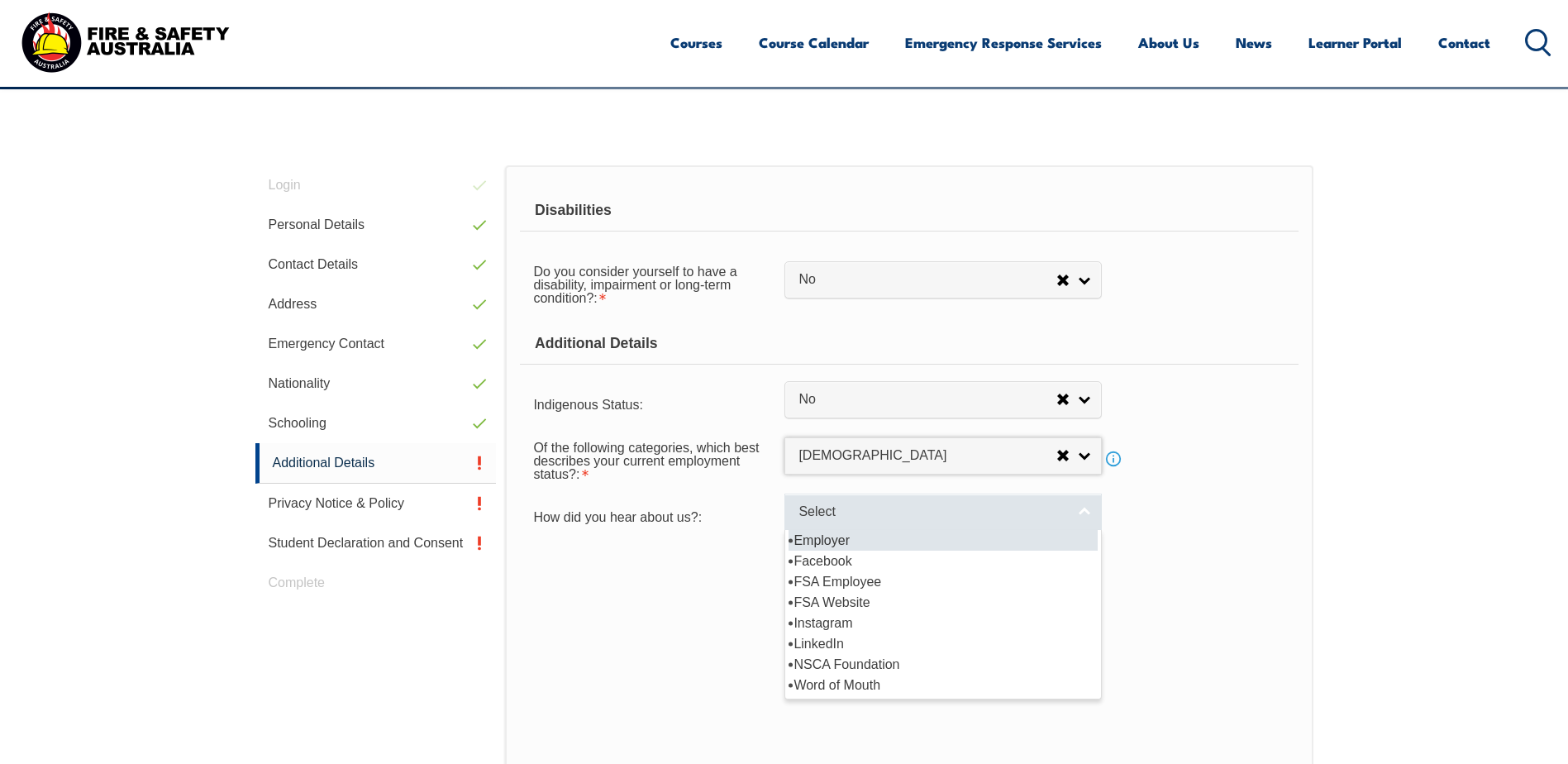
click at [885, 509] on span "Select" at bounding box center [932, 511] width 268 height 17
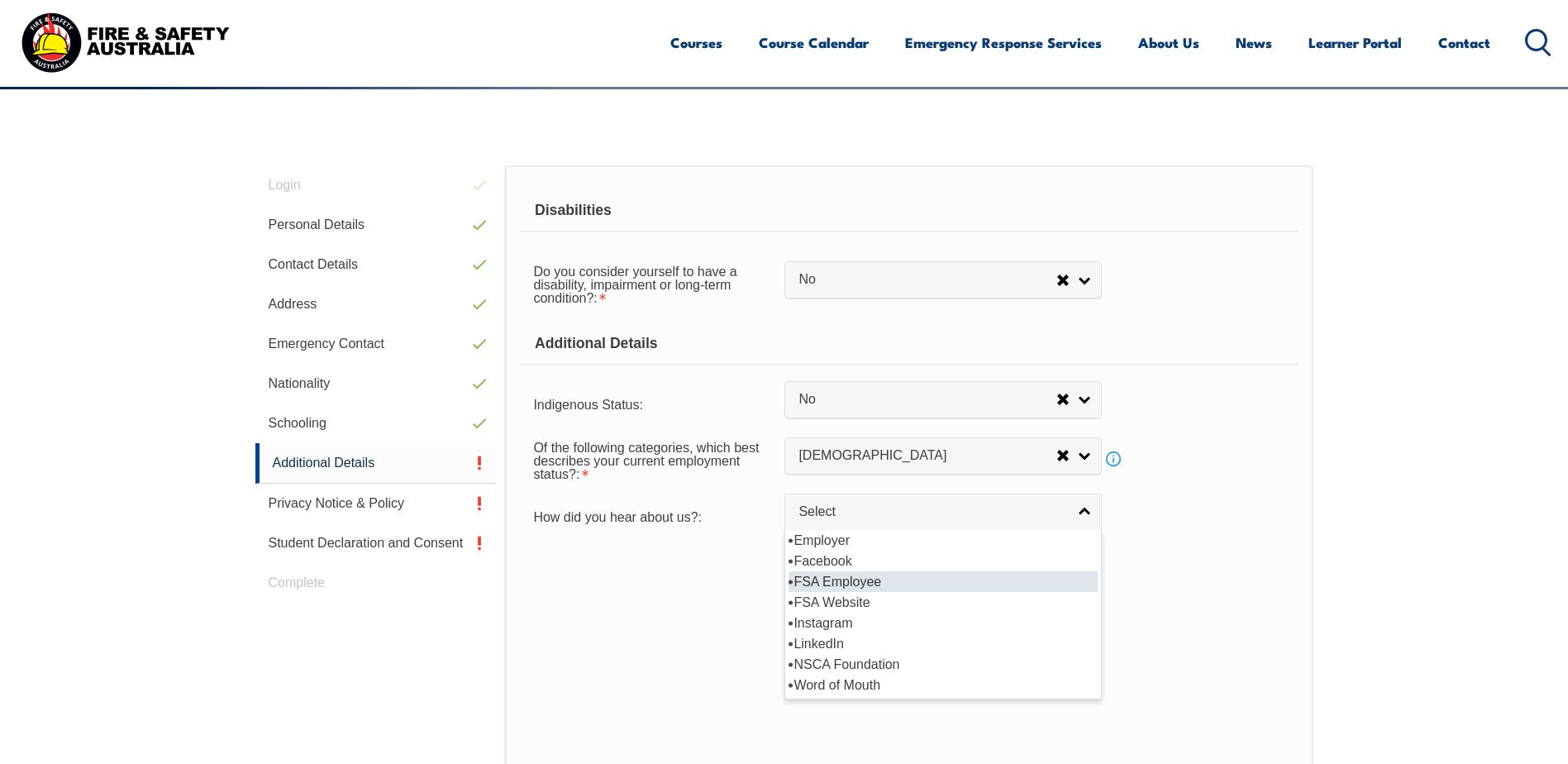
click at [922, 582] on li "FSA Employee" at bounding box center [943, 581] width 309 height 21
select select "8021"
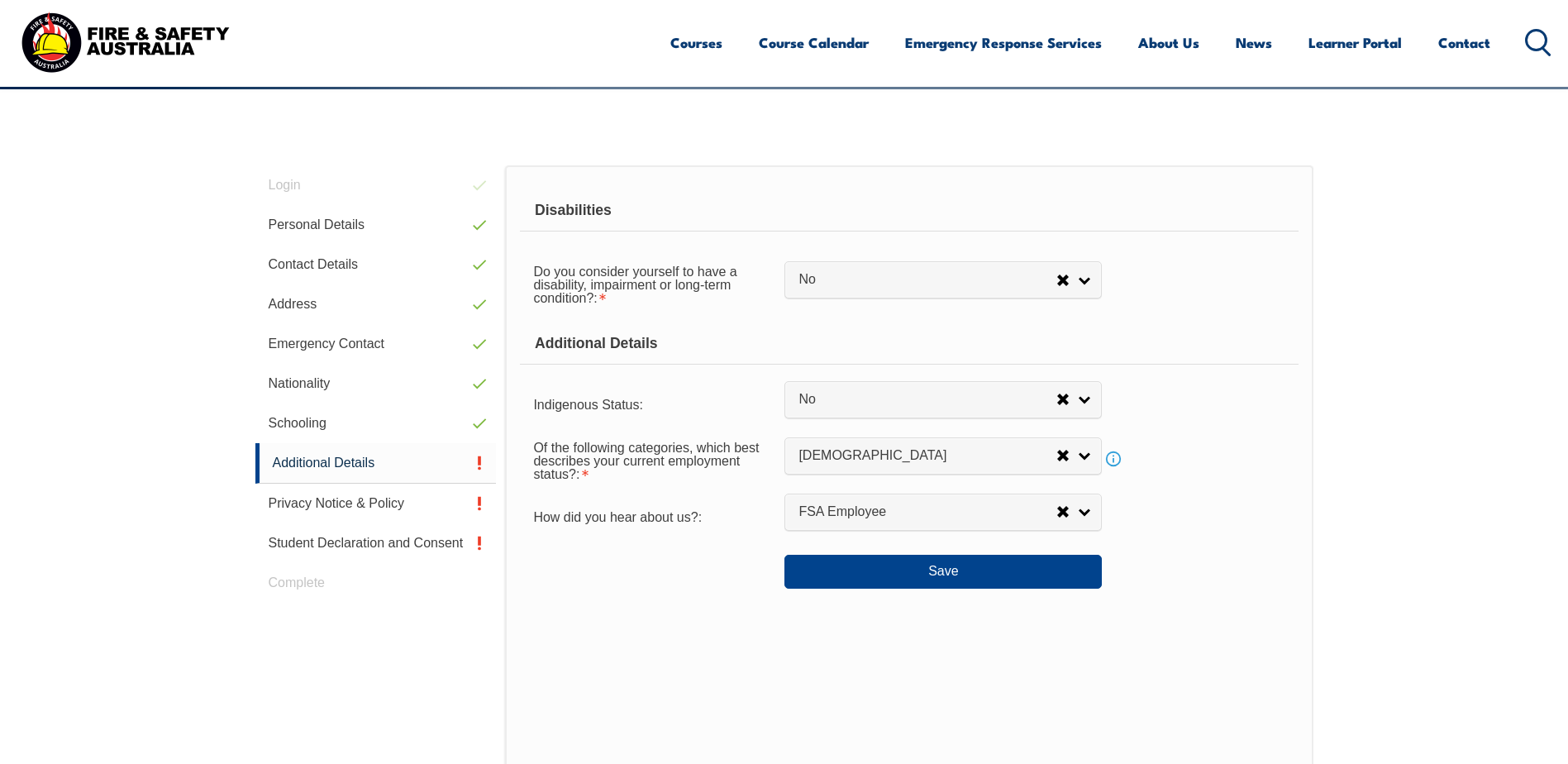
click at [882, 589] on div "Disabilities Do you consider yourself to have a disability, impairment or long-…" at bounding box center [909, 495] width 807 height 660
click at [887, 579] on button "Save" at bounding box center [943, 571] width 317 height 33
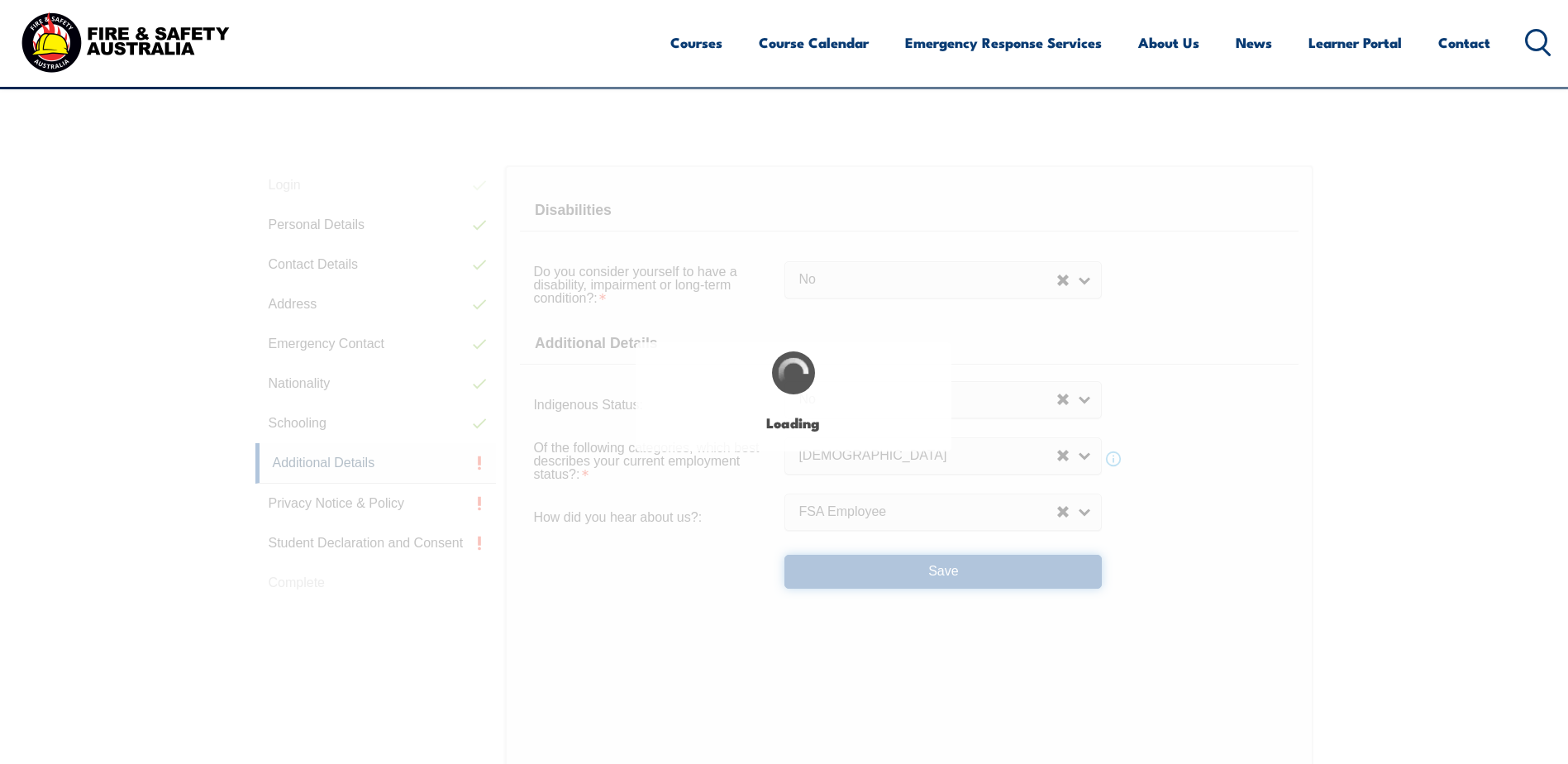
select select "false"
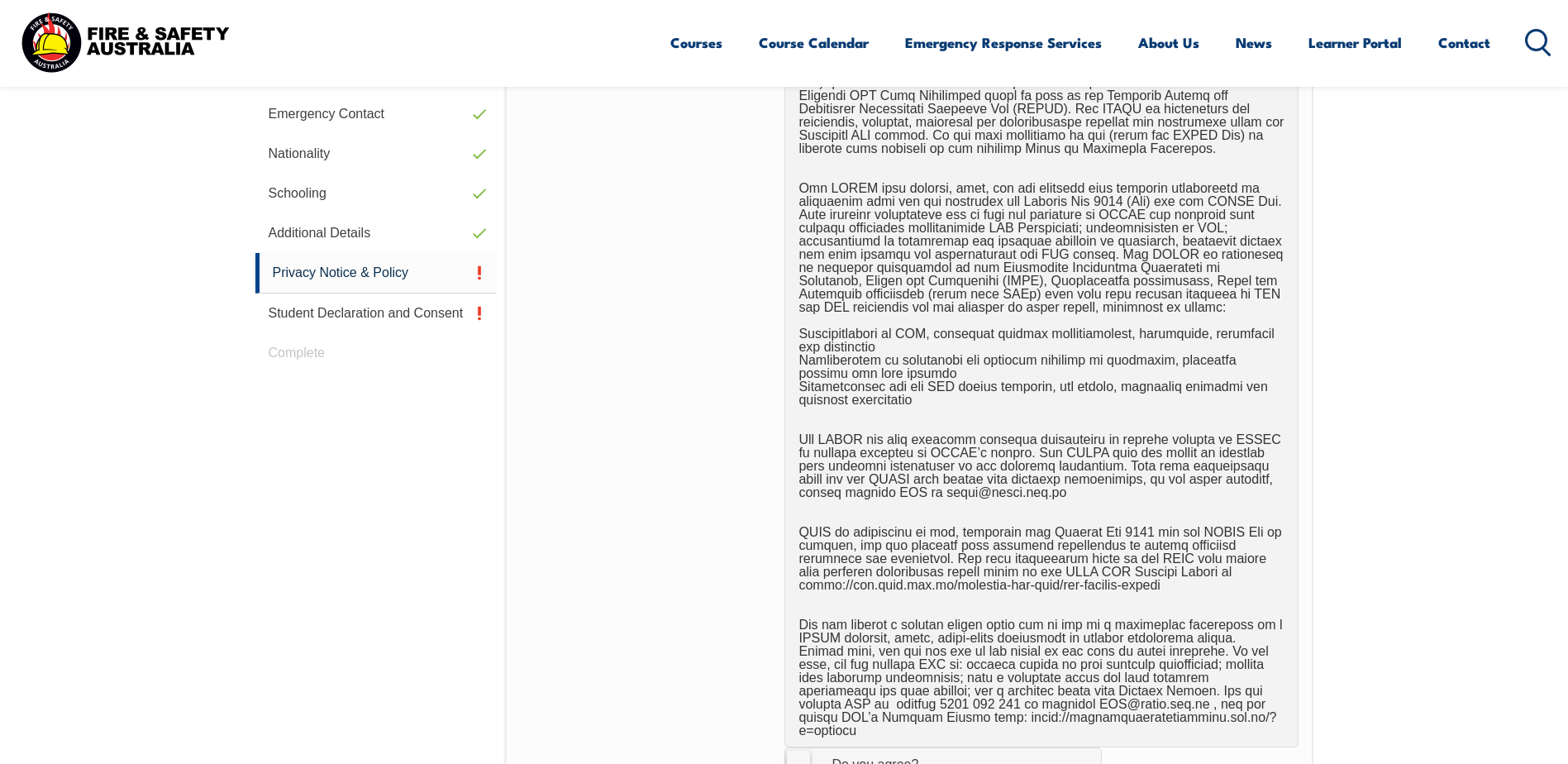
scroll to position [797, 0]
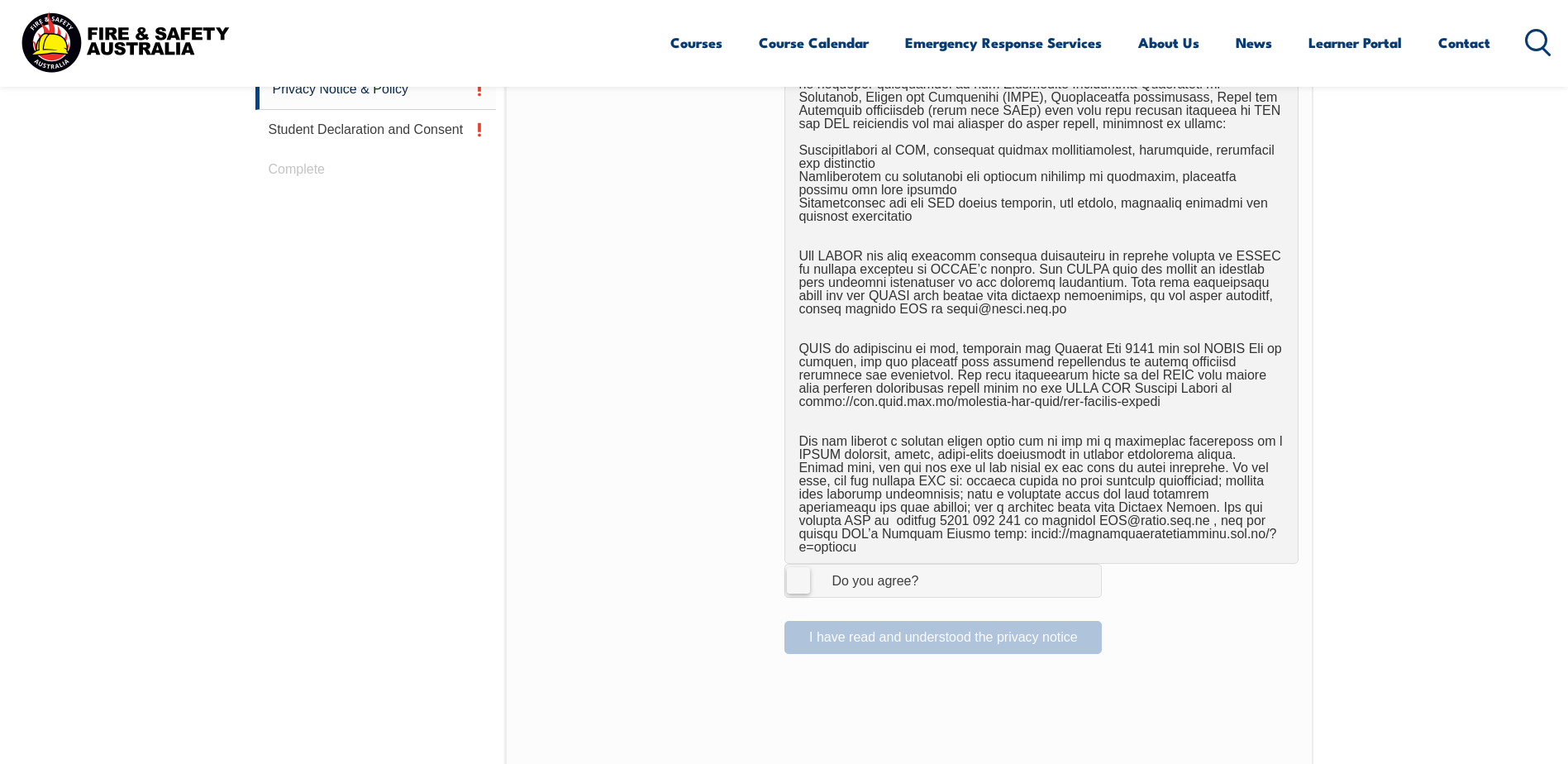
click at [805, 564] on label "I Agree Do you agree?" at bounding box center [943, 580] width 317 height 33
click at [931, 564] on input "I Agree Do you agree?" at bounding box center [945, 580] width 28 height 31
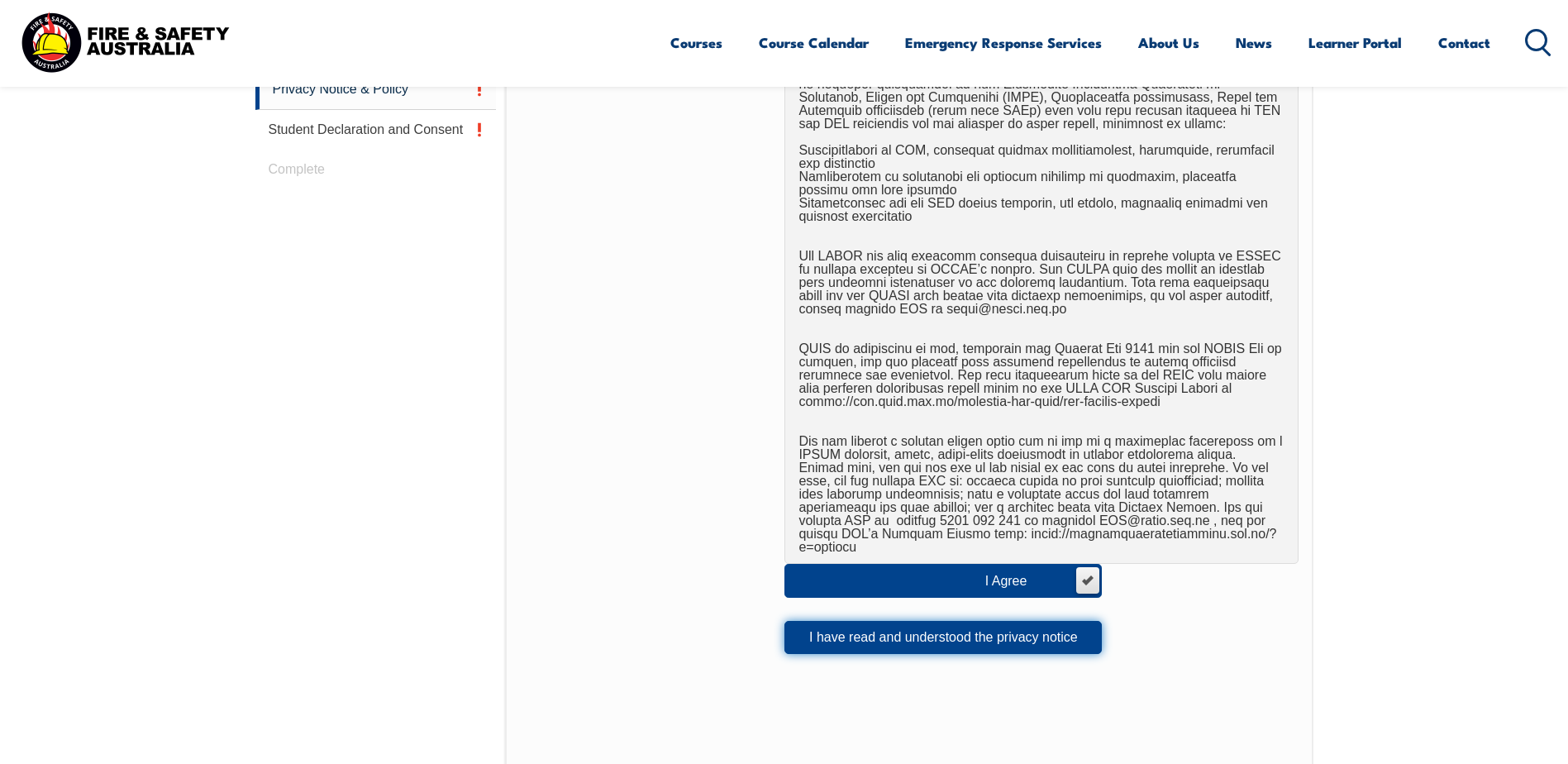
click at [839, 623] on button "I have read and understood the privacy notice" at bounding box center [943, 636] width 317 height 33
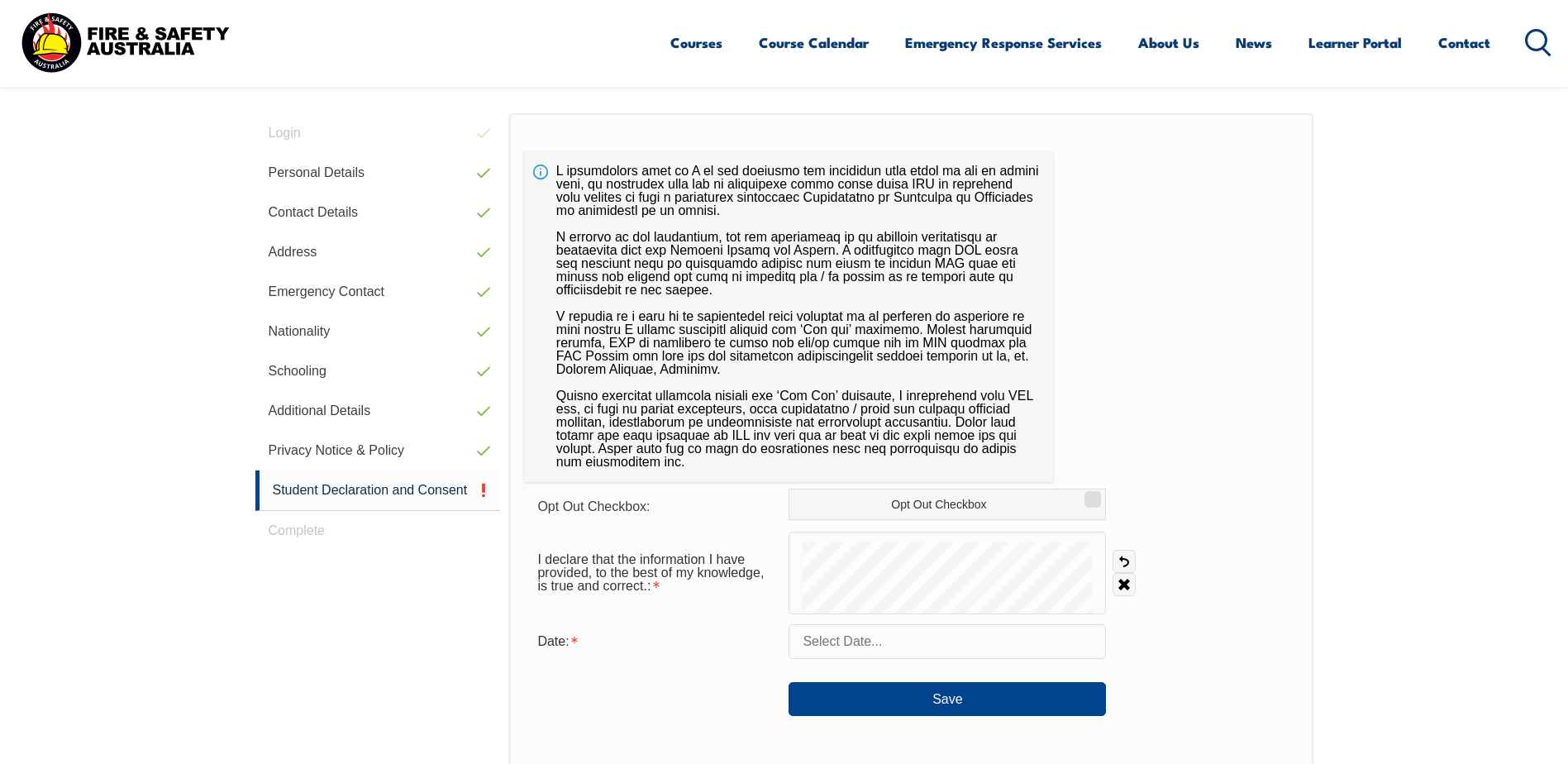
scroll to position [413, 0]
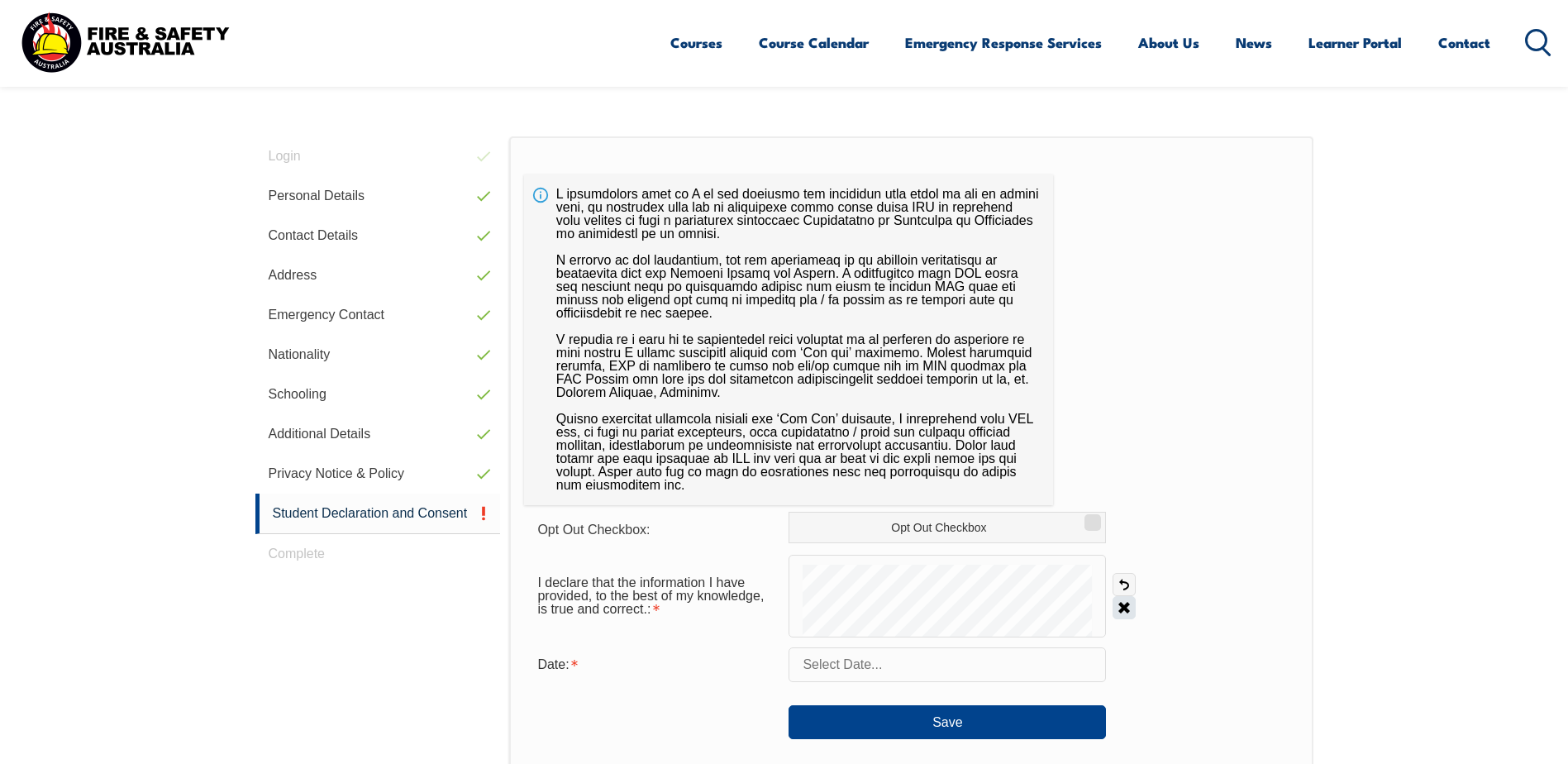
click at [1127, 605] on link "Clear" at bounding box center [1125, 608] width 23 height 23
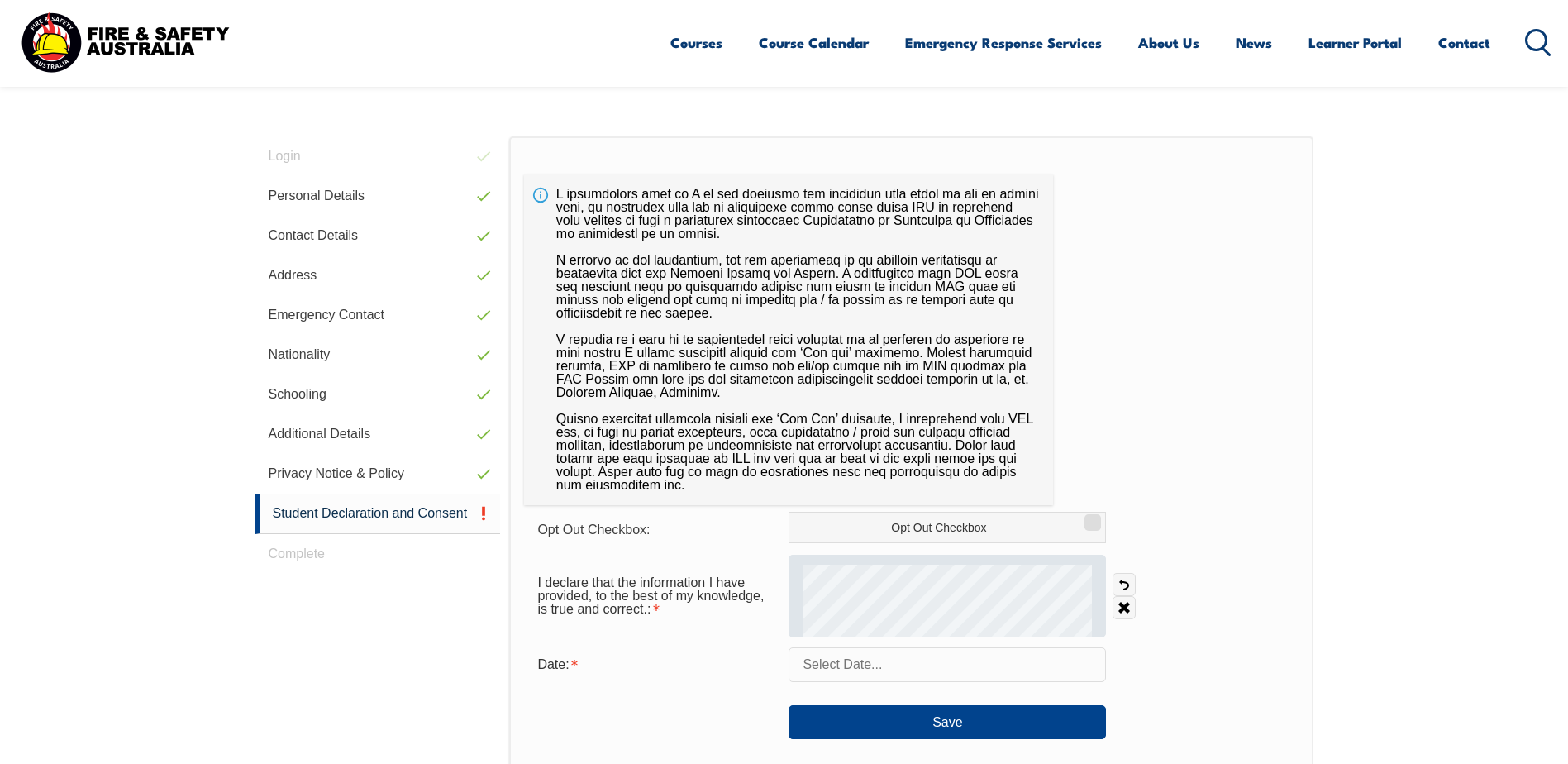
click at [820, 610] on div at bounding box center [947, 596] width 317 height 83
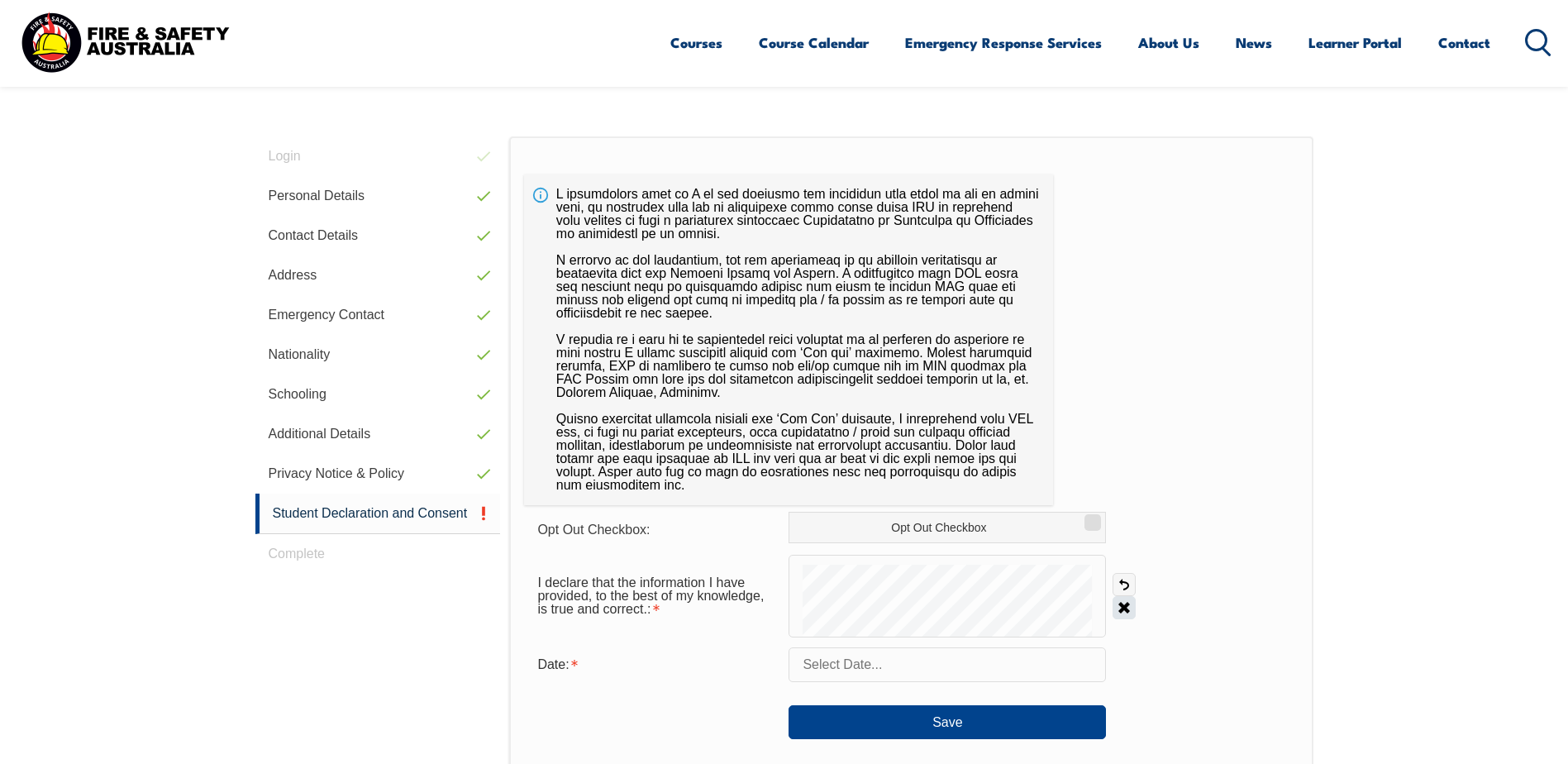
click at [1127, 606] on link "Clear" at bounding box center [1125, 608] width 23 height 23
click at [1119, 605] on link "Clear" at bounding box center [1125, 608] width 23 height 23
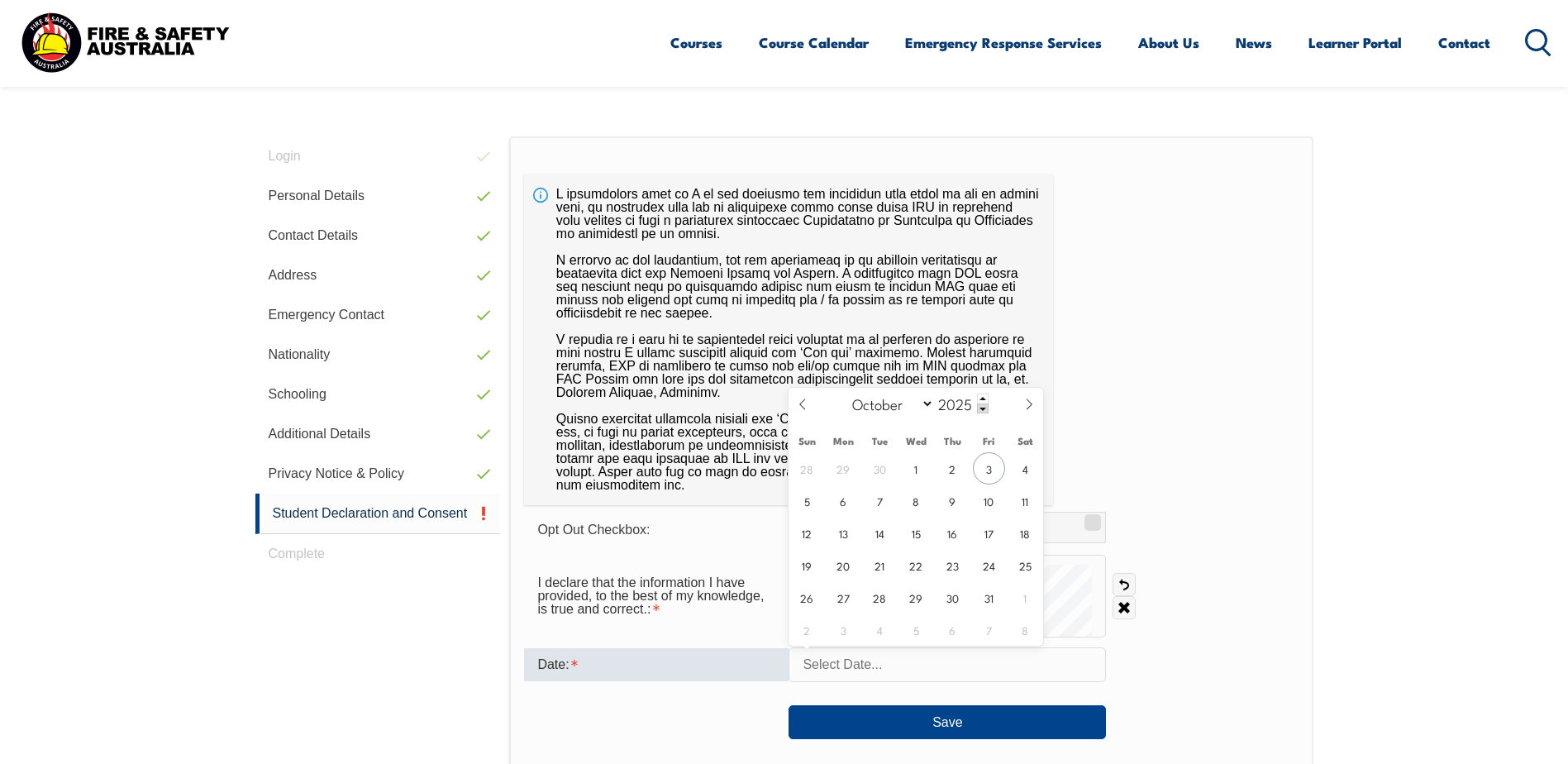
click at [906, 671] on input "text" at bounding box center [947, 664] width 317 height 35
click at [987, 470] on span "3" at bounding box center [989, 468] width 32 height 32
type input "[DATE]"
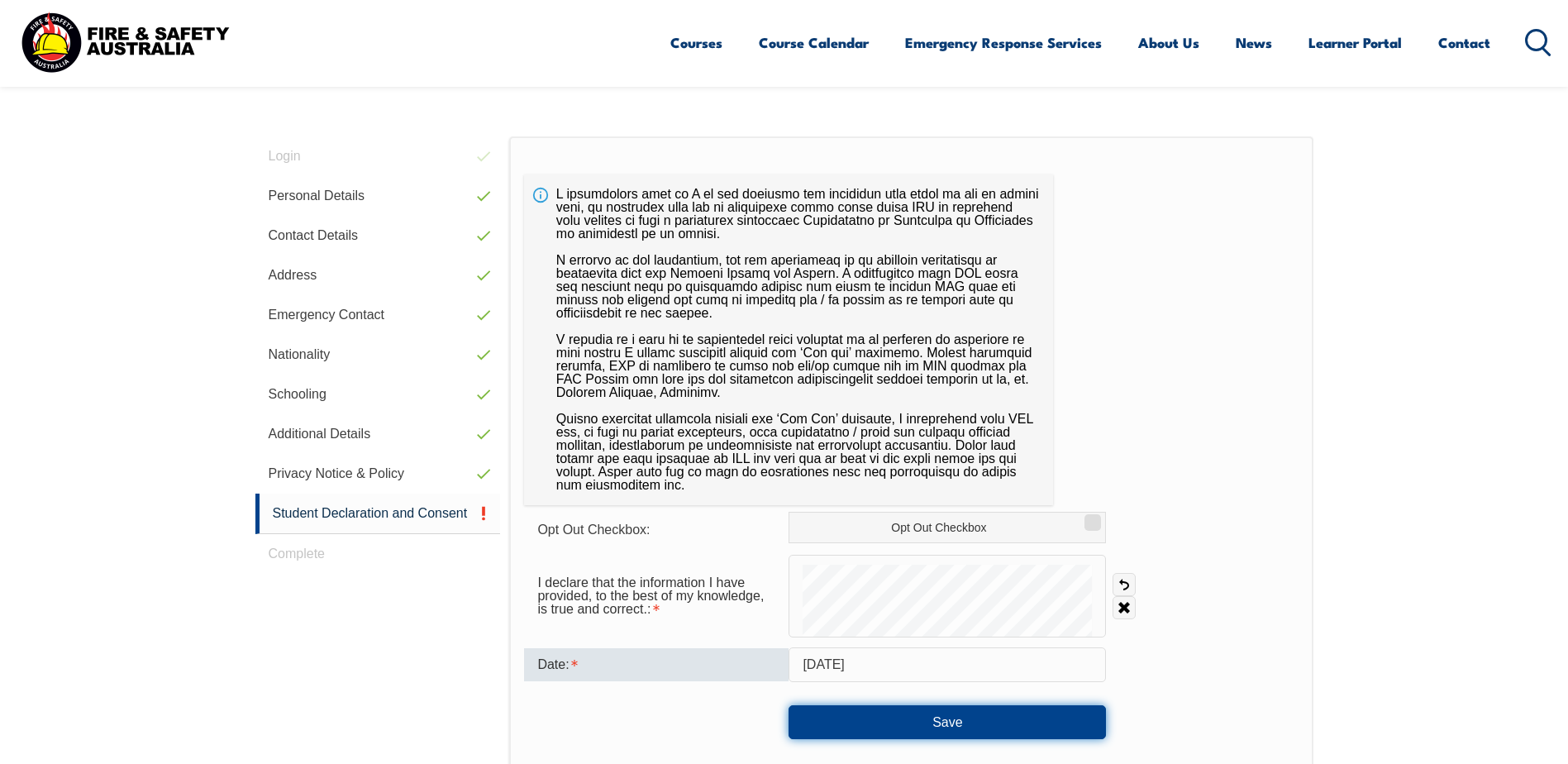
click at [890, 729] on button "Save" at bounding box center [947, 721] width 317 height 33
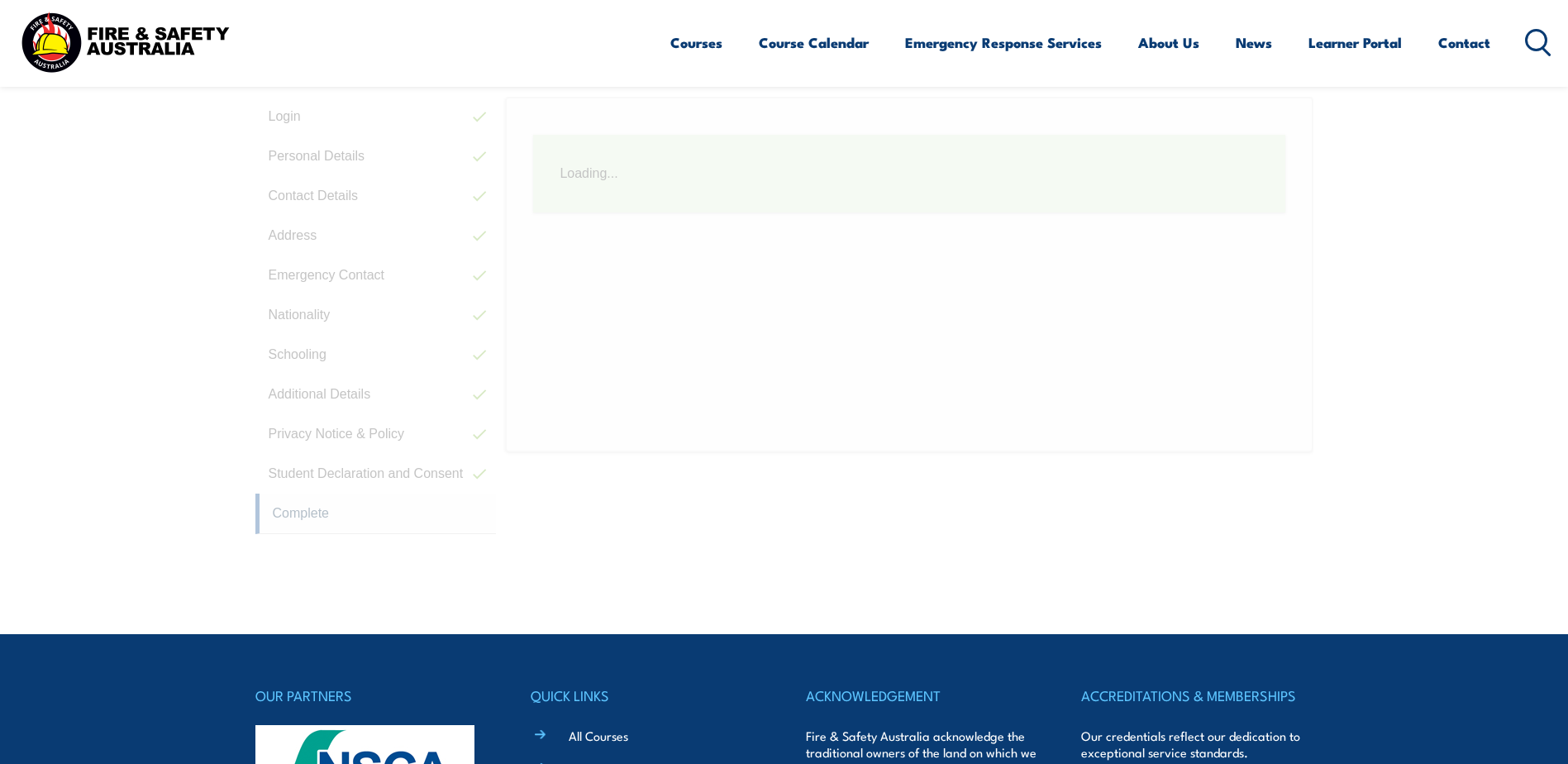
scroll to position [466, 0]
